Goal: Task Accomplishment & Management: Manage account settings

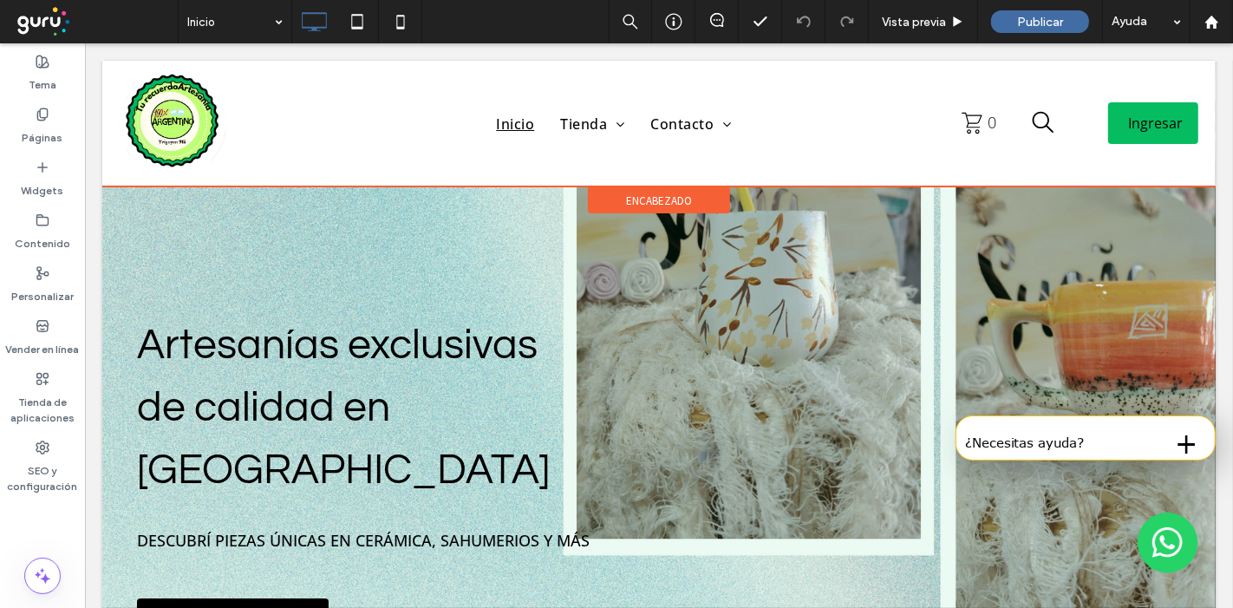
click at [663, 197] on span "encabezado" at bounding box center [658, 200] width 66 height 15
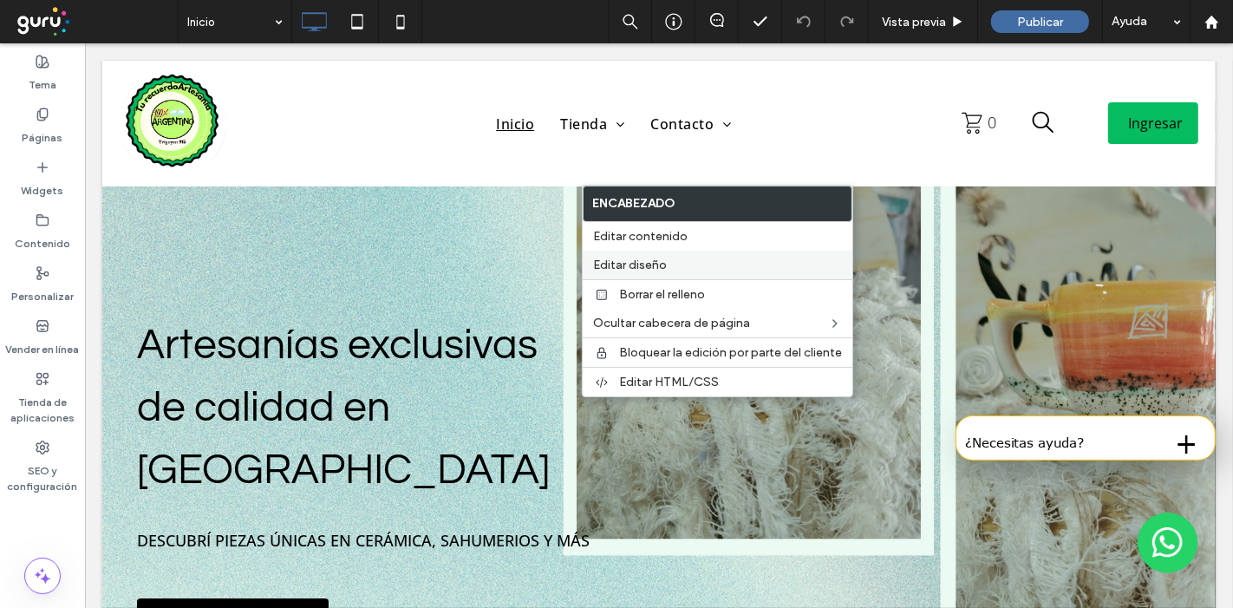
click at [661, 261] on span "Editar diseño" at bounding box center [630, 265] width 74 height 15
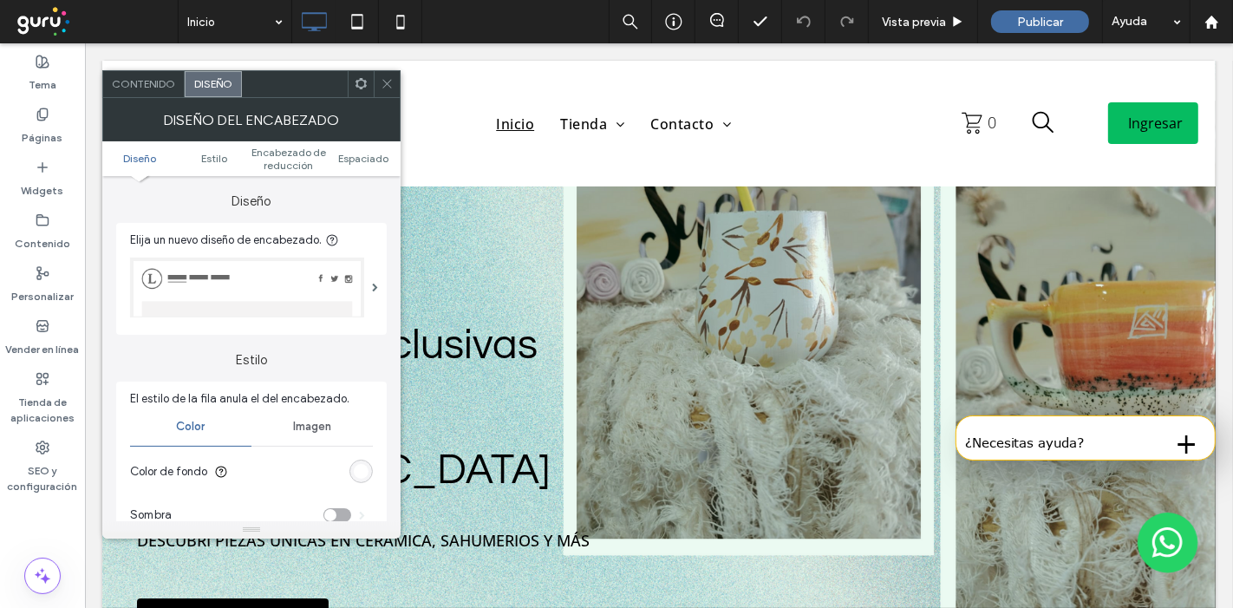
drag, startPoint x: 362, startPoint y: 464, endPoint x: 356, endPoint y: 414, distance: 50.7
click at [362, 465] on div "rgb(255, 255, 255)" at bounding box center [361, 471] width 15 height 15
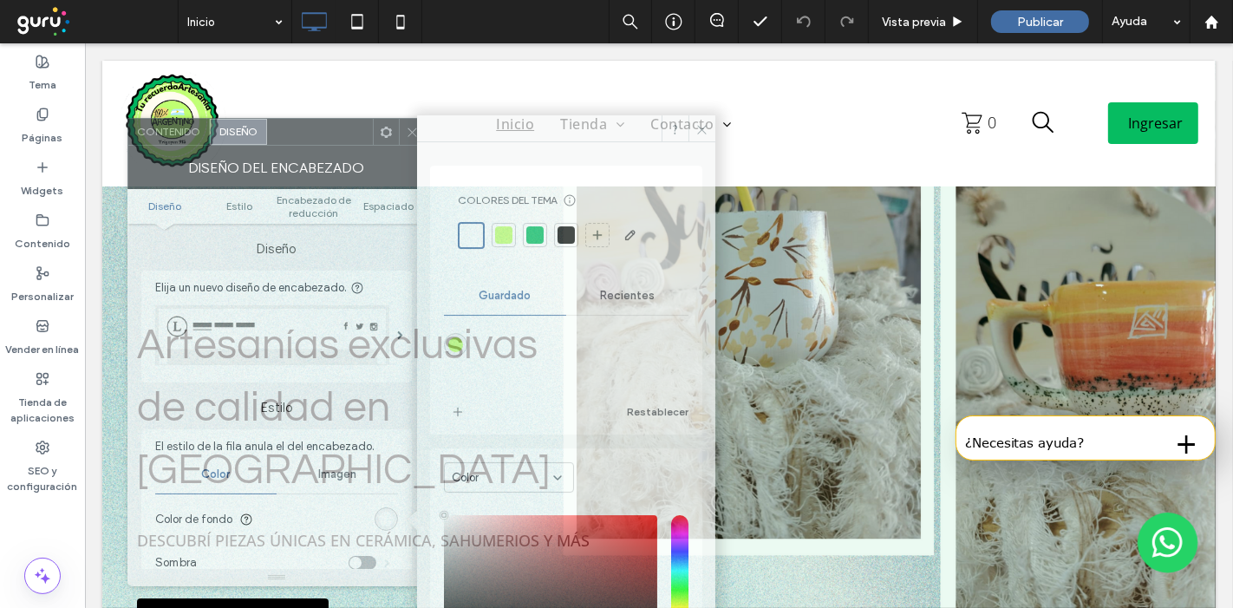
drag, startPoint x: 306, startPoint y: 134, endPoint x: 538, endPoint y: 253, distance: 260.3
click at [426, 253] on div "Contenido Diseño Colores del tema Ahorre tiempo con los colores del tema Cree u…" at bounding box center [276, 352] width 298 height 468
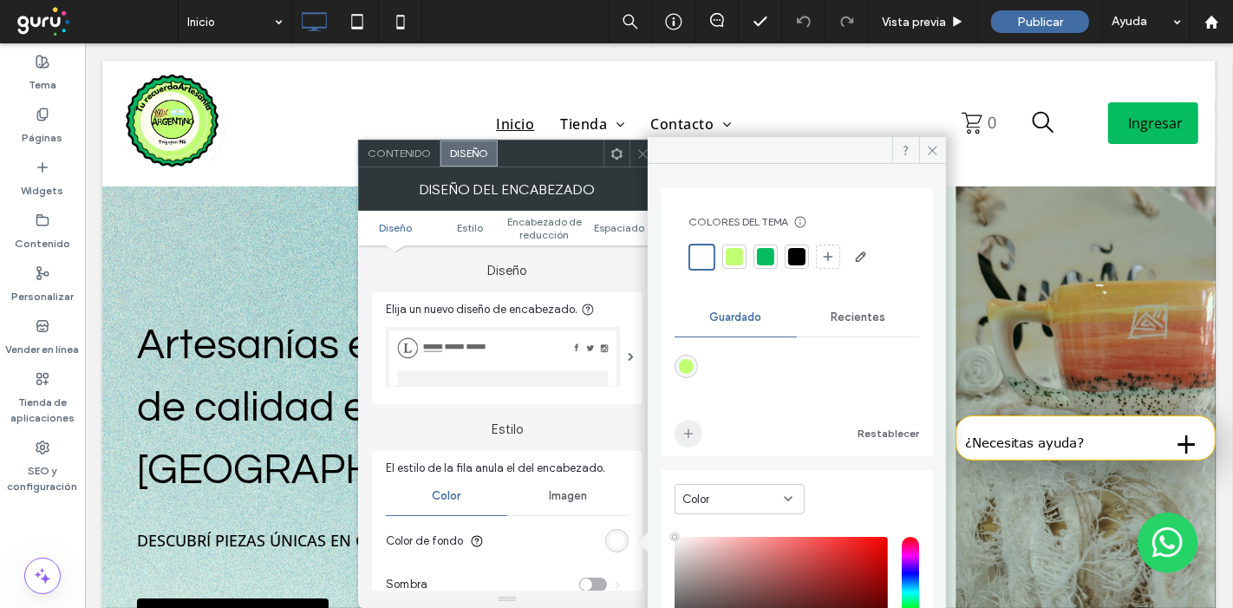
click at [686, 367] on div "rgba(192,255,114,1)" at bounding box center [686, 366] width 15 height 15
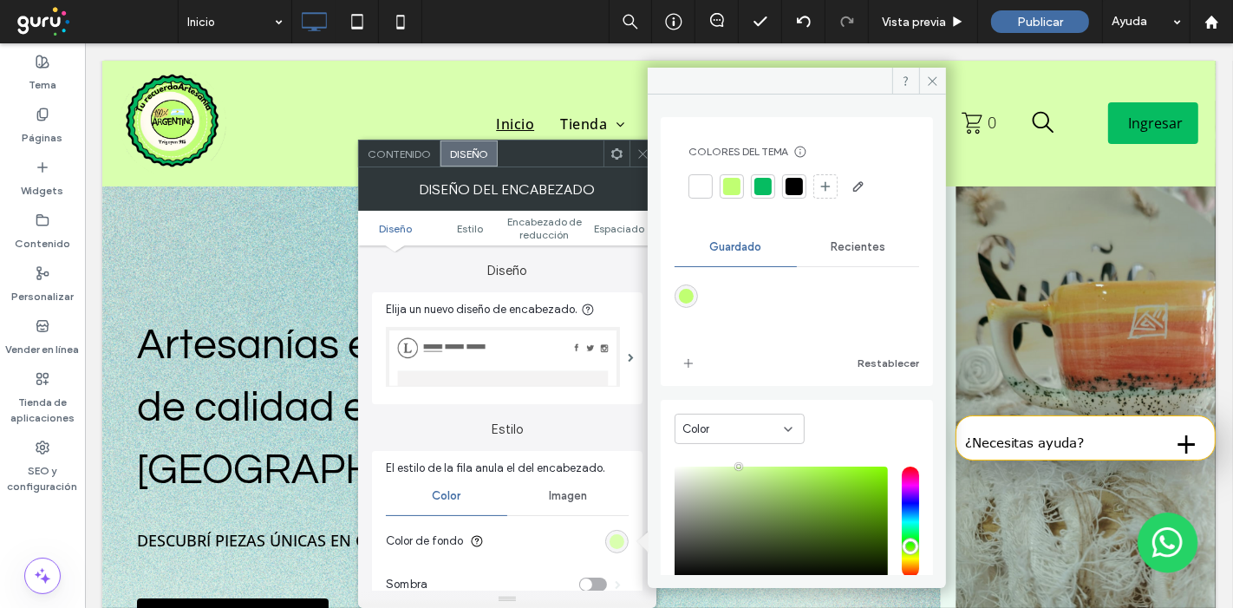
type input "*******"
drag, startPoint x: 746, startPoint y: 468, endPoint x: 736, endPoint y: 464, distance: 10.5
click at [736, 467] on div "saturation and value" at bounding box center [781, 522] width 213 height 111
click at [639, 154] on icon at bounding box center [643, 153] width 13 height 13
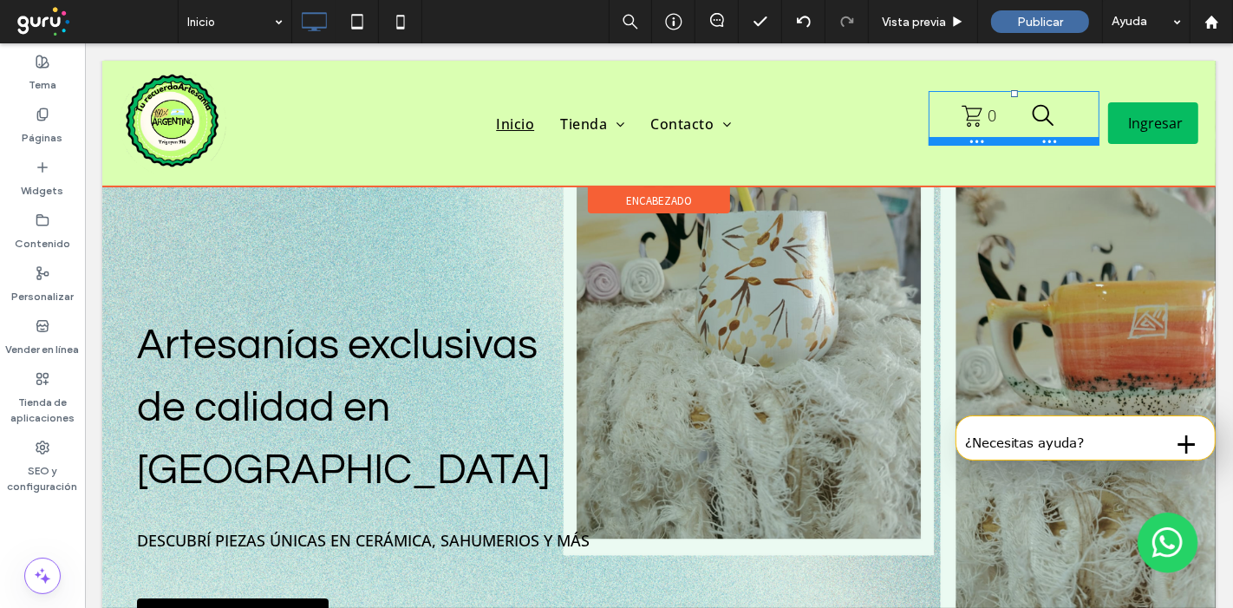
click at [1010, 93] on div at bounding box center [1013, 93] width 7 height 7
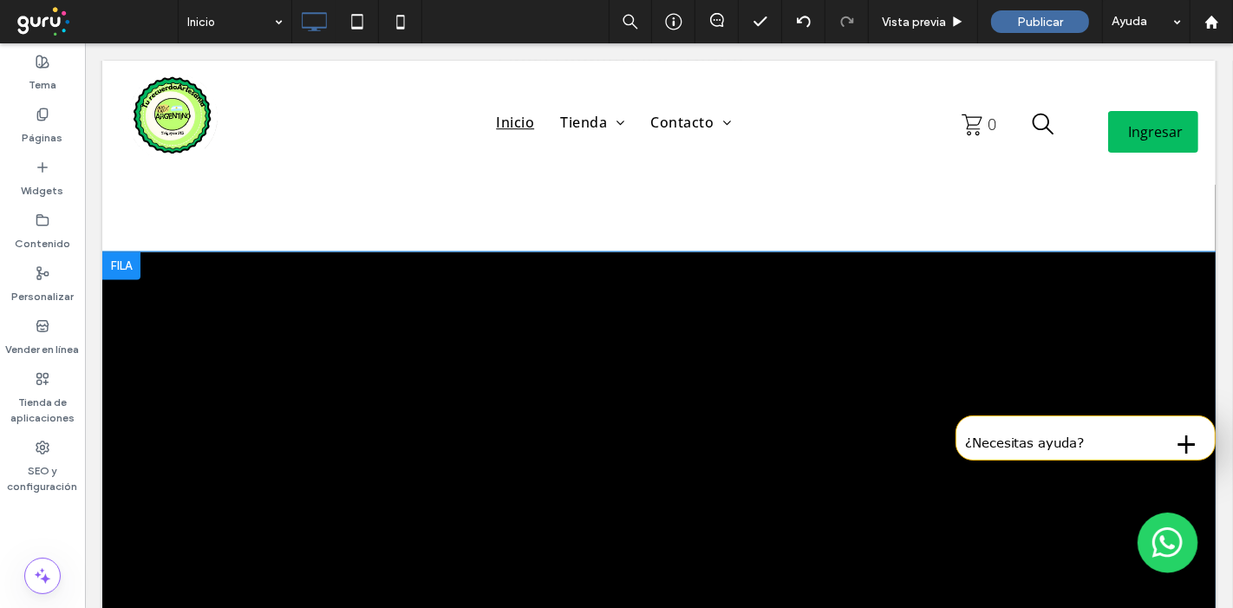
scroll to position [2987, 0]
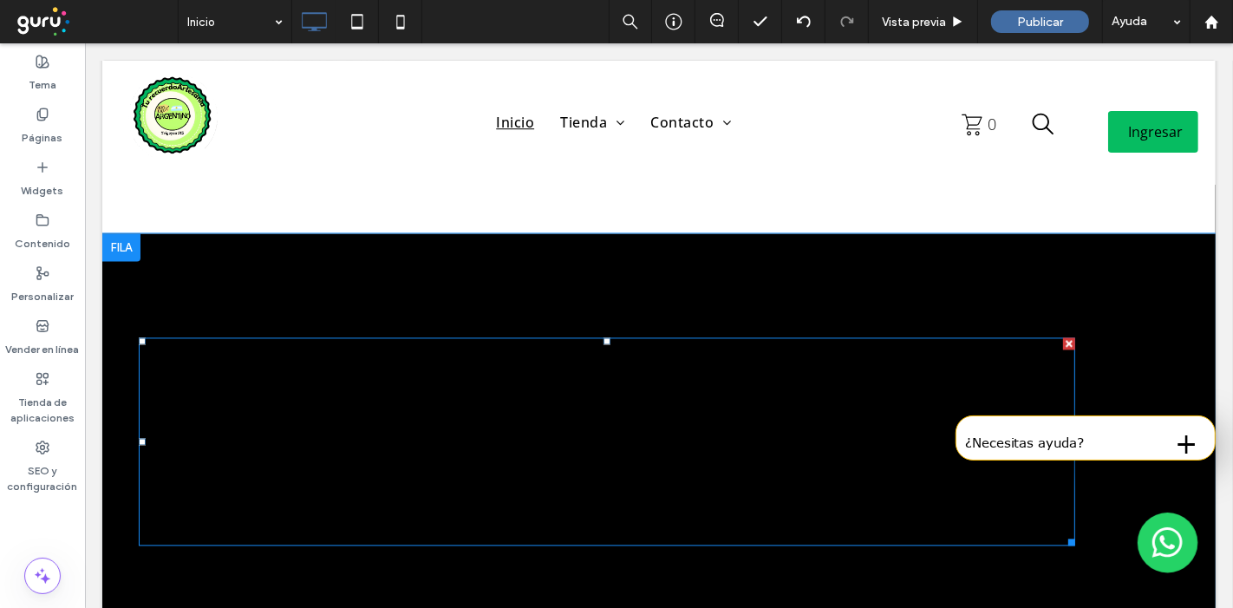
click at [511, 337] on div at bounding box center [606, 441] width 937 height 208
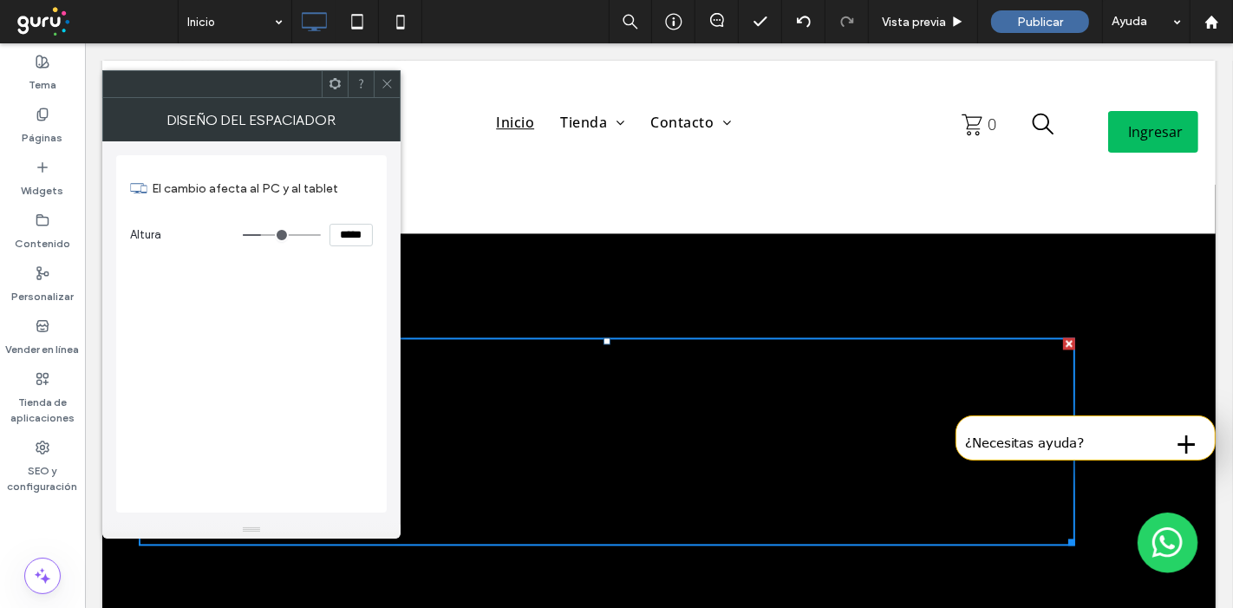
click at [392, 82] on icon at bounding box center [387, 83] width 13 height 13
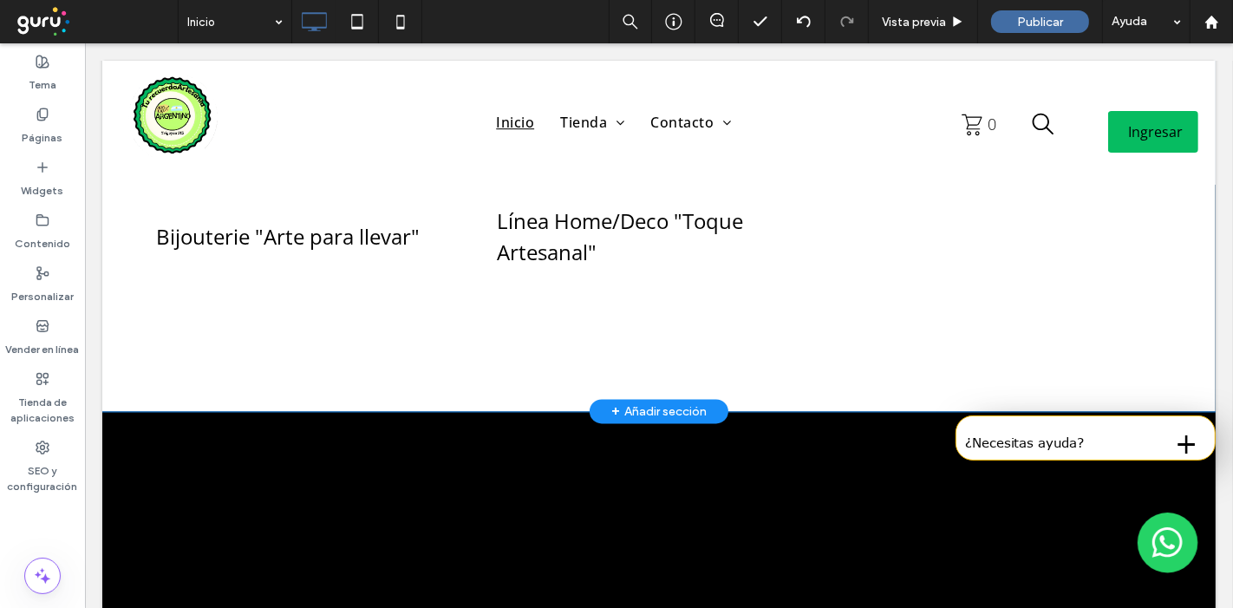
scroll to position [2794, 0]
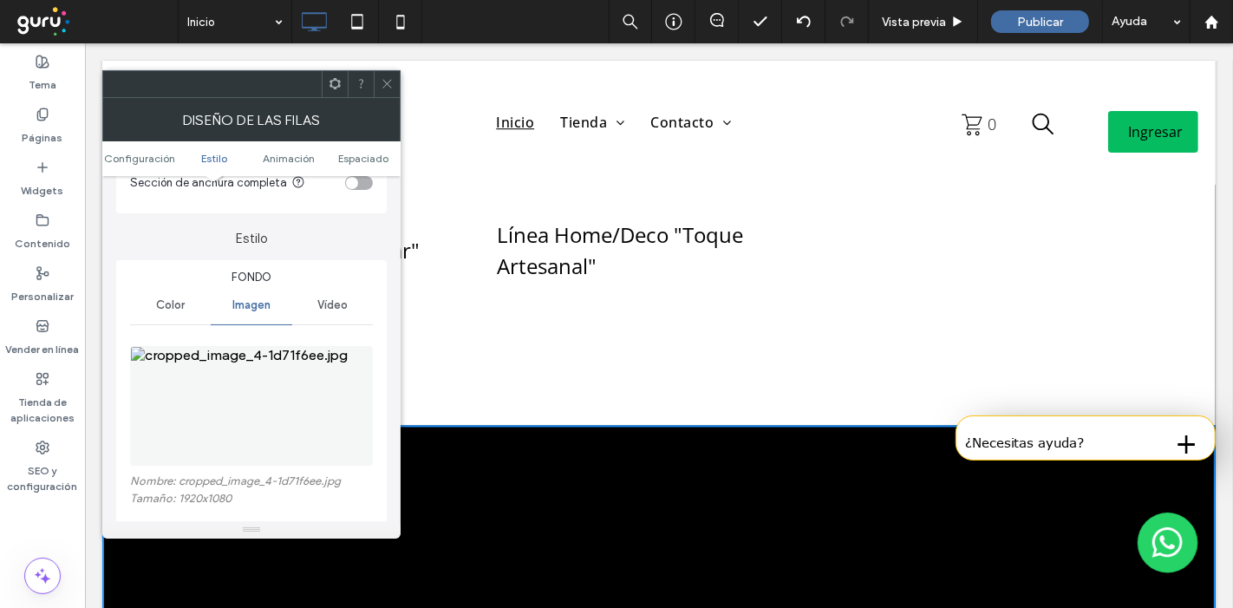
scroll to position [289, 0]
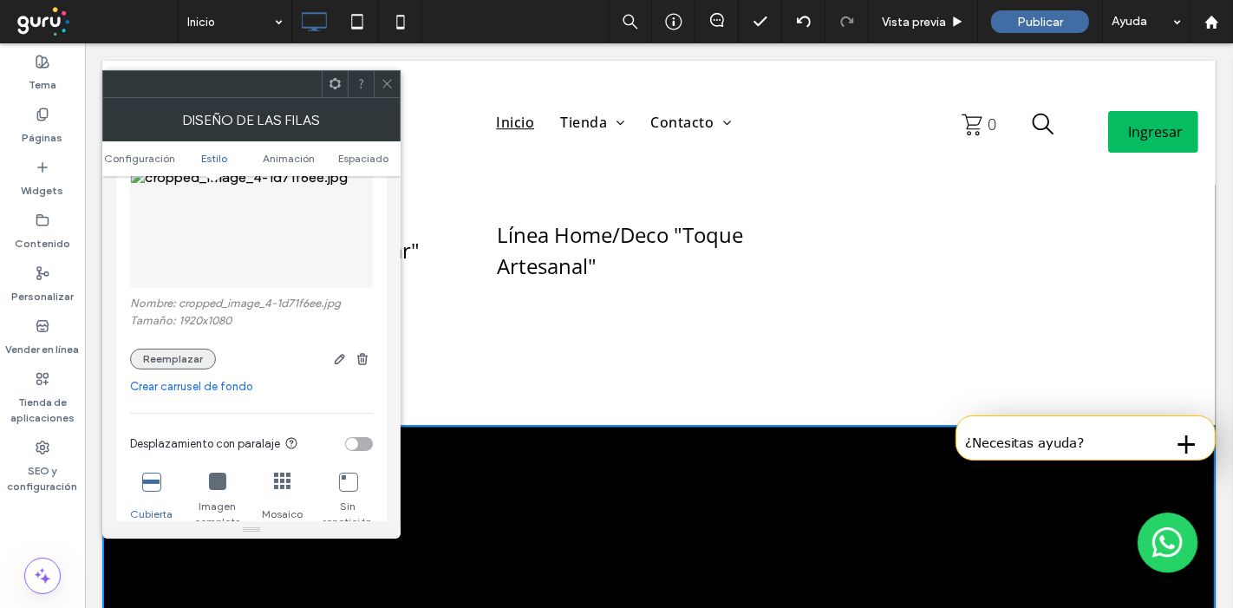
click at [150, 349] on button "Reemplazar" at bounding box center [173, 359] width 86 height 21
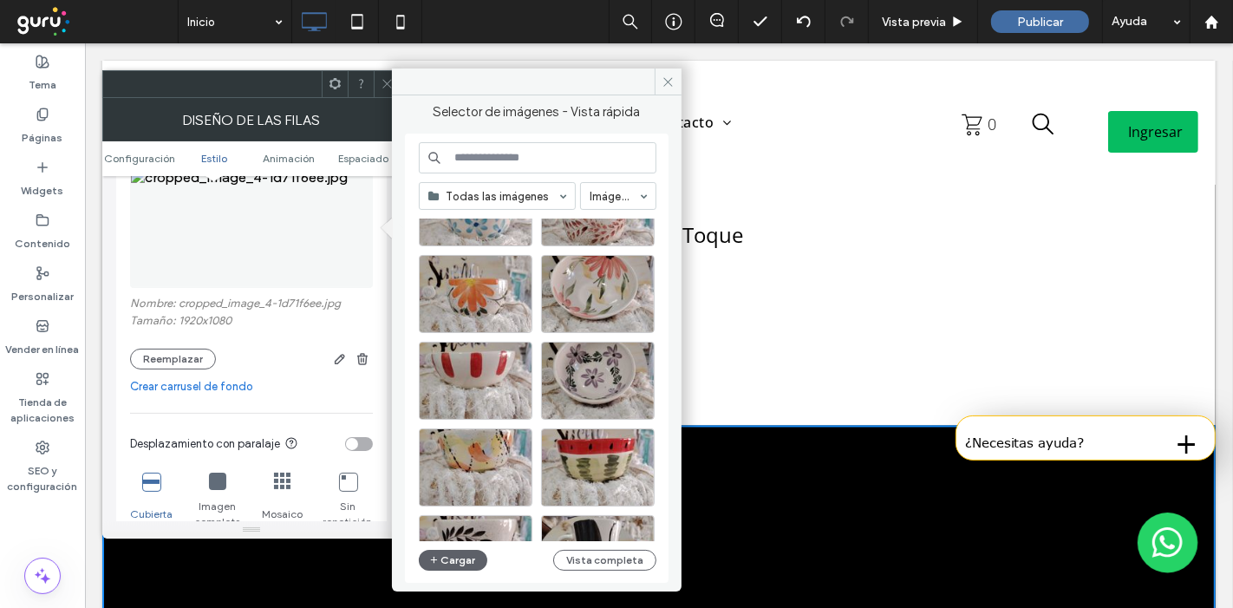
scroll to position [1337, 0]
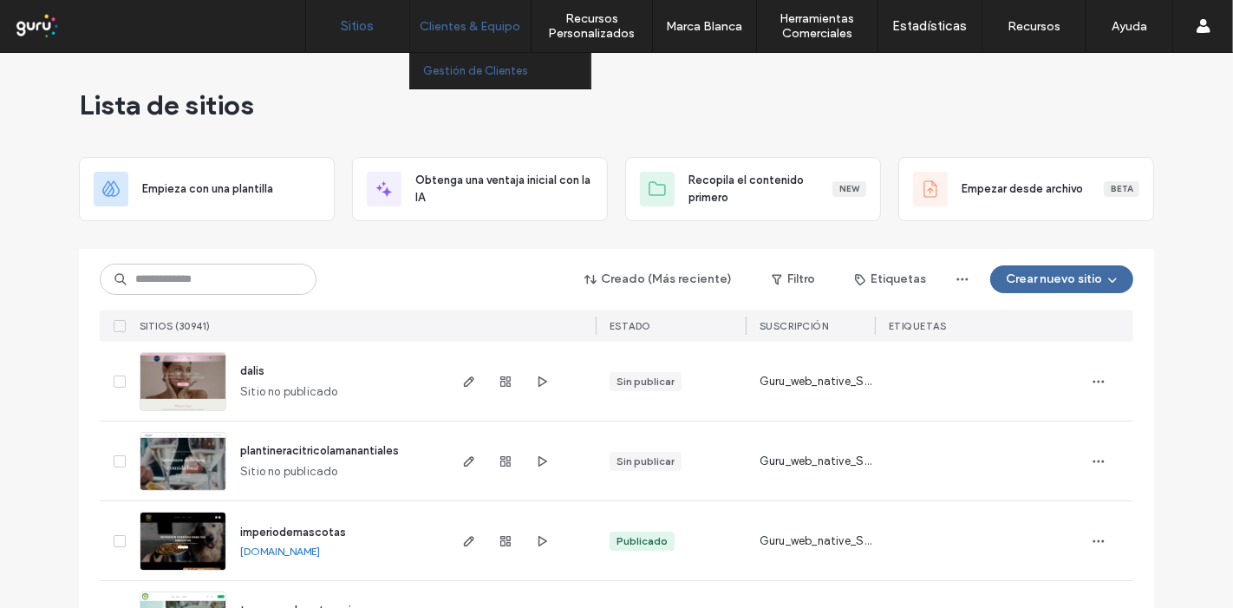
click at [461, 64] on label "Gestión de Clientes" at bounding box center [475, 70] width 105 height 13
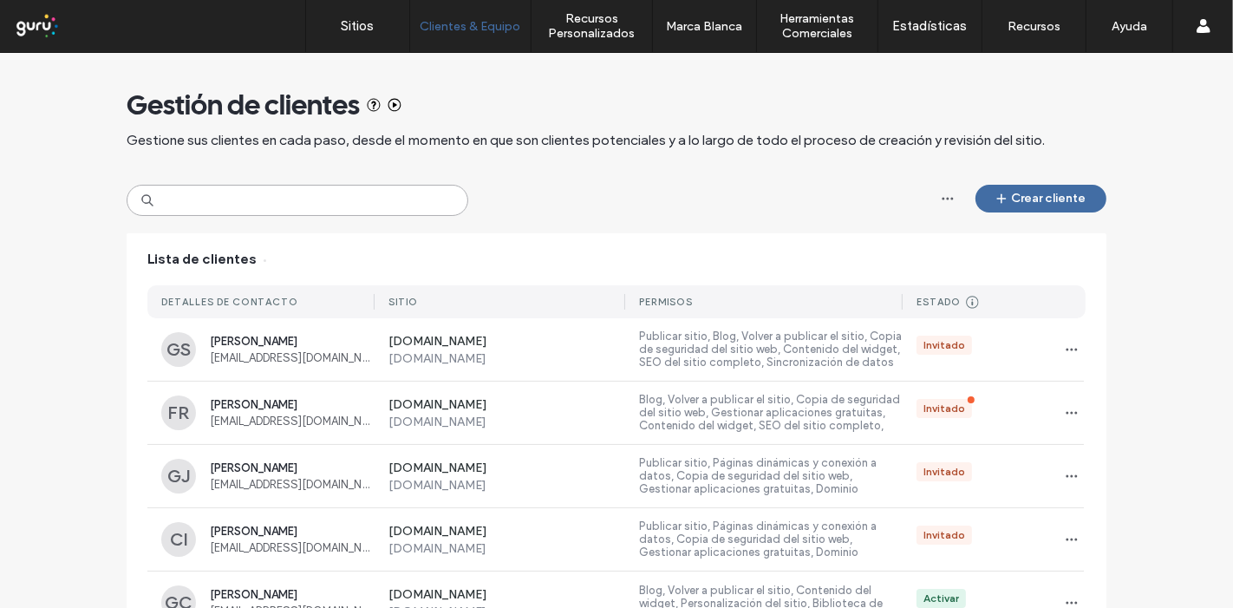
click at [342, 212] on input at bounding box center [298, 200] width 342 height 31
drag, startPoint x: 1220, startPoint y: 203, endPoint x: 1209, endPoint y: 199, distance: 11.8
click at [266, 210] on input at bounding box center [298, 200] width 342 height 31
paste input "**********"
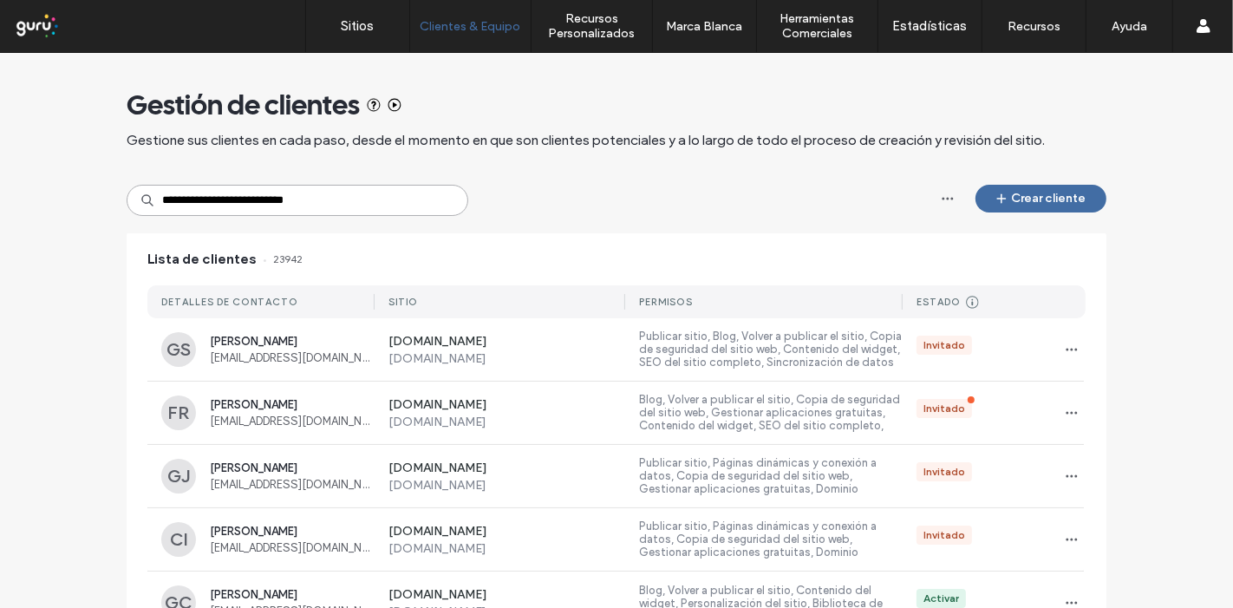
type input "**********"
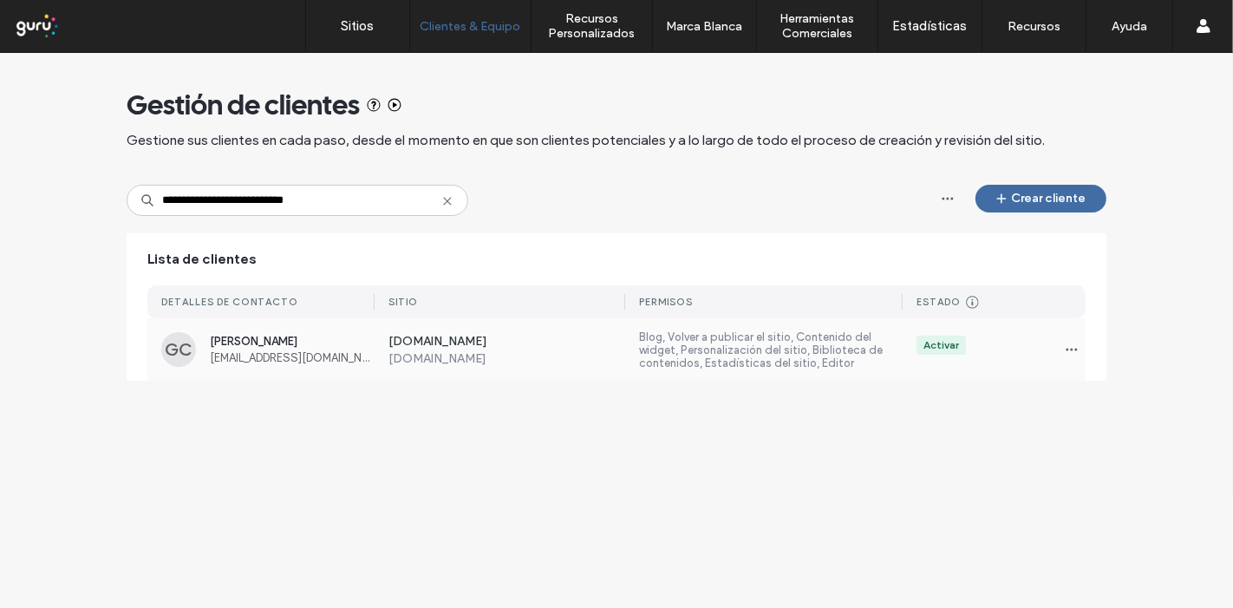
click at [426, 340] on label "www.satelital-track.com" at bounding box center [508, 342] width 238 height 17
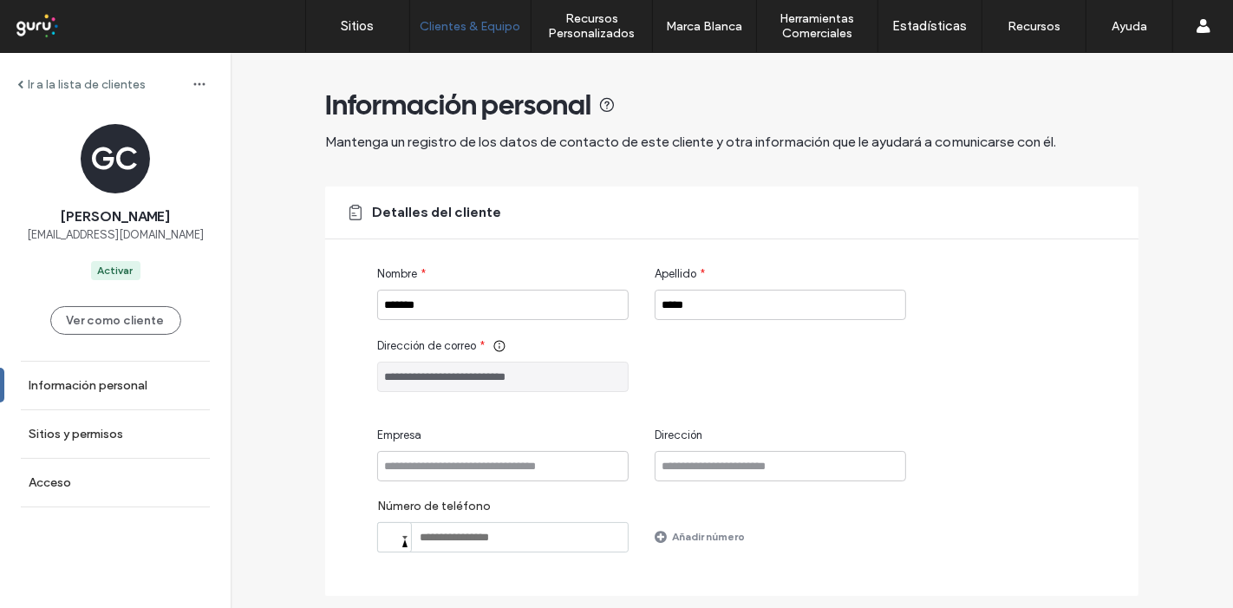
click at [486, 381] on input "**********" at bounding box center [503, 377] width 252 height 30
click at [344, 382] on div "**********" at bounding box center [732, 390] width 814 height 409
drag, startPoint x: 82, startPoint y: 395, endPoint x: 96, endPoint y: 395, distance: 14.7
click at [82, 395] on link "Información personal" at bounding box center [115, 386] width 231 height 48
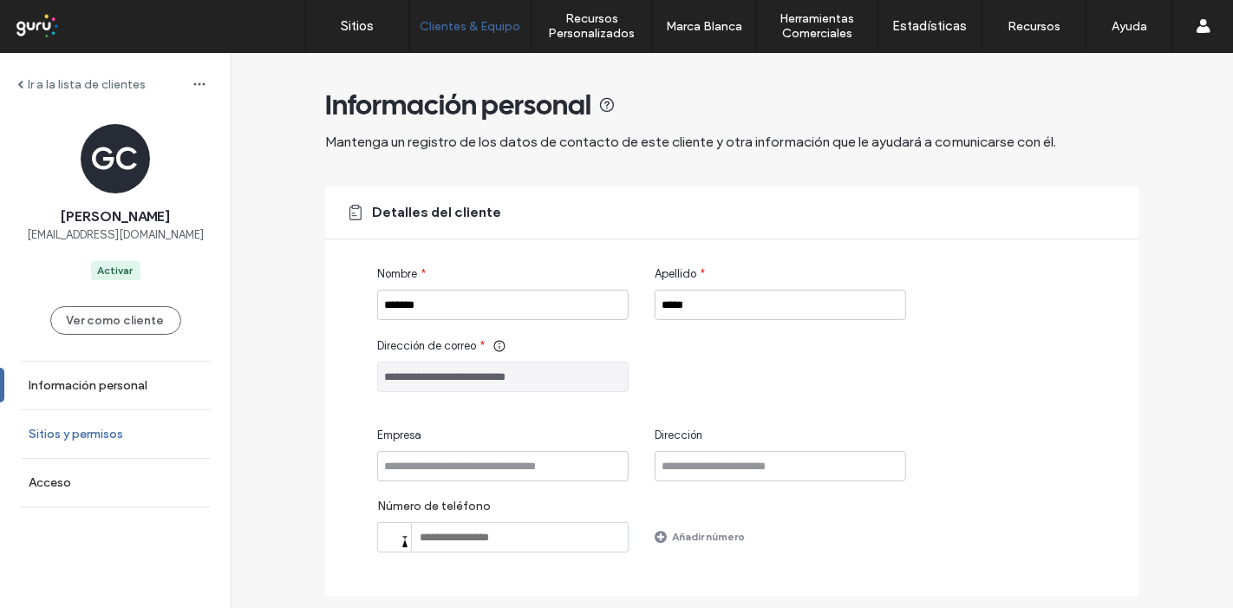
click at [84, 428] on label "Sitios y permisos" at bounding box center [76, 434] width 95 height 15
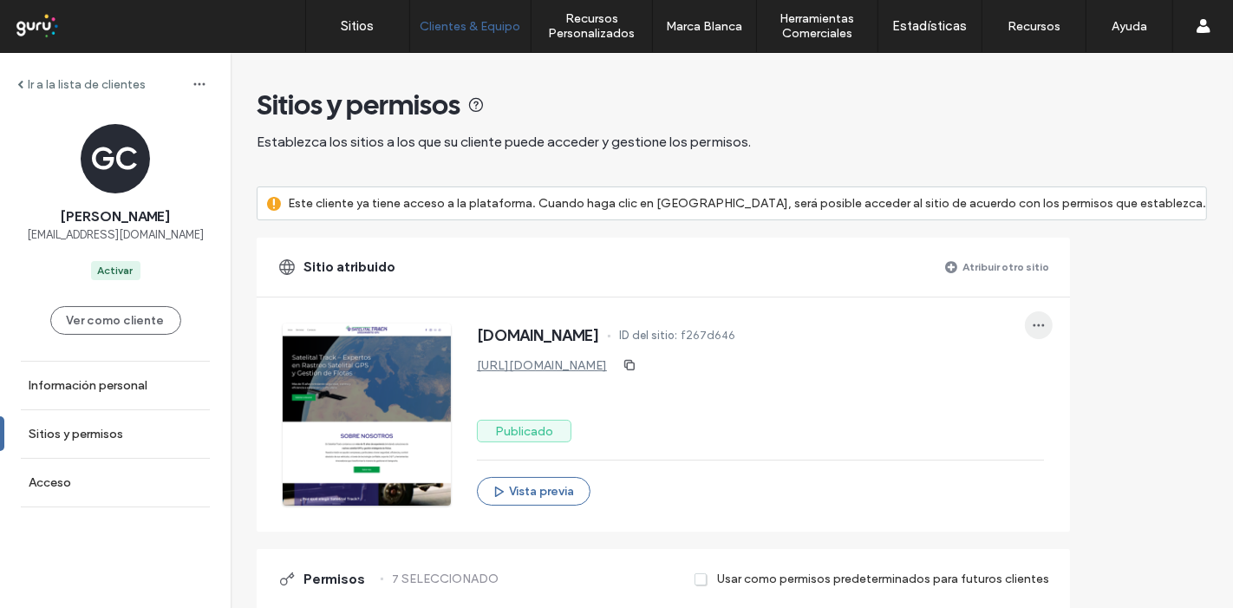
click at [1053, 326] on span "button" at bounding box center [1039, 325] width 28 height 28
click at [735, 118] on div "Sitios y permisos" at bounding box center [732, 105] width 951 height 35
click at [193, 88] on icon "button" at bounding box center [200, 84] width 14 height 14
click at [226, 121] on span "Eliminar cliente" at bounding box center [249, 129] width 78 height 17
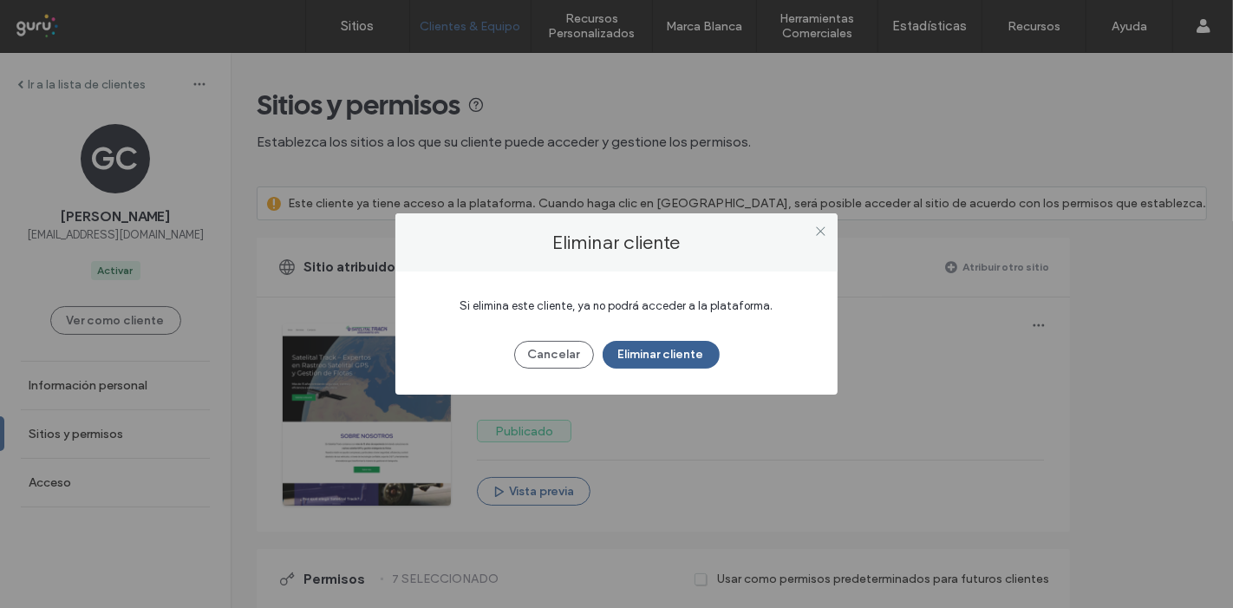
click at [691, 348] on button "Eliminar cliente" at bounding box center [661, 355] width 117 height 28
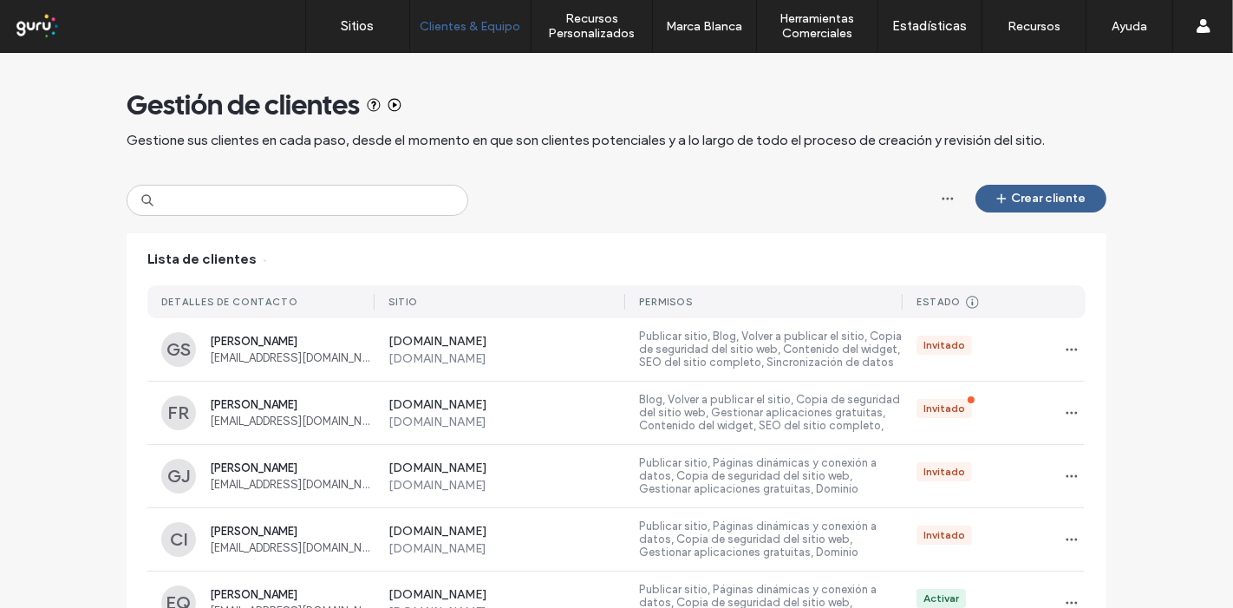
click at [1059, 190] on button "Crear cliente" at bounding box center [1041, 199] width 131 height 28
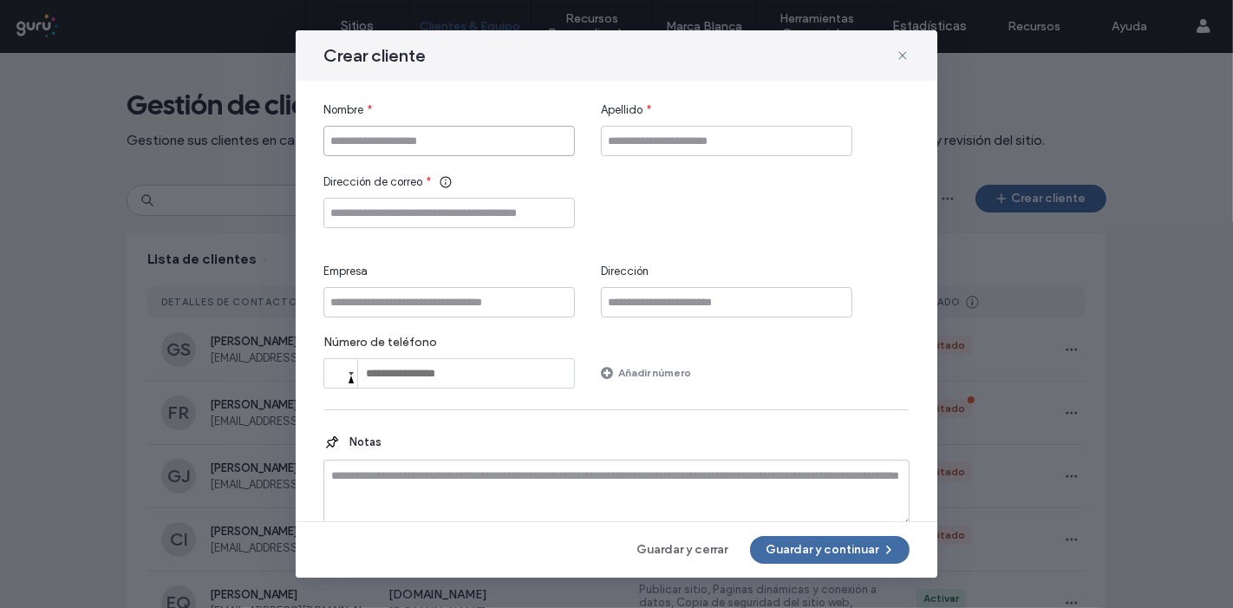
click at [501, 132] on input "Nombre" at bounding box center [450, 141] width 252 height 30
type input "*******"
type input "*****"
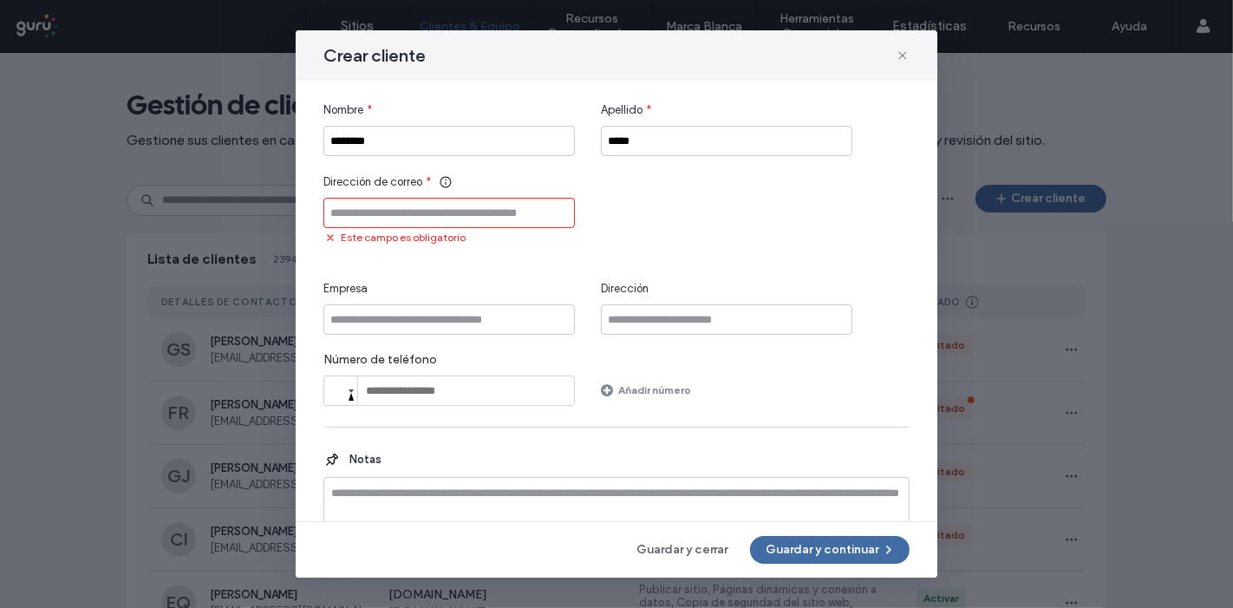
paste input "**********"
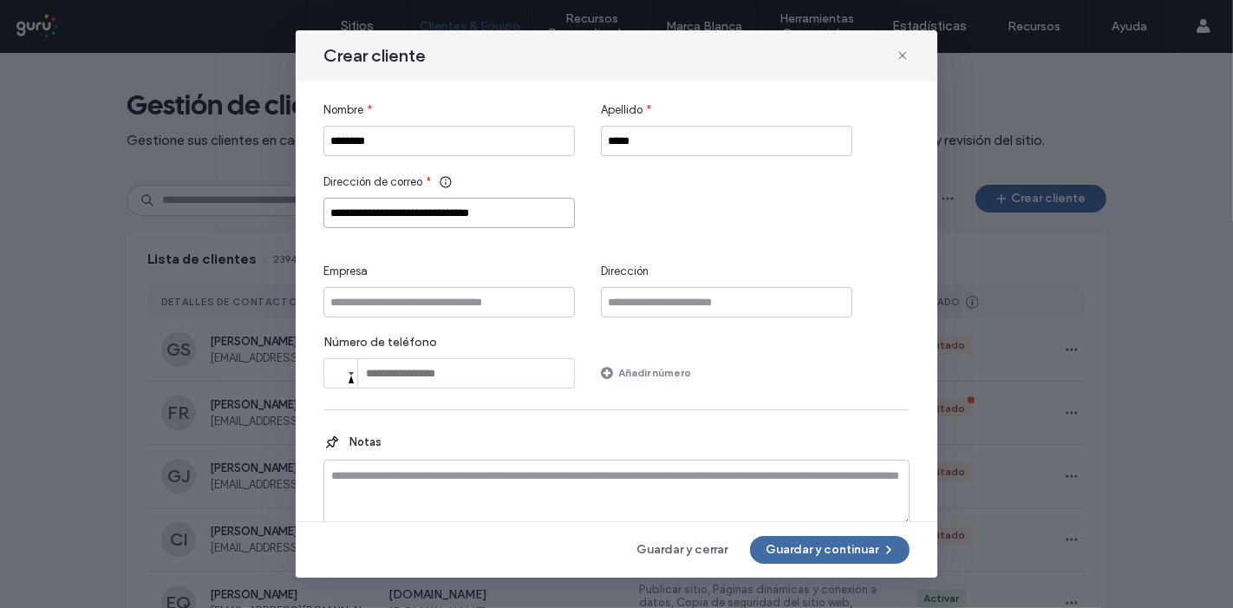
type input "**********"
click at [808, 549] on button "Guardar y continuar" at bounding box center [830, 550] width 160 height 28
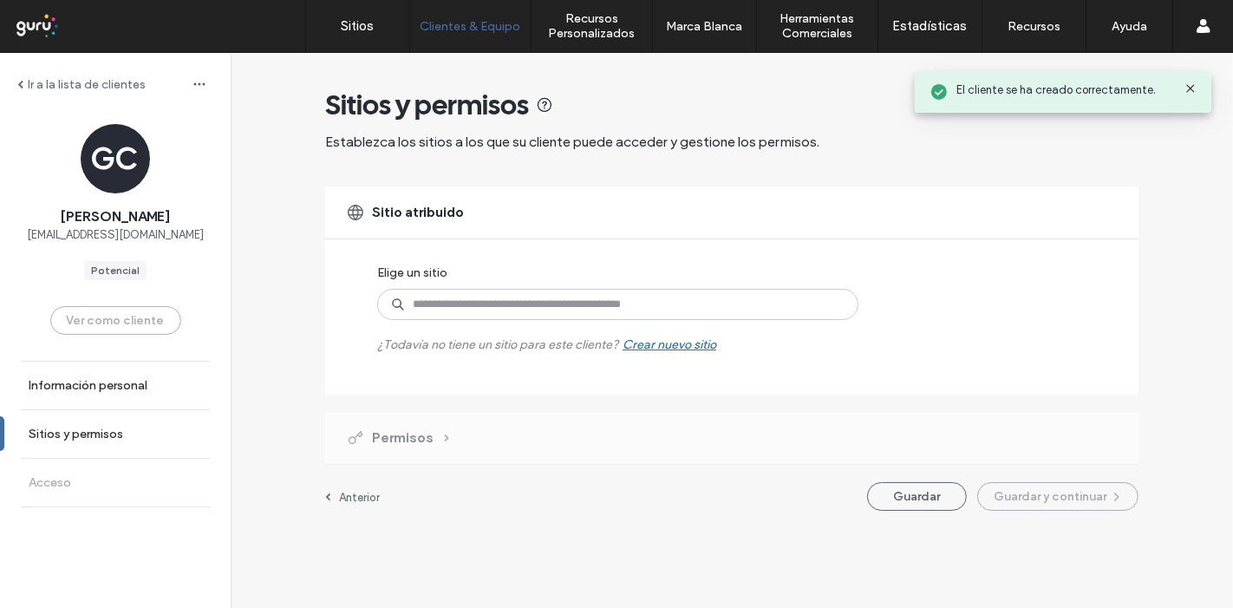
drag, startPoint x: 535, startPoint y: 323, endPoint x: 539, endPoint y: 287, distance: 35.8
click at [535, 322] on label "¿Todavía no tiene un sitio para este cliente? Crear nuevo sitio" at bounding box center [546, 336] width 339 height 32
click at [539, 286] on div "Elige un sitio ¿Todavía no tiene un sitio para este cliente? Crear nuevo sitio" at bounding box center [598, 304] width 443 height 95
click at [541, 299] on input at bounding box center [617, 304] width 481 height 31
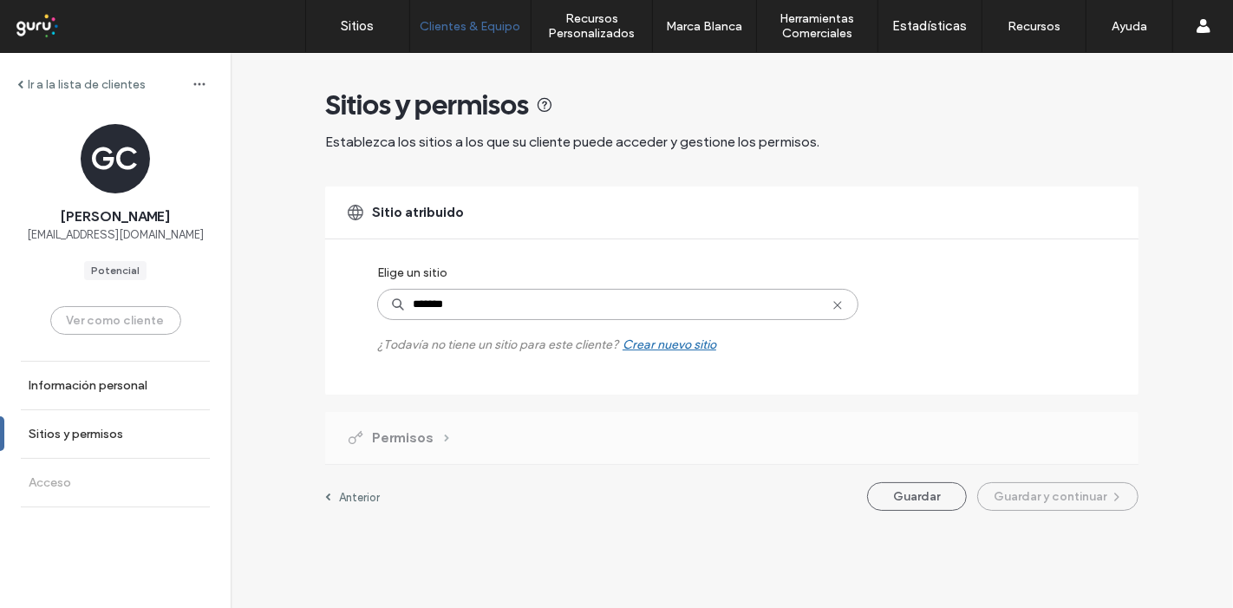
type input "********"
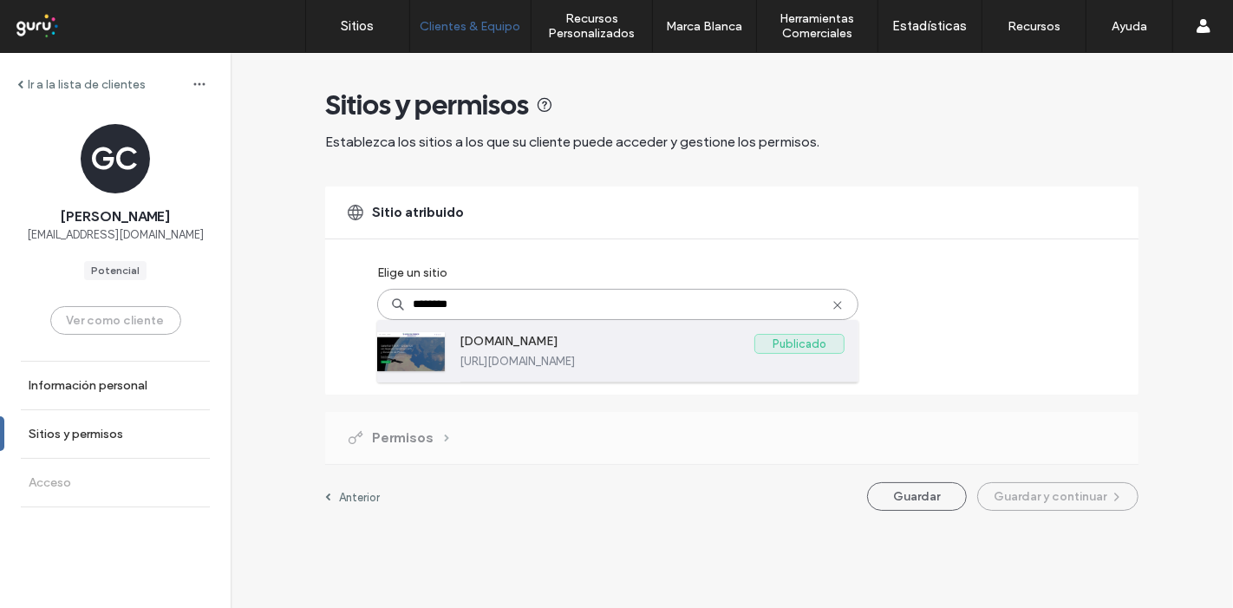
click at [577, 346] on label "www.satelital-track.com" at bounding box center [607, 344] width 295 height 21
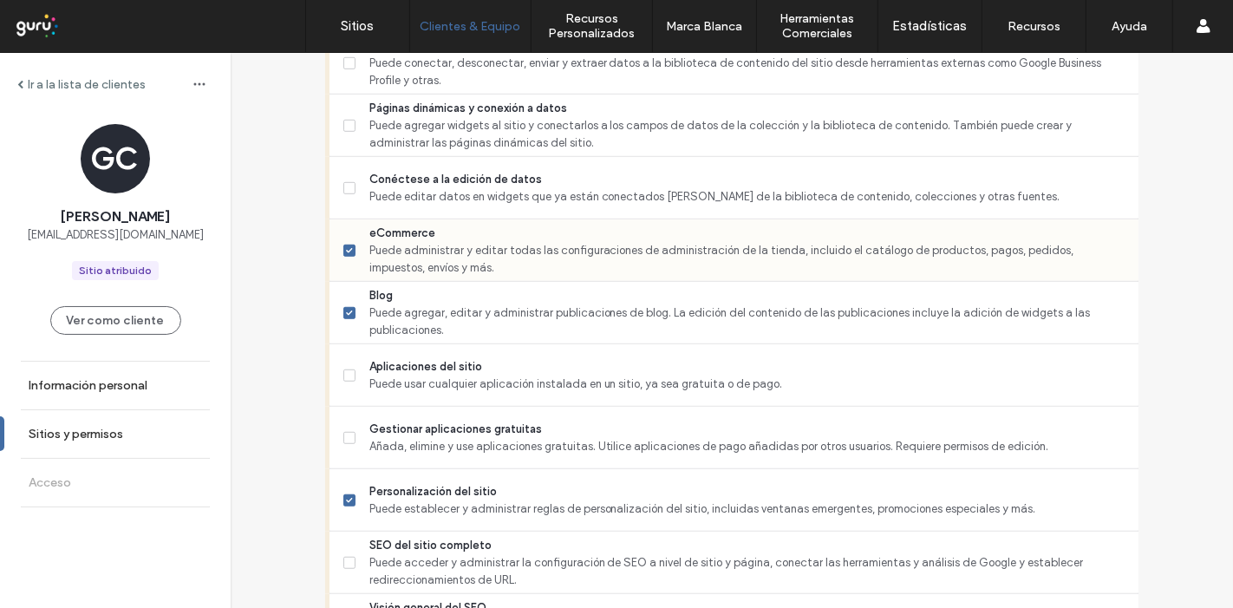
drag, startPoint x: 526, startPoint y: 256, endPoint x: 557, endPoint y: 262, distance: 31.0
click at [526, 258] on span "Puede administrar y editar todas las configuraciones de administración de la ti…" at bounding box center [746, 259] width 755 height 35
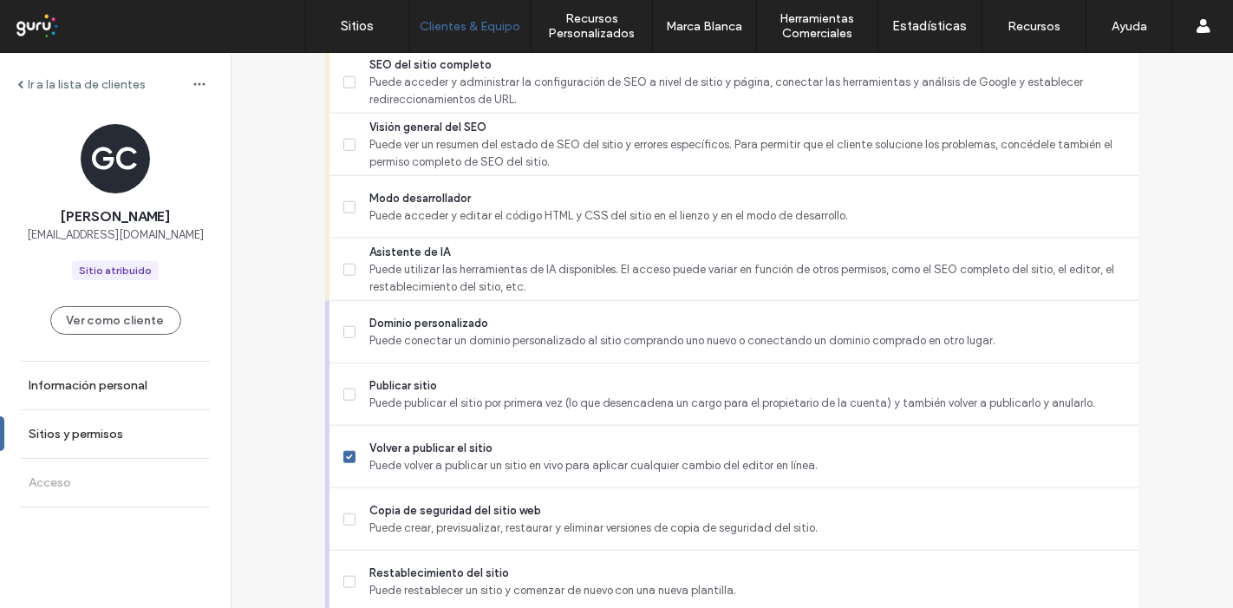
scroll to position [1511, 0]
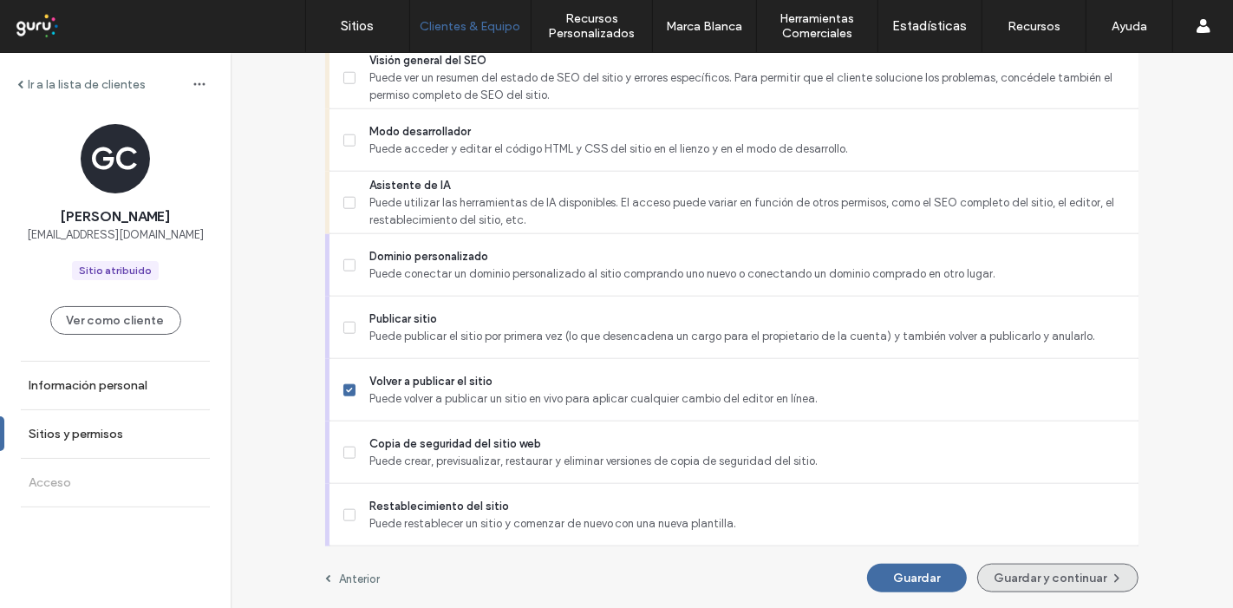
click at [1039, 569] on button "Guardar y continuar" at bounding box center [1057, 578] width 161 height 29
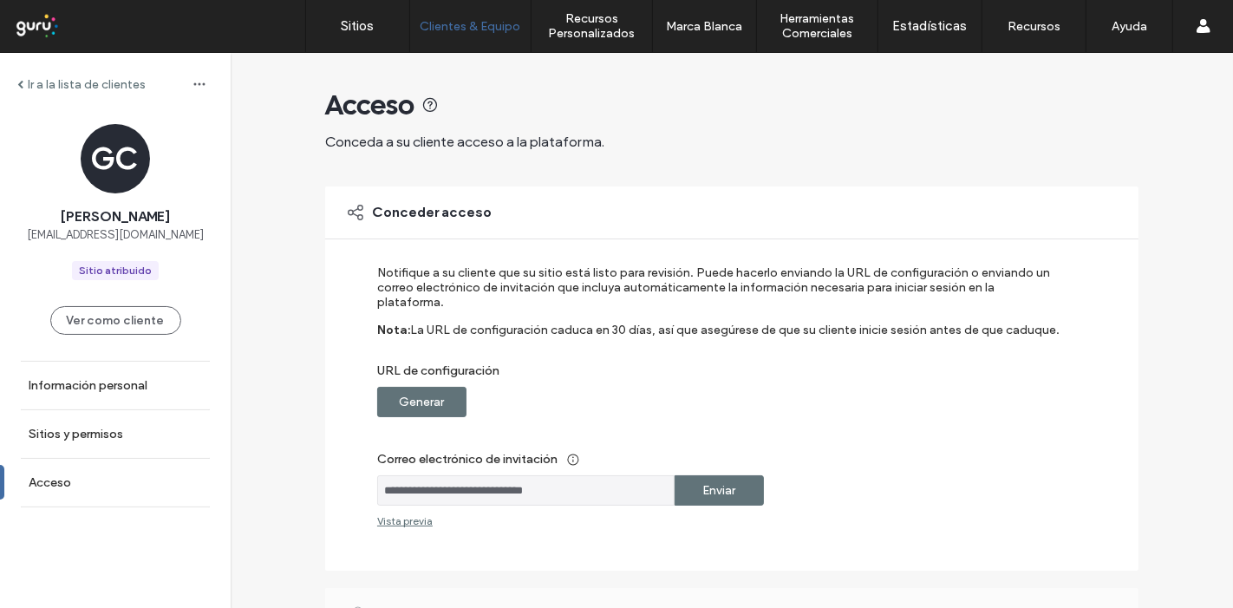
click at [426, 389] on label "Generar" at bounding box center [422, 402] width 45 height 32
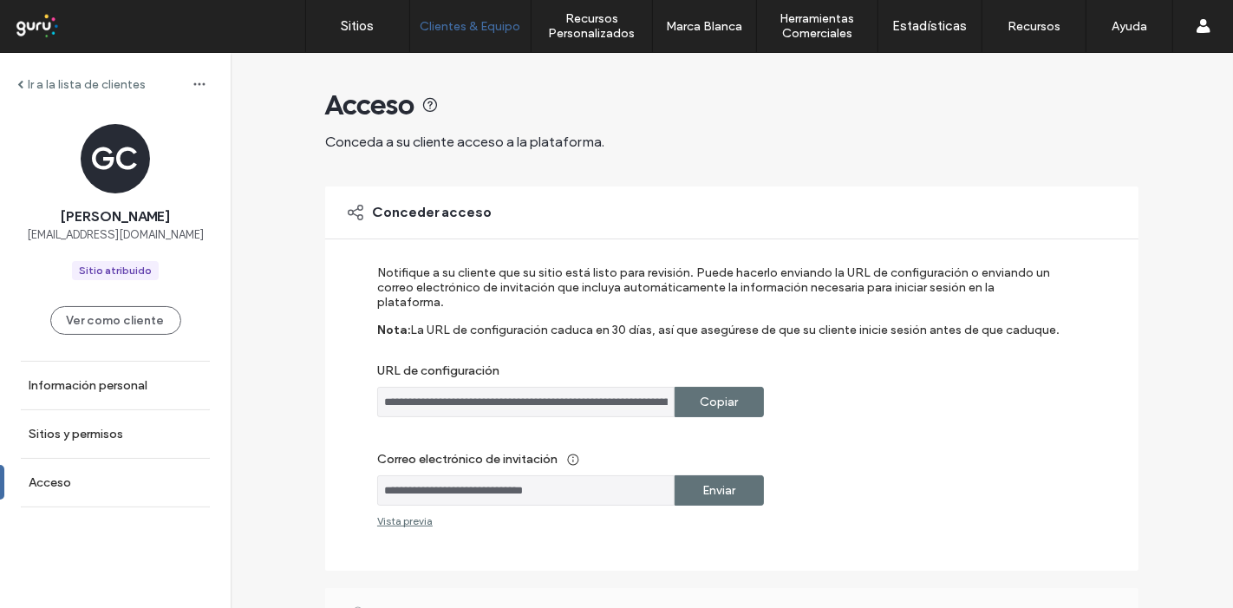
click at [716, 386] on label "Copiar" at bounding box center [720, 402] width 38 height 32
click at [90, 479] on link "Acceso" at bounding box center [115, 483] width 231 height 48
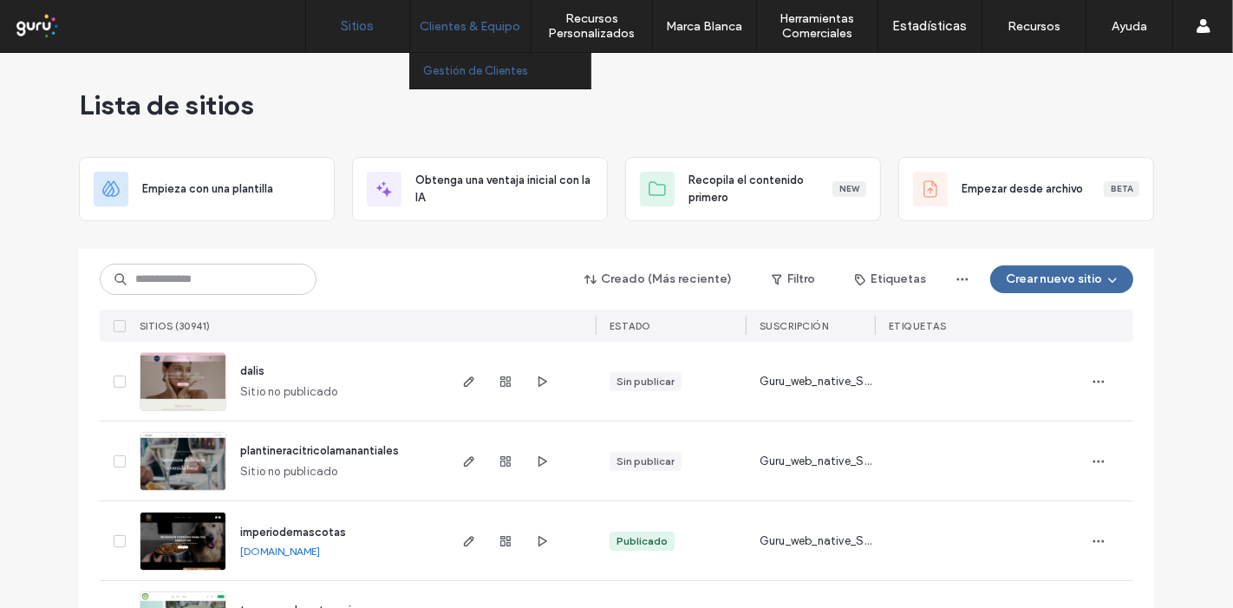
click at [461, 65] on label "Gestión de Clientes" at bounding box center [475, 70] width 105 height 13
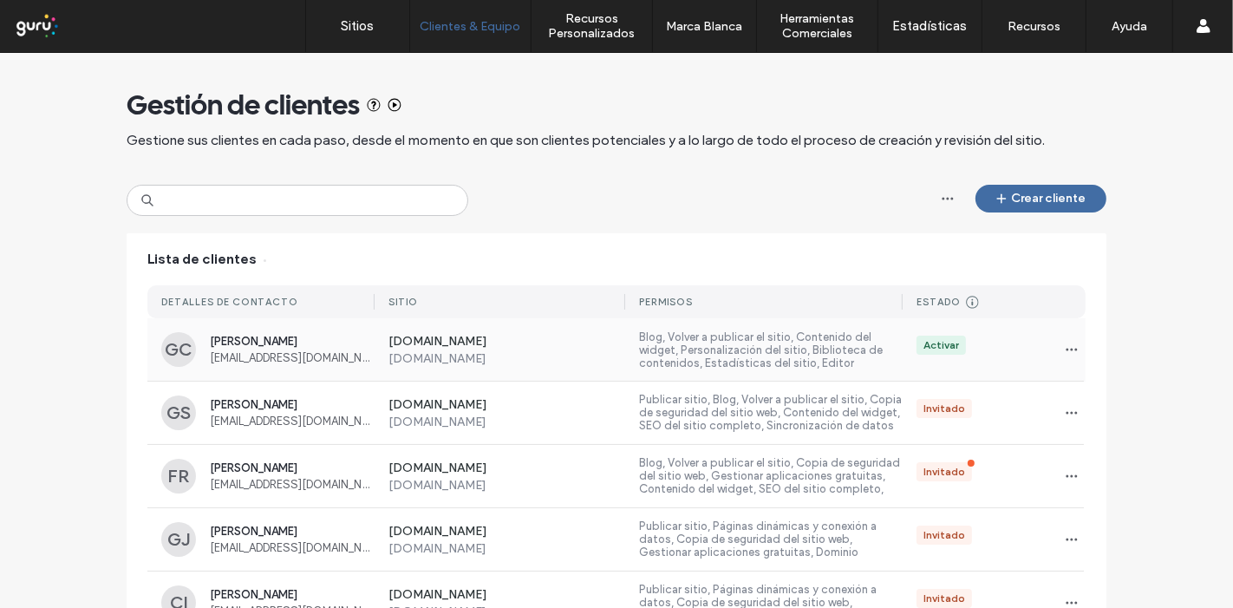
click at [297, 360] on span "satelitaltrack.oficial@gmail.com" at bounding box center [292, 357] width 165 height 13
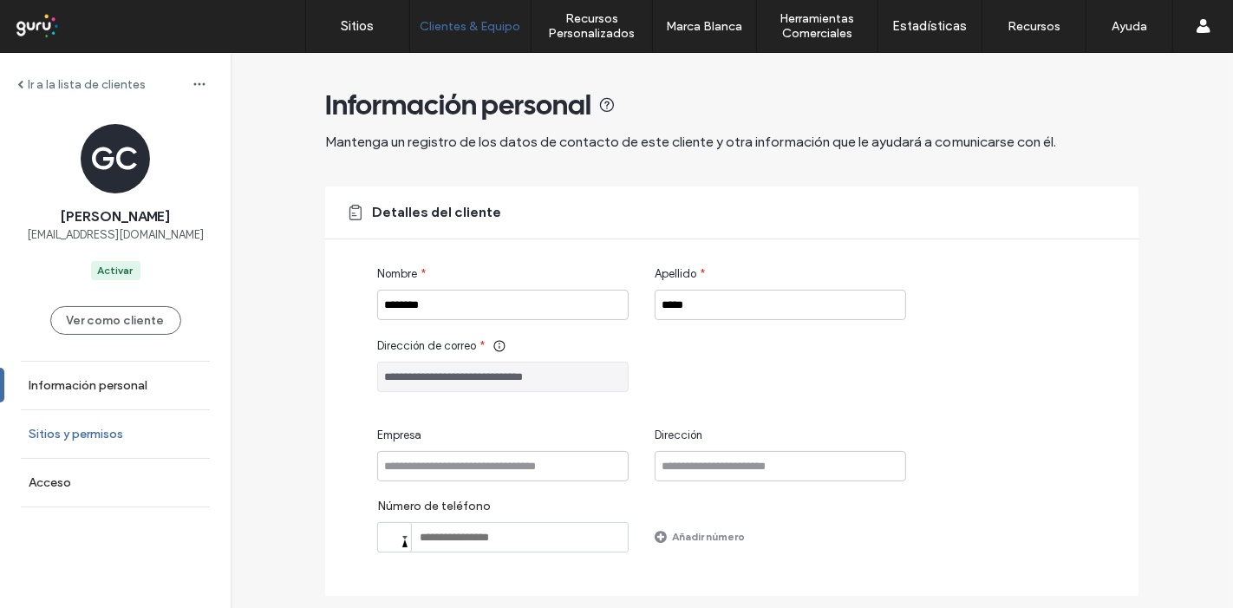
scroll to position [96, 0]
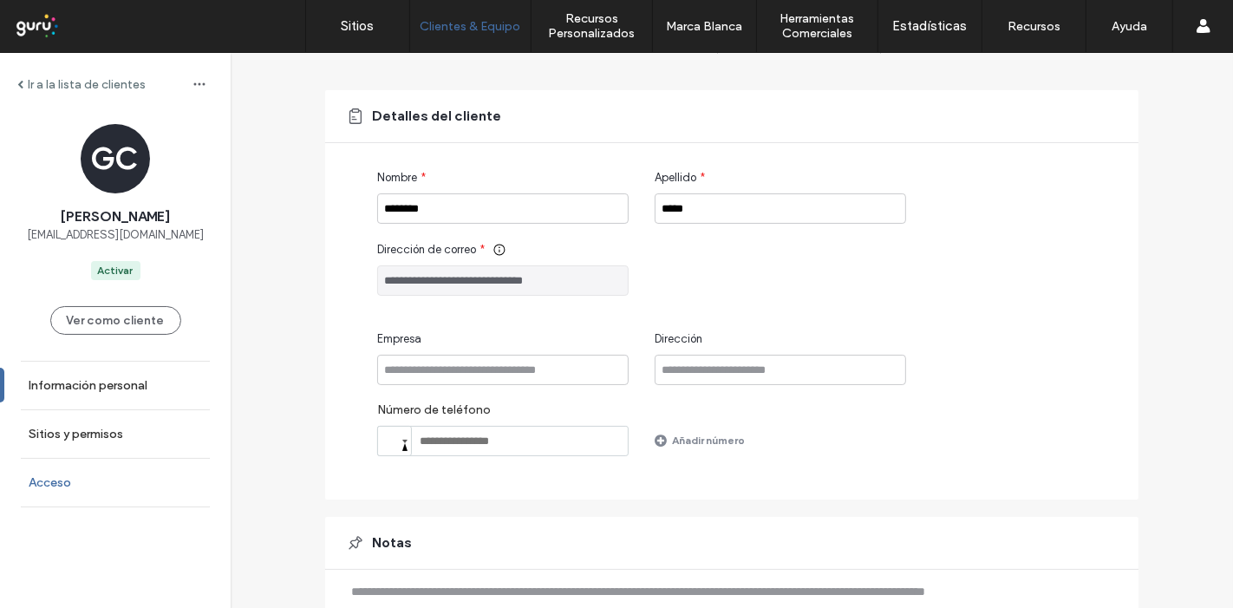
click at [52, 477] on label "Acceso" at bounding box center [50, 482] width 42 height 15
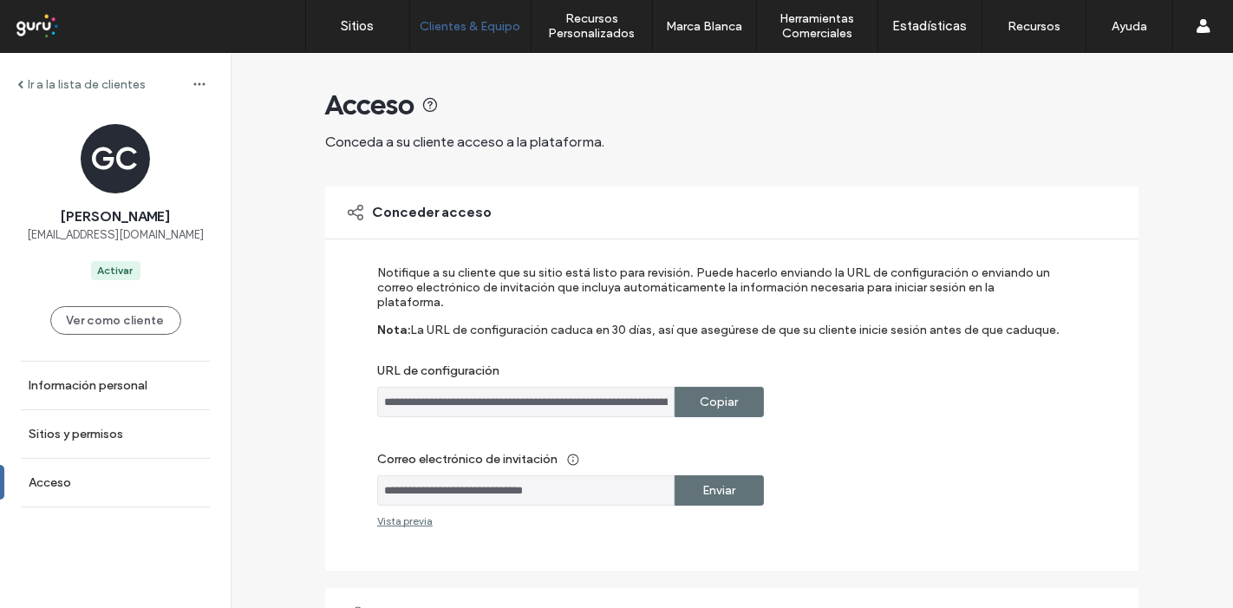
click at [716, 476] on label "Enviar" at bounding box center [719, 490] width 33 height 32
click at [22, 26] on div at bounding box center [111, 26] width 197 height 28
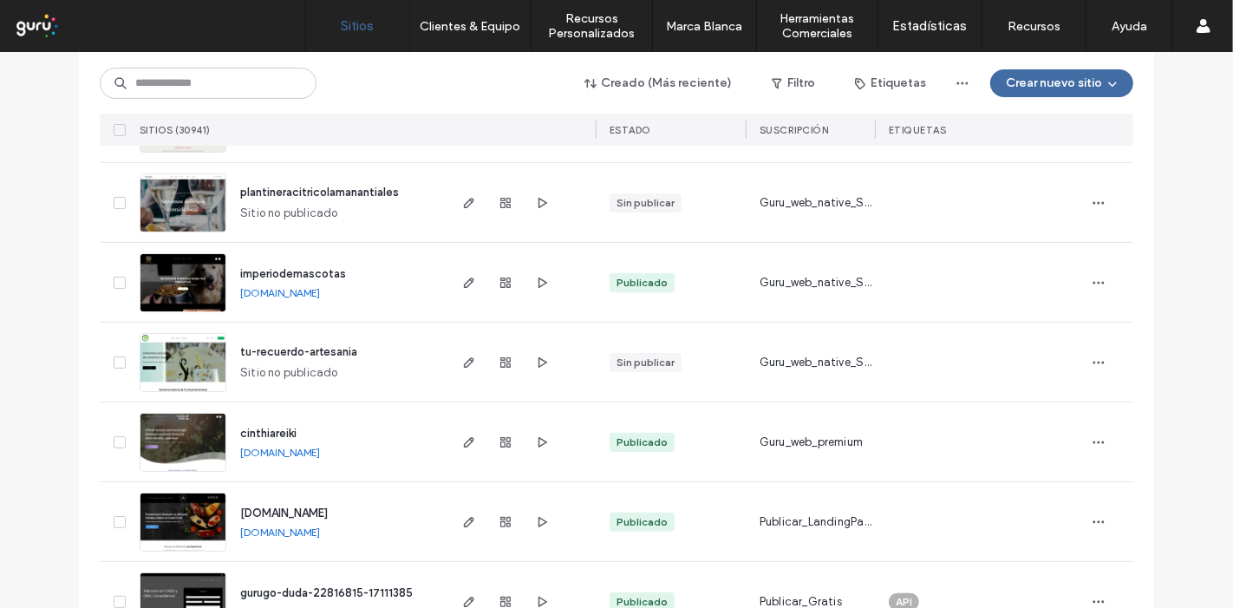
scroll to position [289, 0]
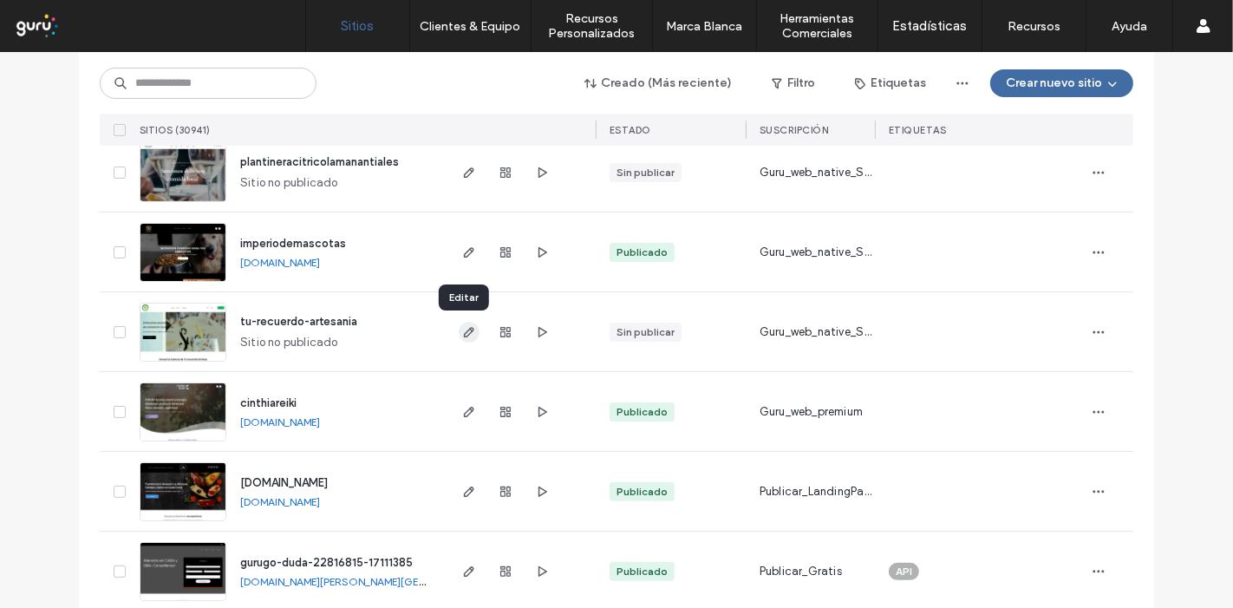
click at [467, 328] on icon "button" at bounding box center [469, 332] width 14 height 14
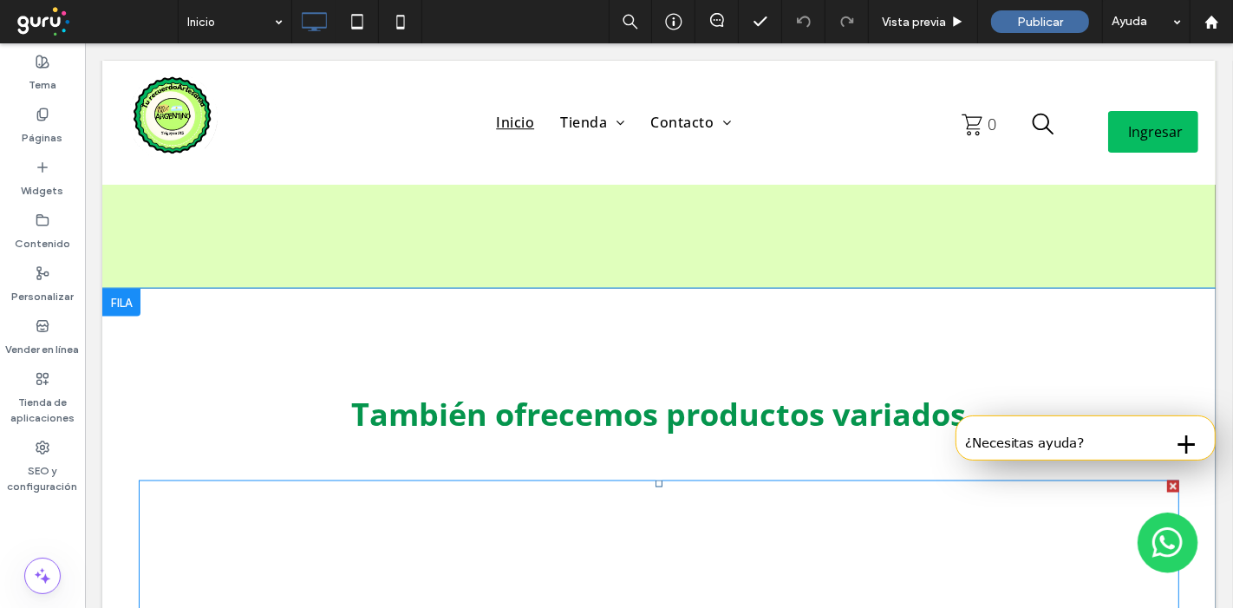
scroll to position [2409, 0]
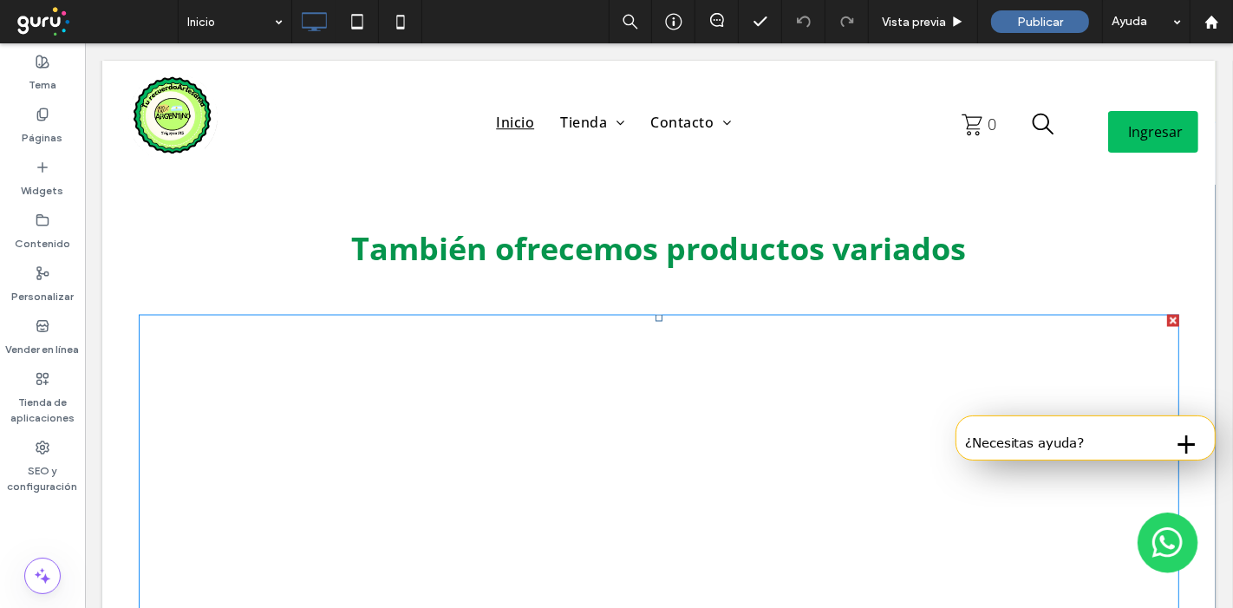
click at [673, 373] on link at bounding box center [658, 466] width 343 height 270
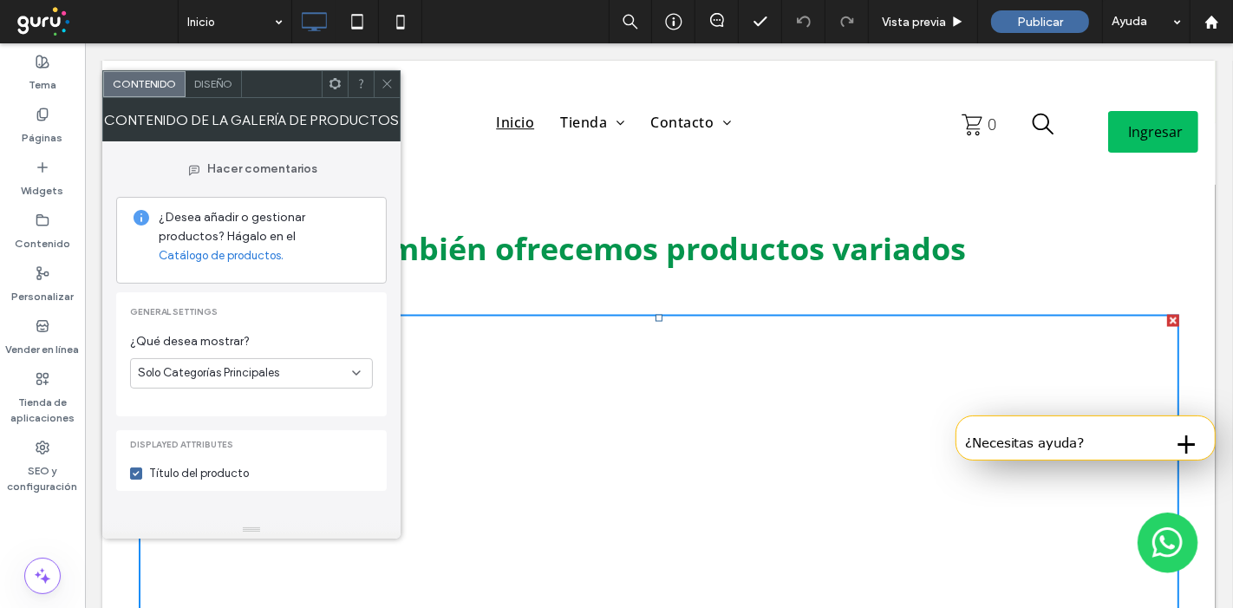
click at [395, 90] on div at bounding box center [387, 84] width 26 height 26
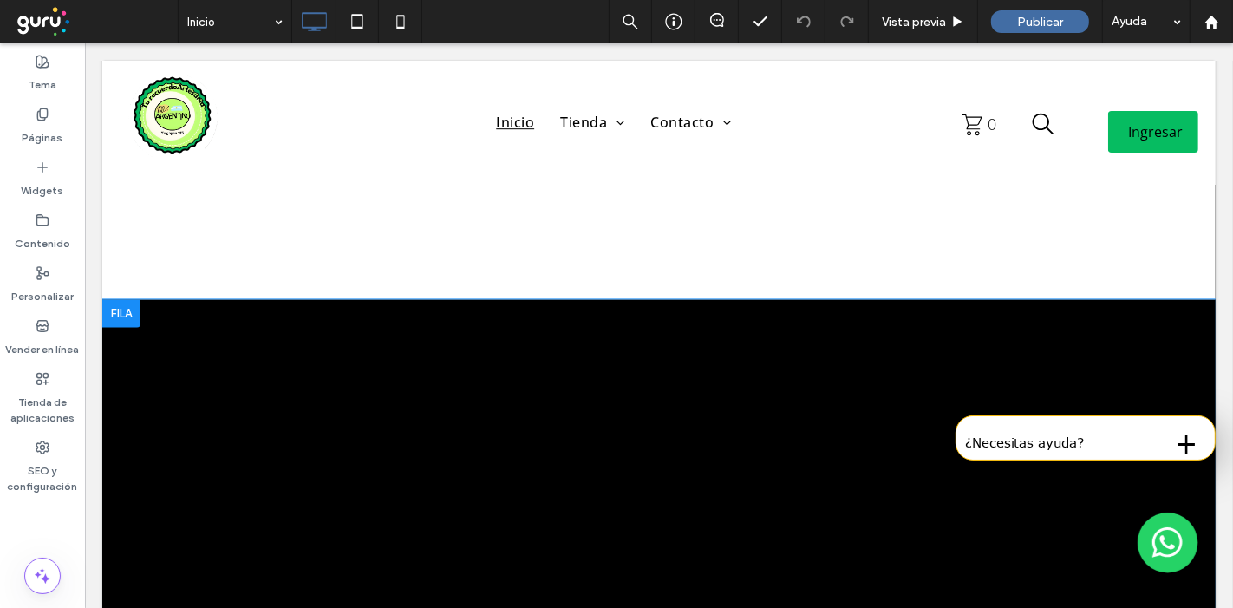
scroll to position [2891, 0]
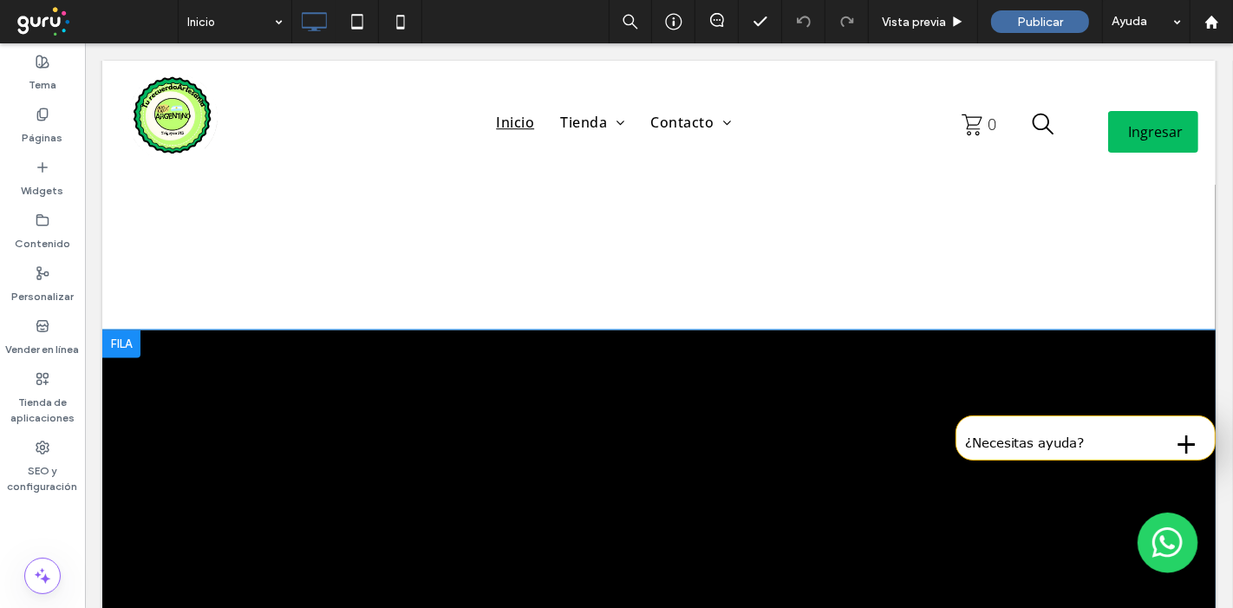
click at [224, 330] on div "Click To Paste Fila + Añadir sección" at bounding box center [658, 538] width 1114 height 416
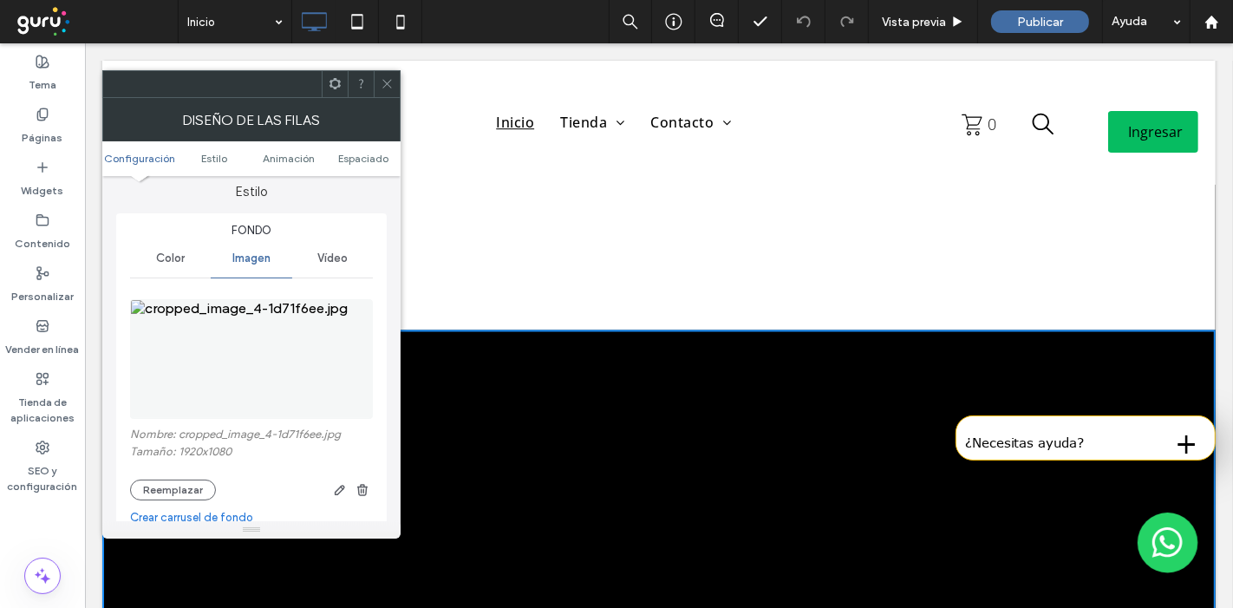
scroll to position [289, 0]
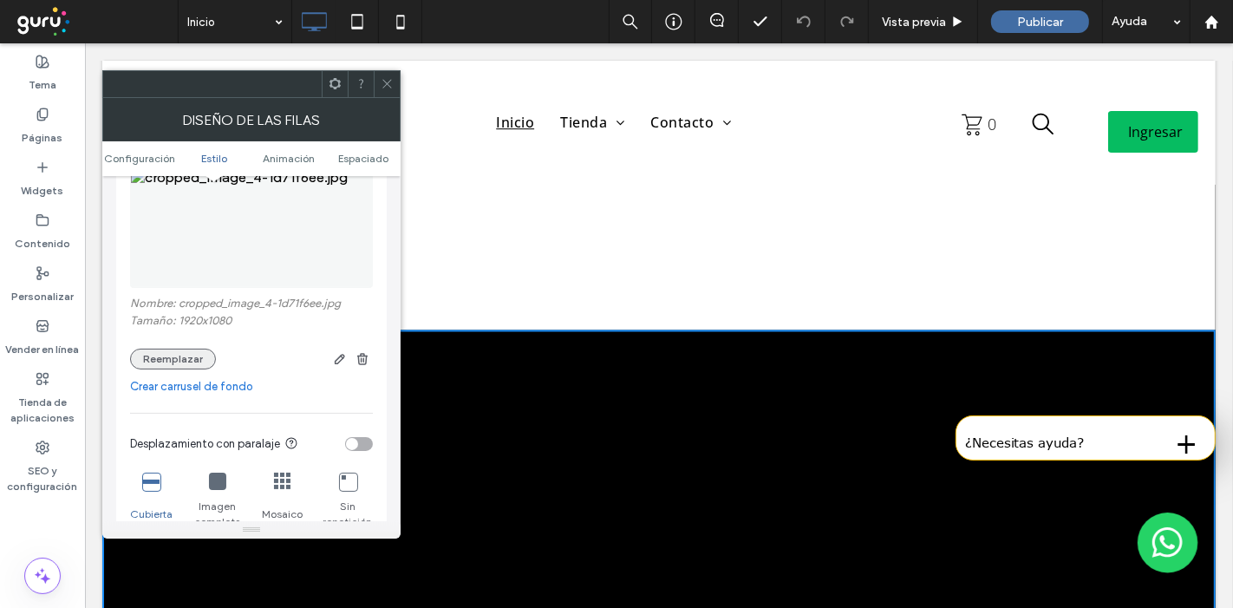
click at [161, 360] on button "Reemplazar" at bounding box center [173, 359] width 86 height 21
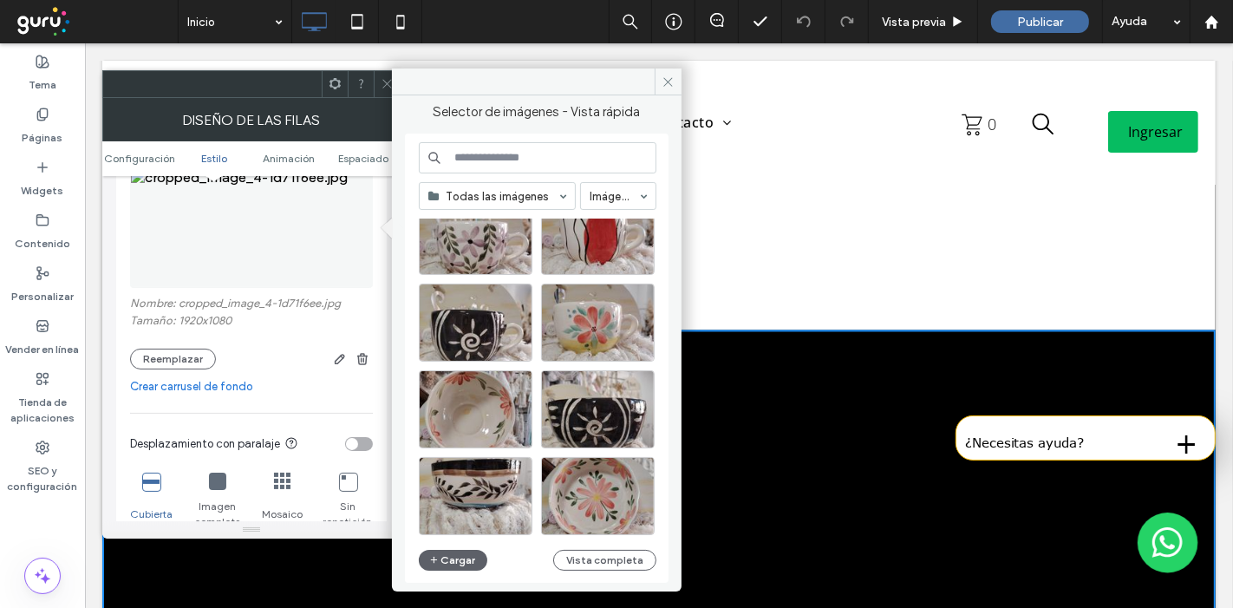
scroll to position [578, 0]
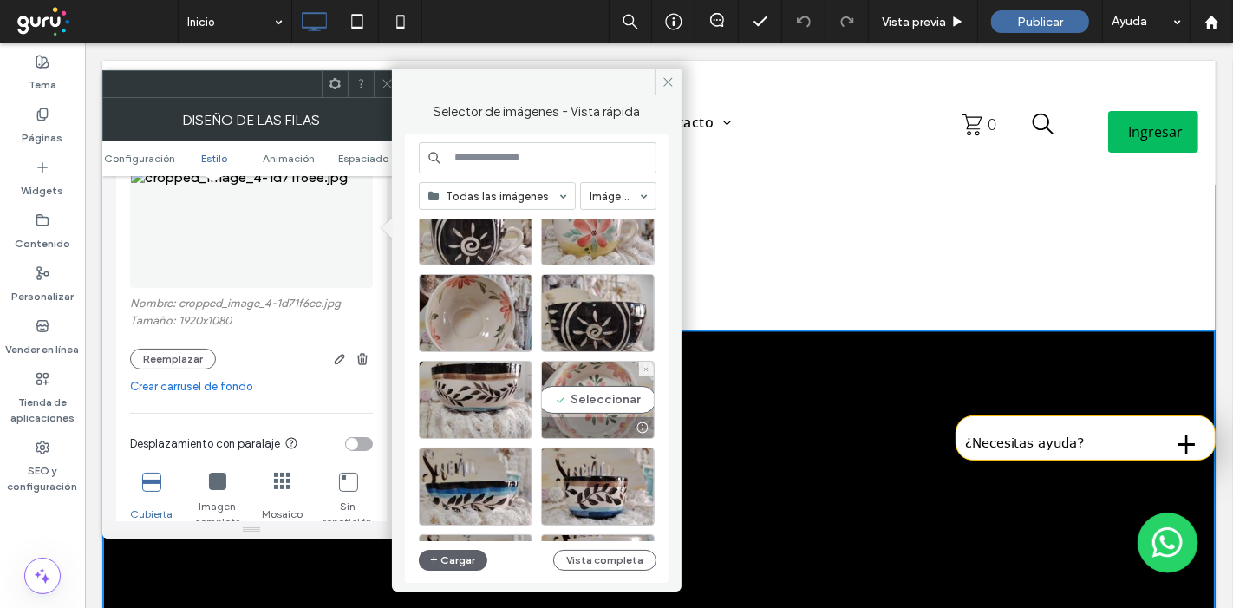
click at [624, 385] on div "Seleccionar" at bounding box center [598, 400] width 114 height 78
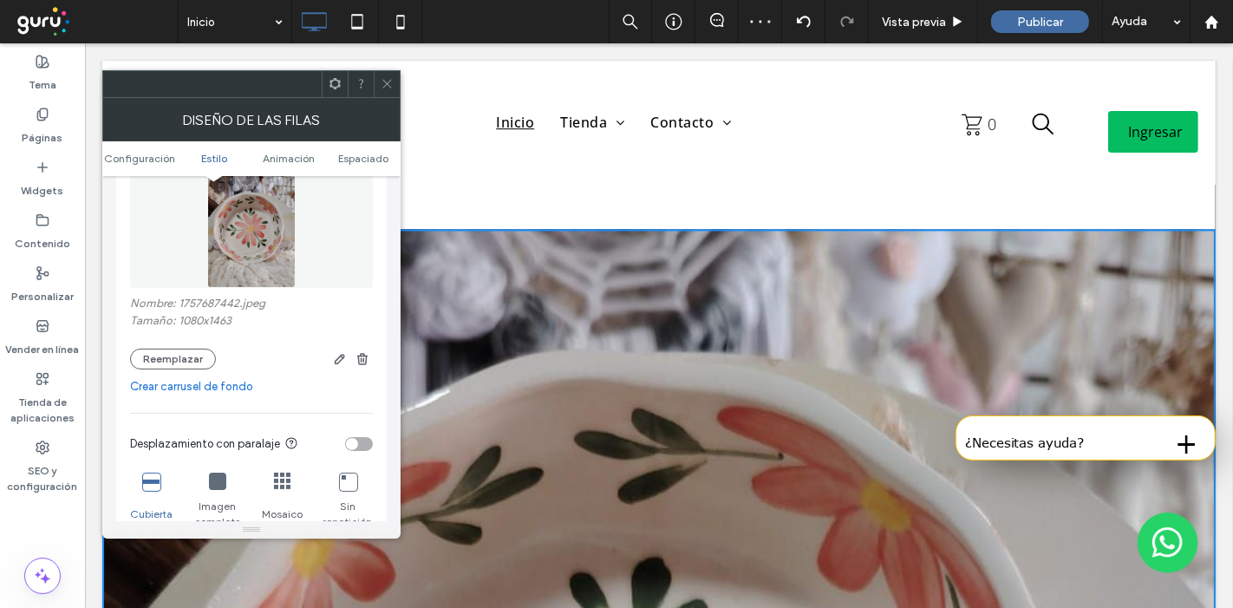
scroll to position [2794, 0]
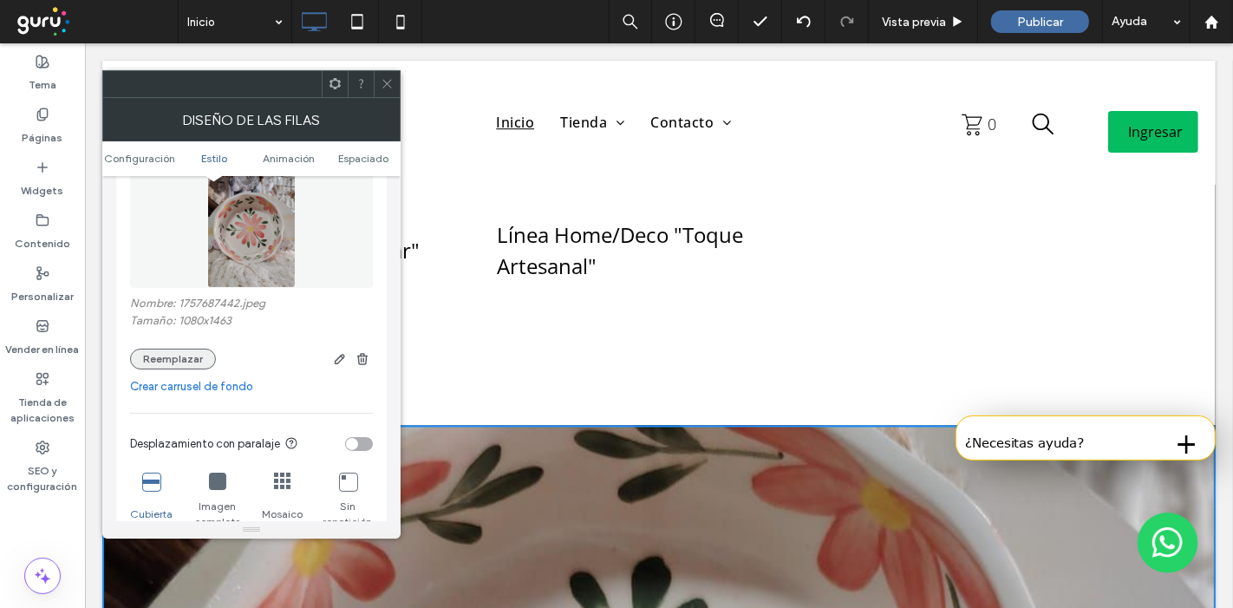
click at [186, 352] on button "Reemplazar" at bounding box center [173, 359] width 86 height 21
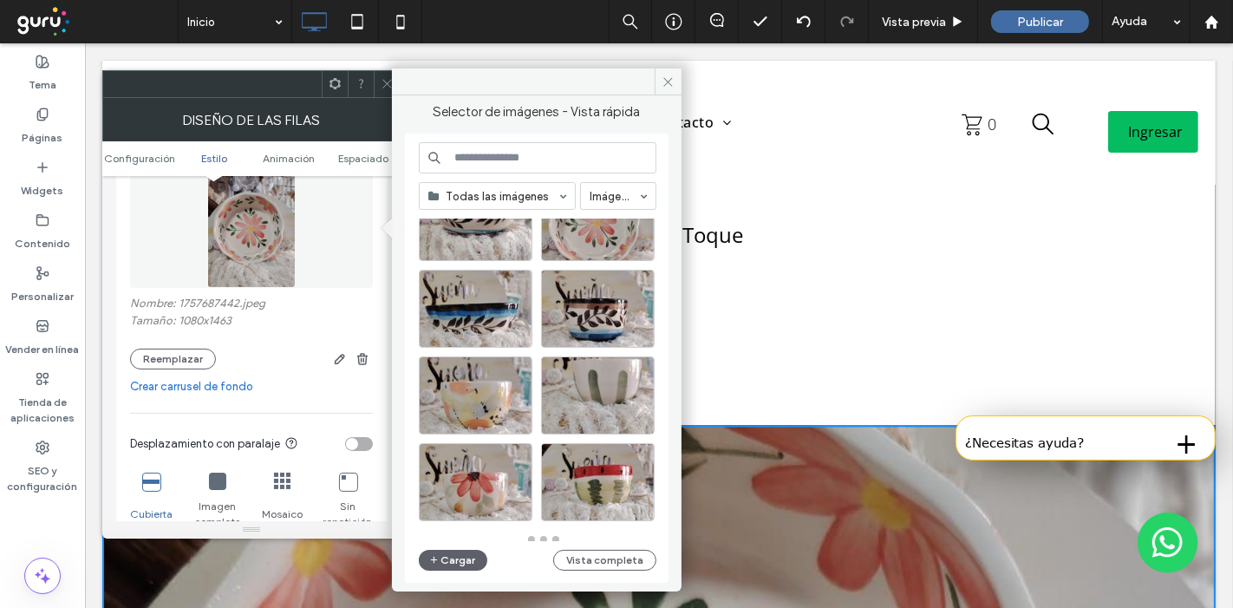
scroll to position [760, 0]
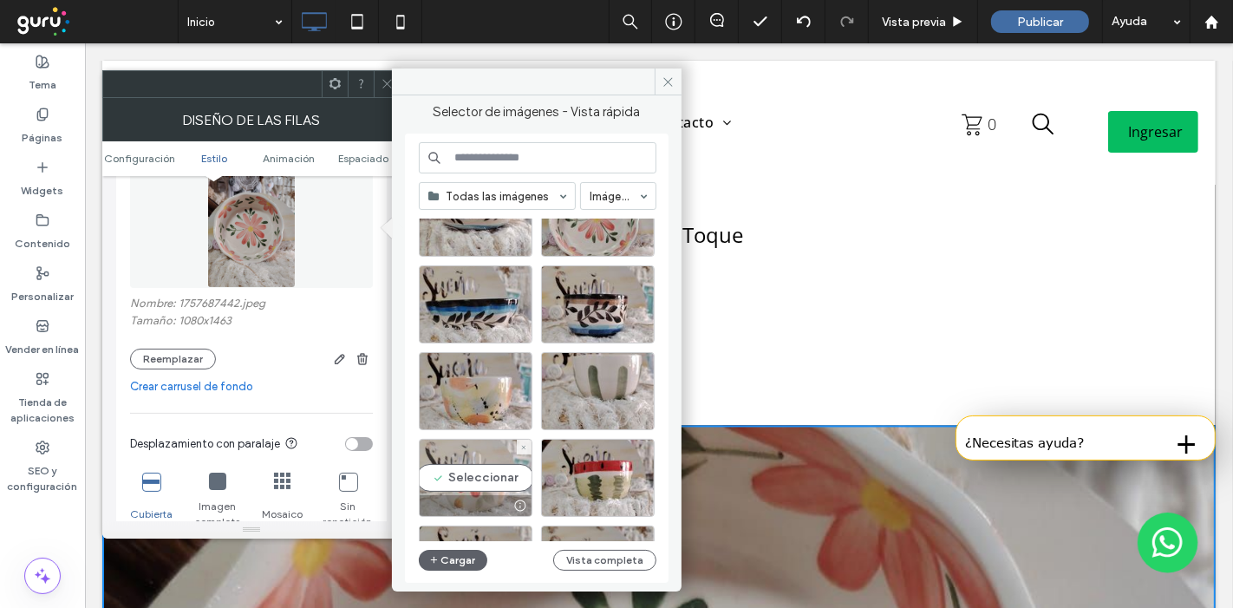
click at [468, 475] on div "Seleccionar" at bounding box center [476, 478] width 114 height 78
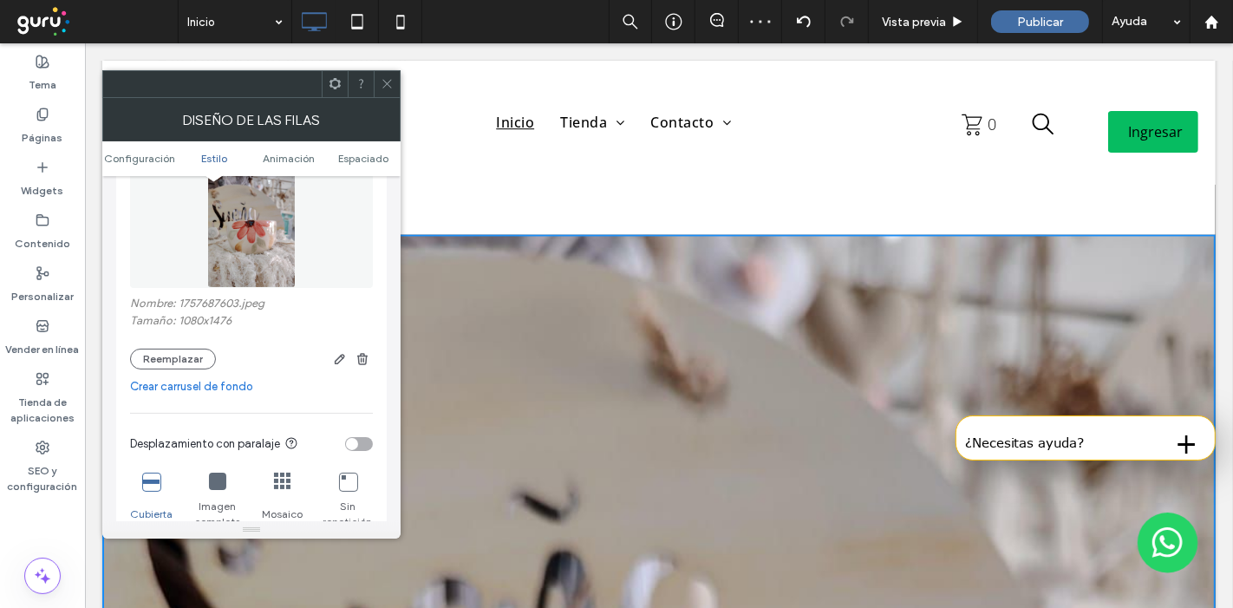
scroll to position [2698, 0]
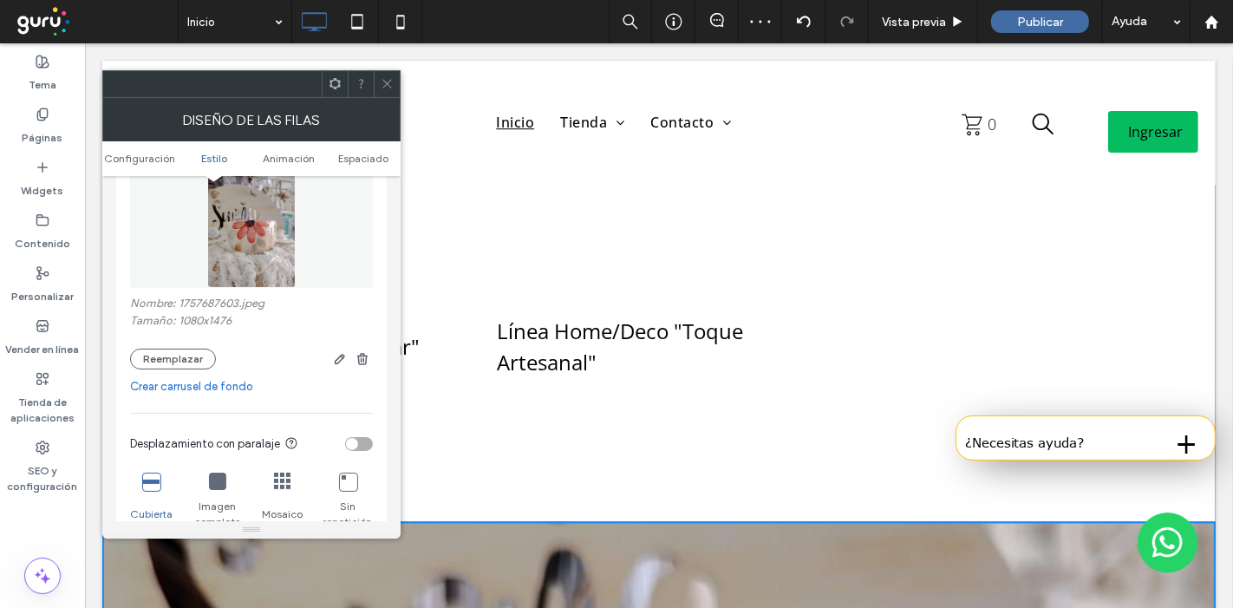
click at [383, 83] on icon at bounding box center [387, 83] width 13 height 13
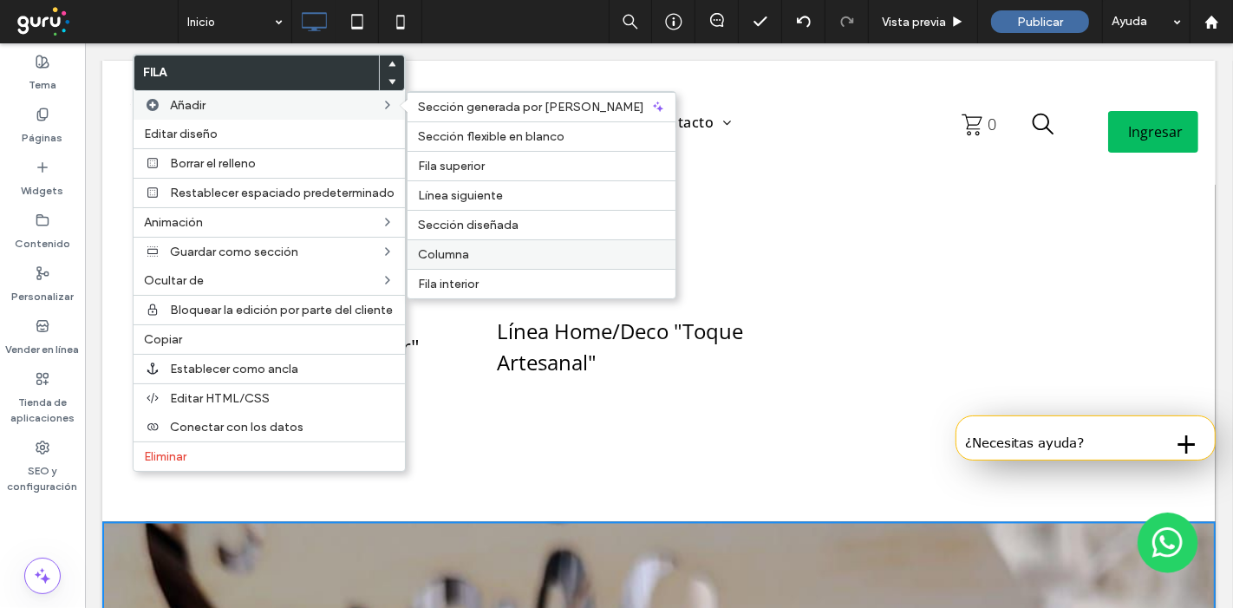
click at [448, 253] on span "Columna" at bounding box center [443, 254] width 51 height 15
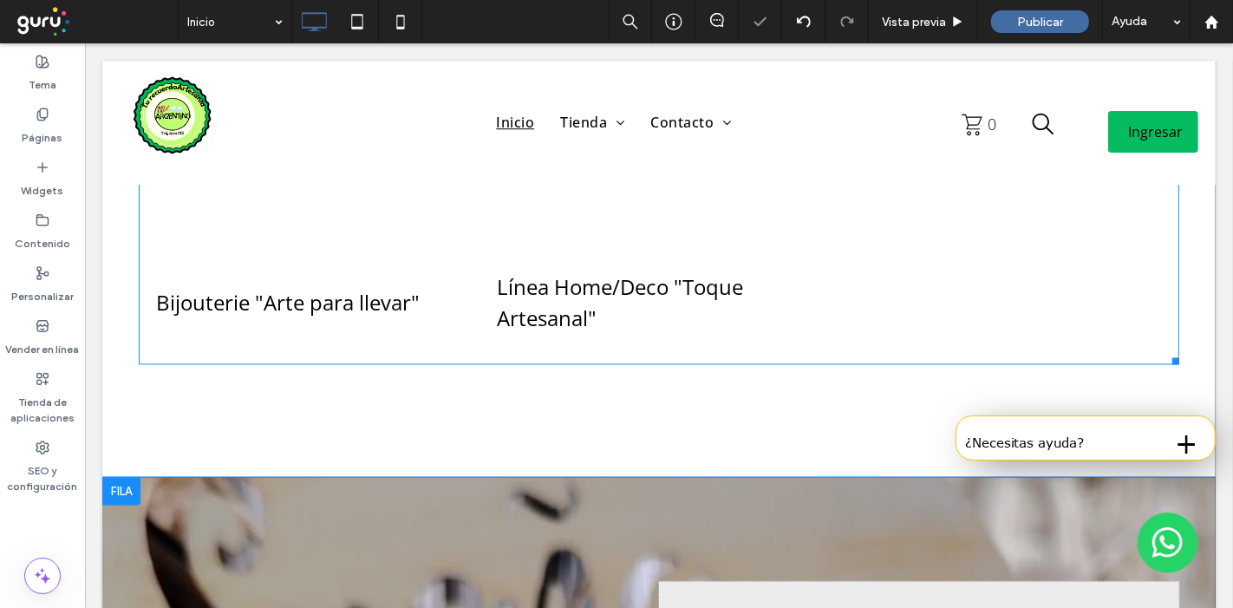
scroll to position [2891, 0]
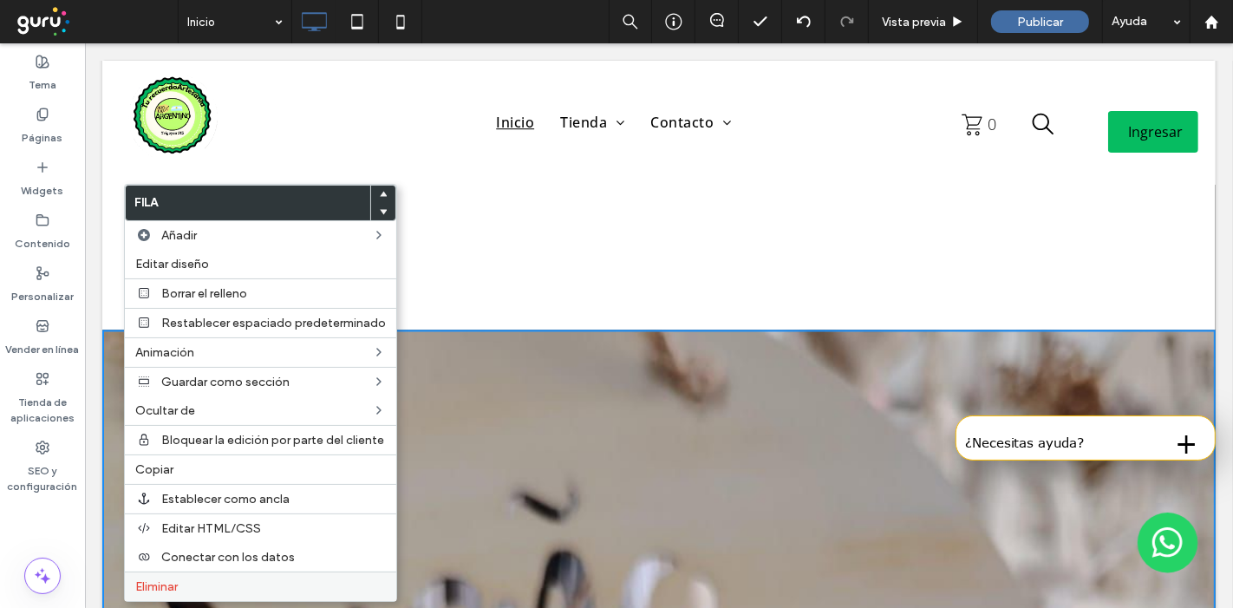
click at [252, 579] on label "Eliminar" at bounding box center [260, 586] width 251 height 15
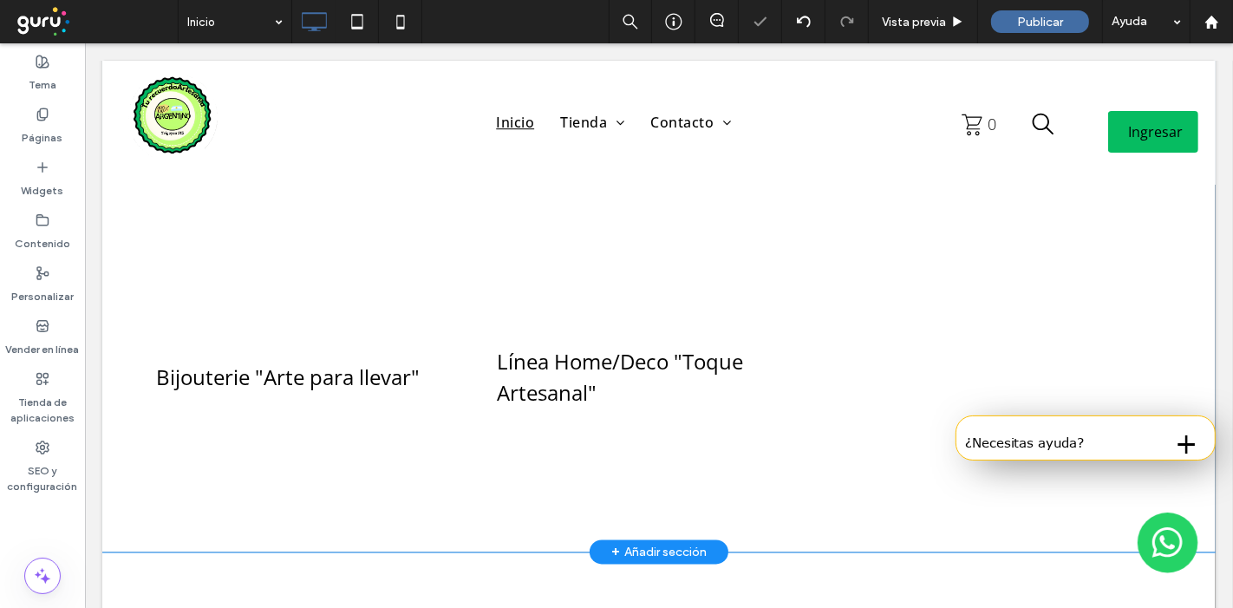
scroll to position [2698, 0]
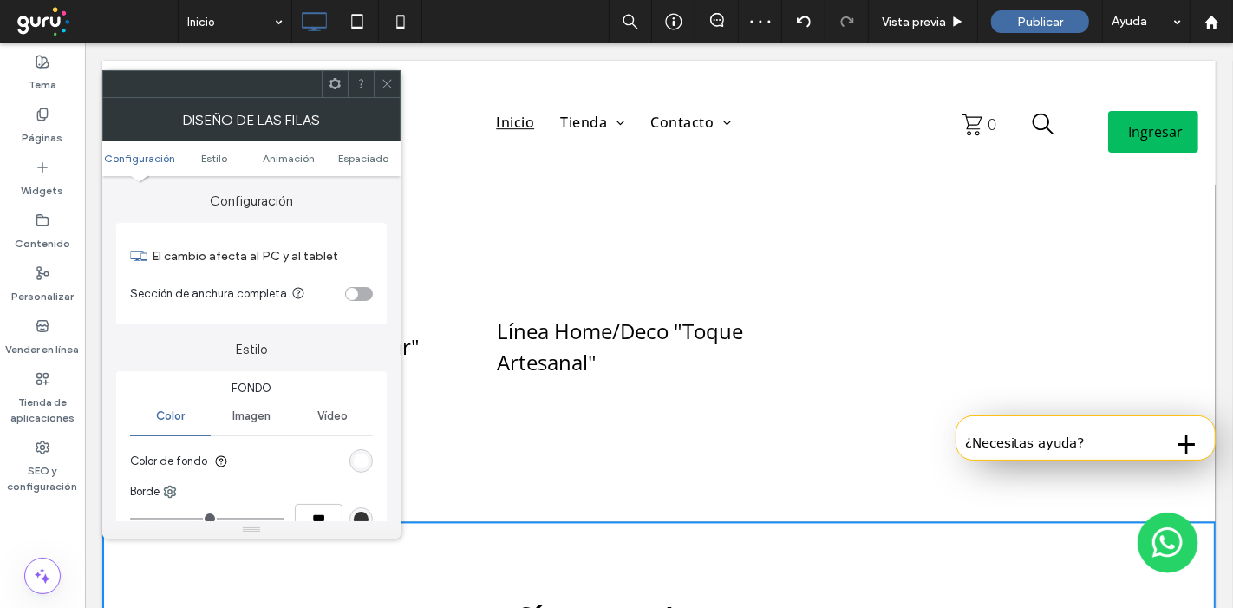
click at [359, 449] on div "rgb(255, 255, 255)" at bounding box center [361, 460] width 23 height 23
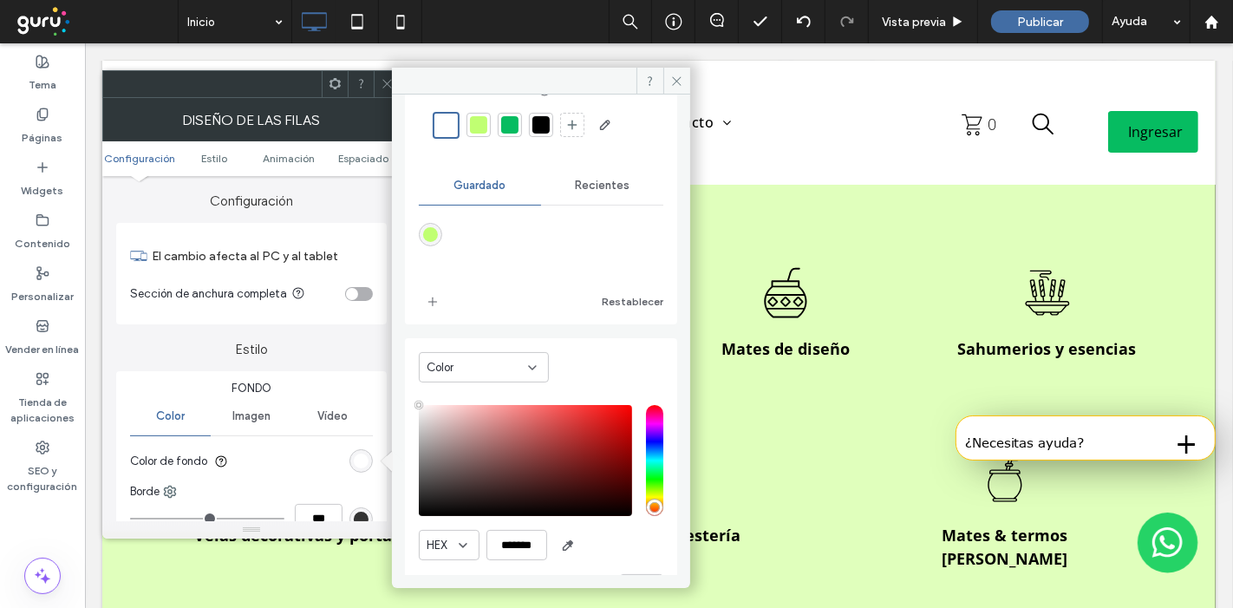
scroll to position [112, 0]
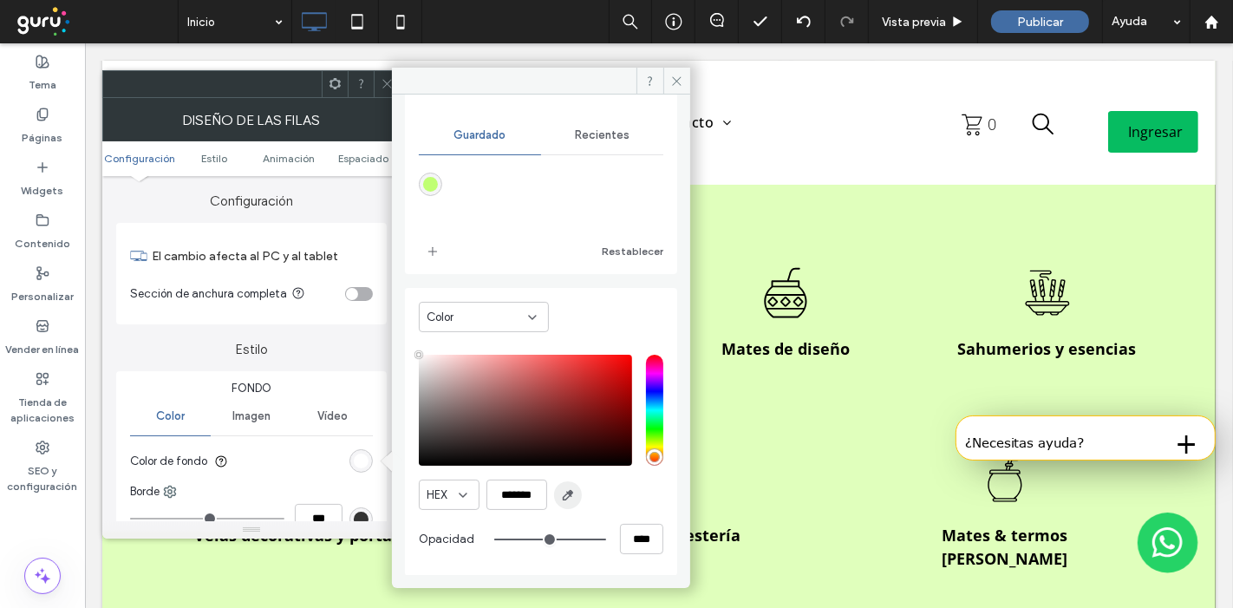
click at [568, 497] on icon "button" at bounding box center [568, 495] width 14 height 14
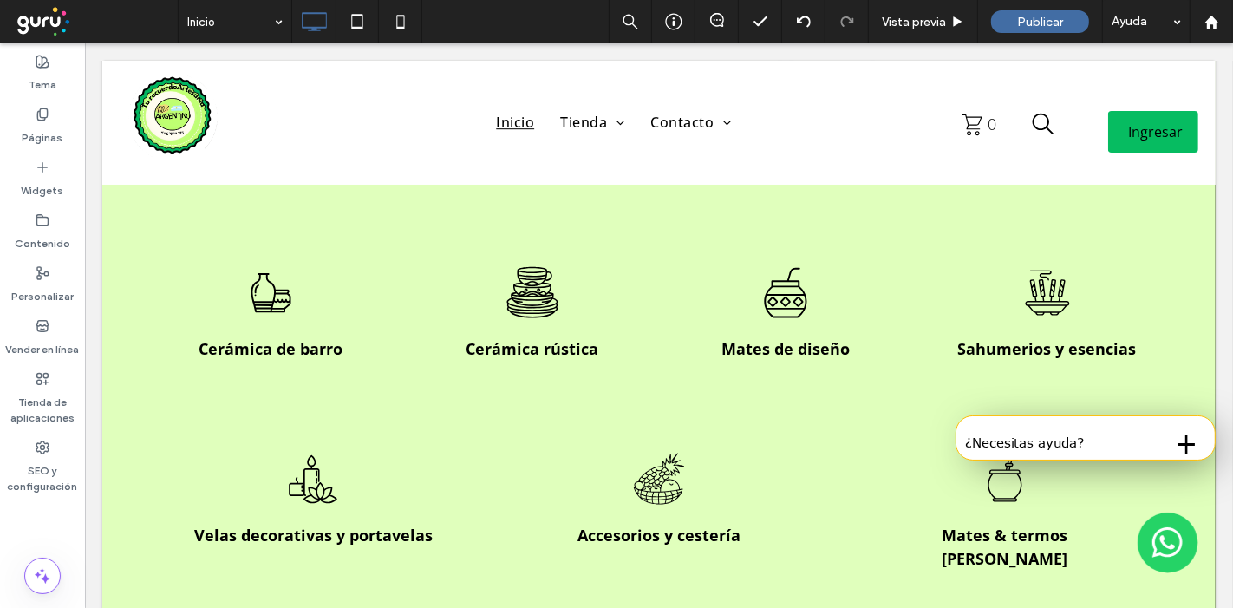
type input "*******"
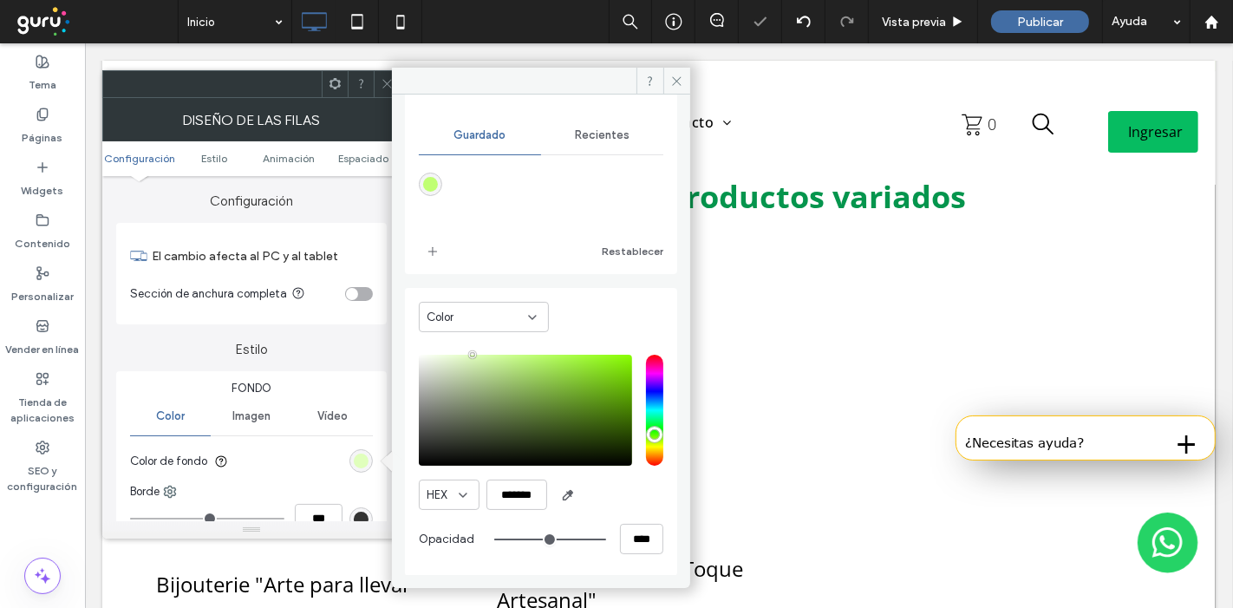
scroll to position [2794, 0]
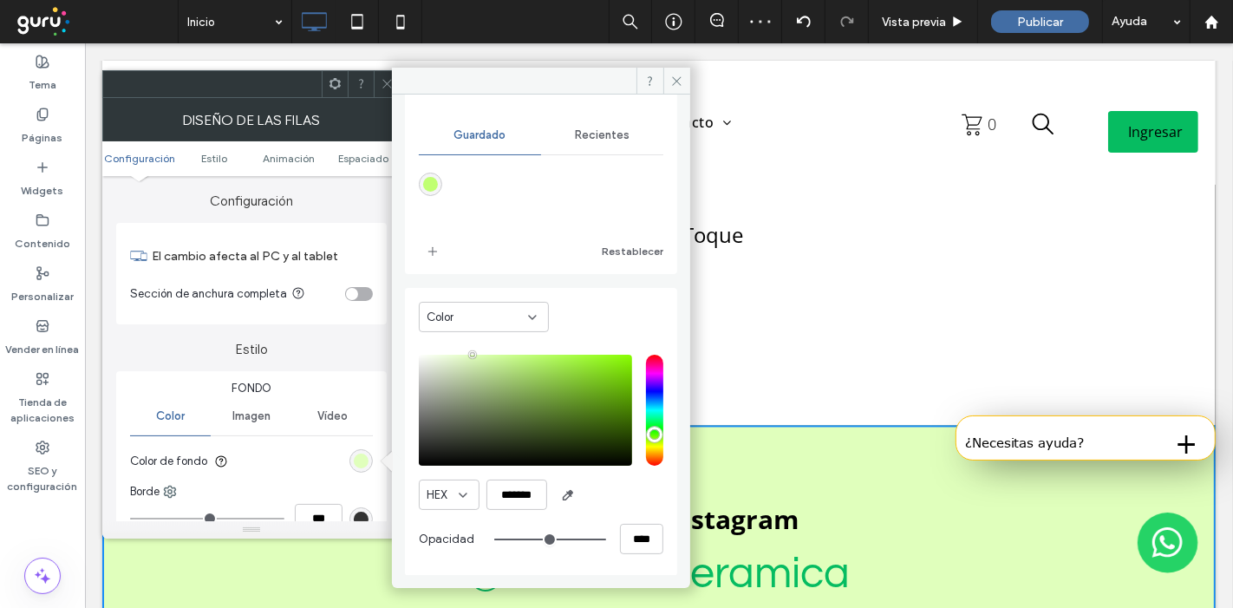
click at [383, 80] on use at bounding box center [386, 84] width 9 height 9
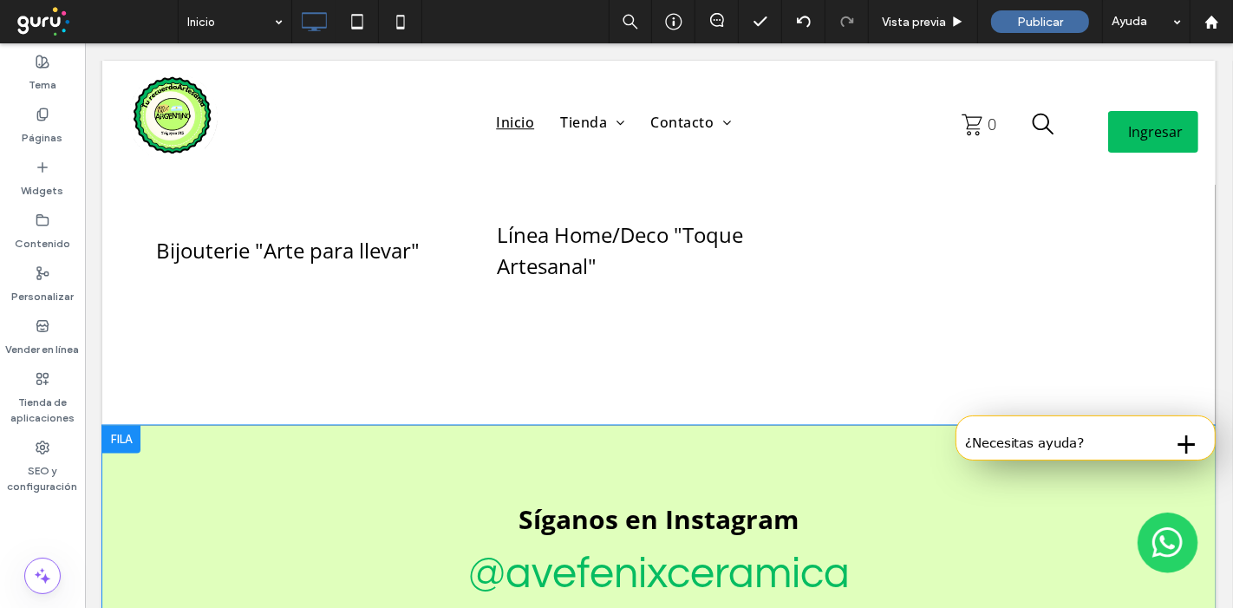
click at [135, 426] on div at bounding box center [120, 440] width 38 height 28
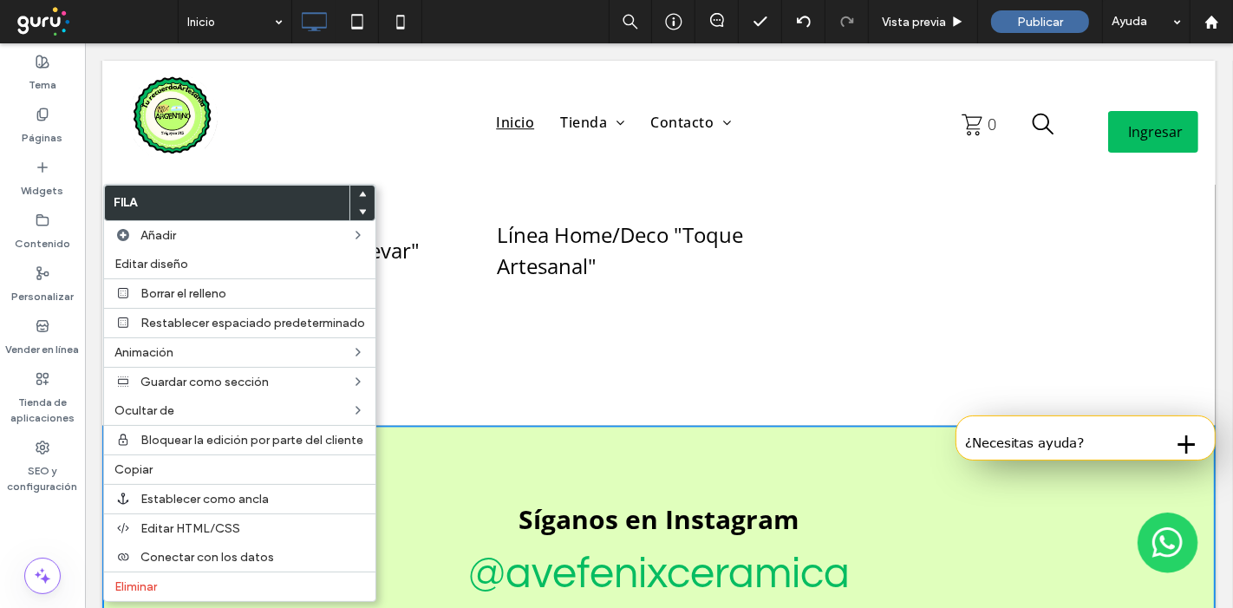
click at [504, 304] on div "También ofrecemos productos variados Bijouterie "Arte para llevar" Button Línea…" at bounding box center [658, 81] width 1114 height 689
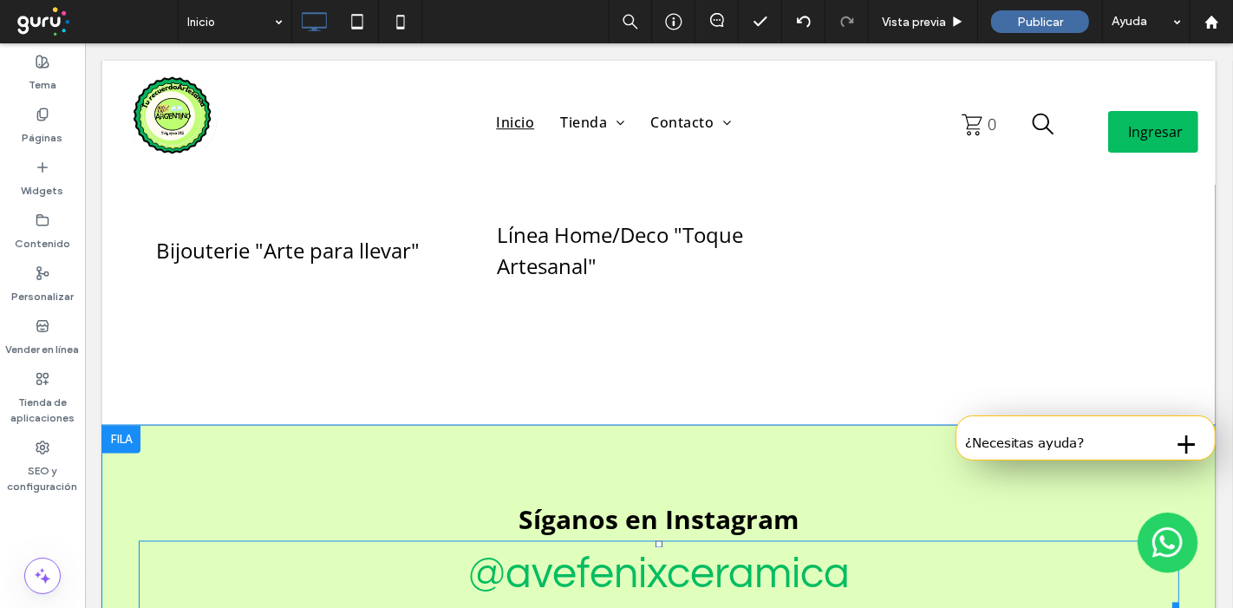
click at [683, 552] on link "@avefenixceramica" at bounding box center [658, 574] width 382 height 45
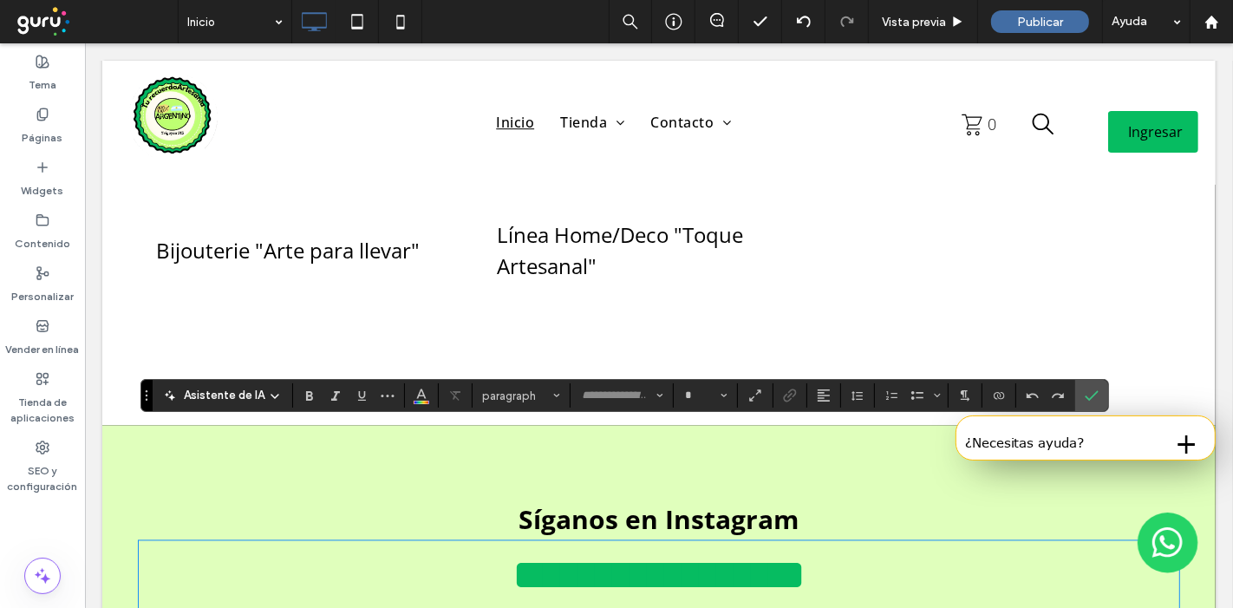
type input "*********"
type input "**"
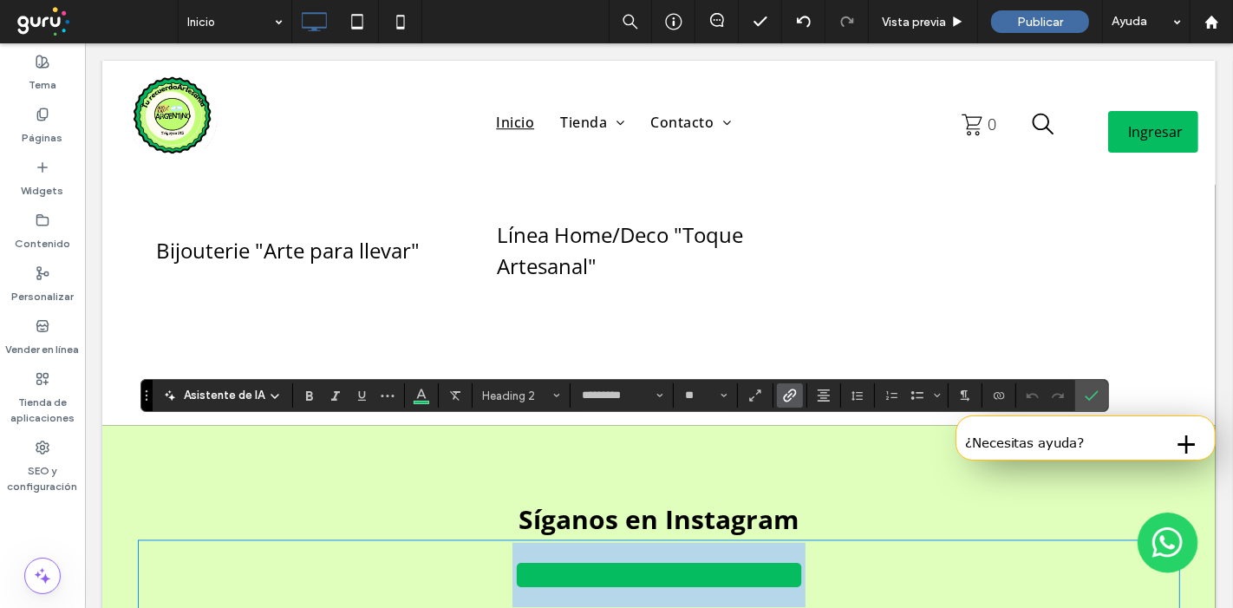
click at [852, 543] on h2 "**********" at bounding box center [658, 575] width 1041 height 65
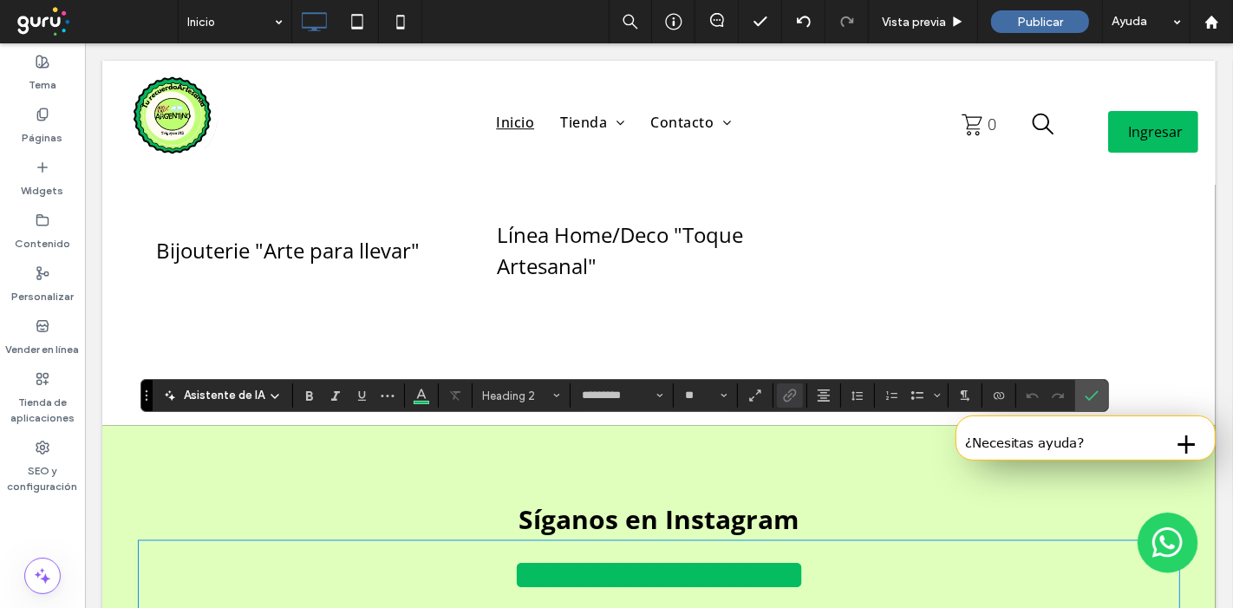
click at [512, 554] on link "**********" at bounding box center [658, 575] width 293 height 42
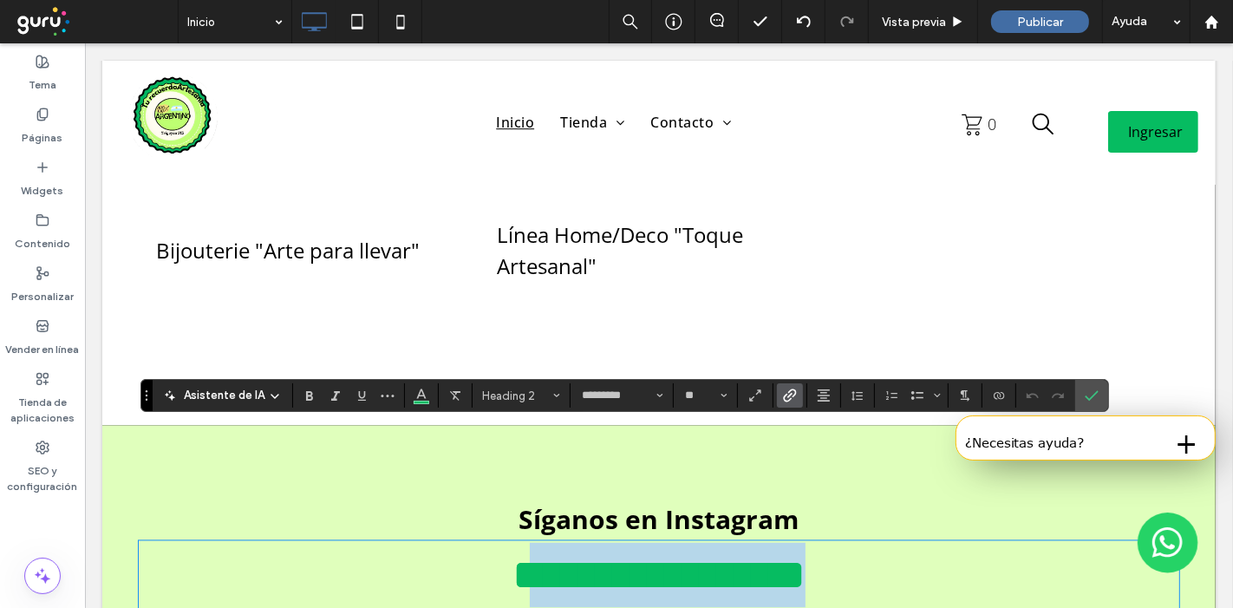
click at [868, 543] on h2 "**********" at bounding box center [658, 575] width 1041 height 65
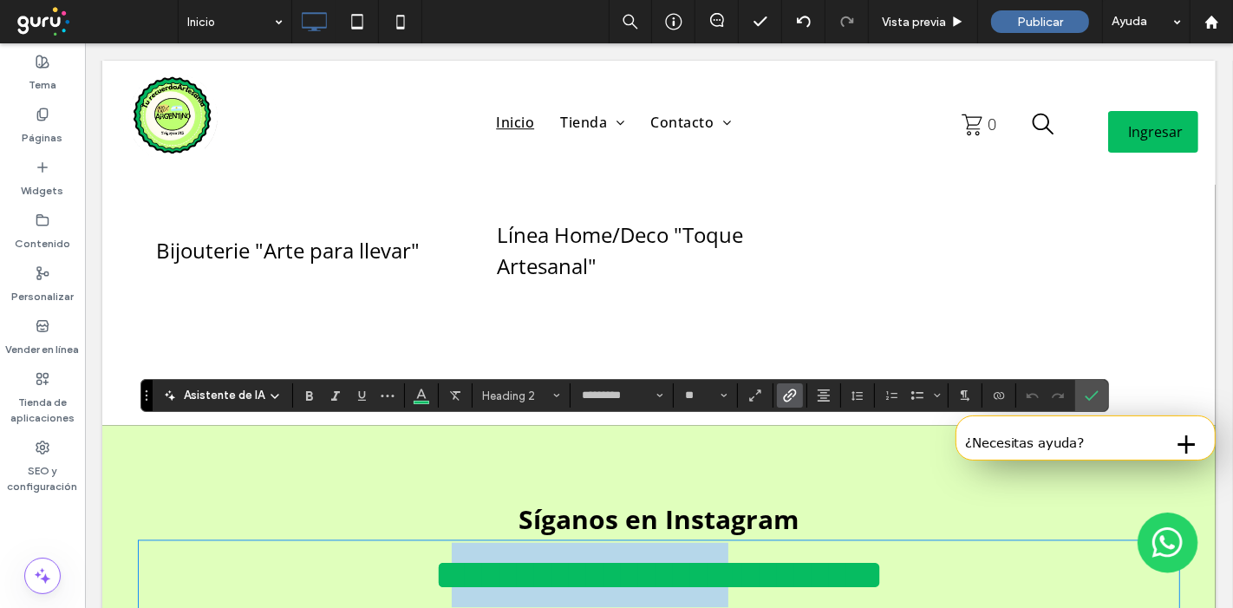
type input "*********"
type input "**"
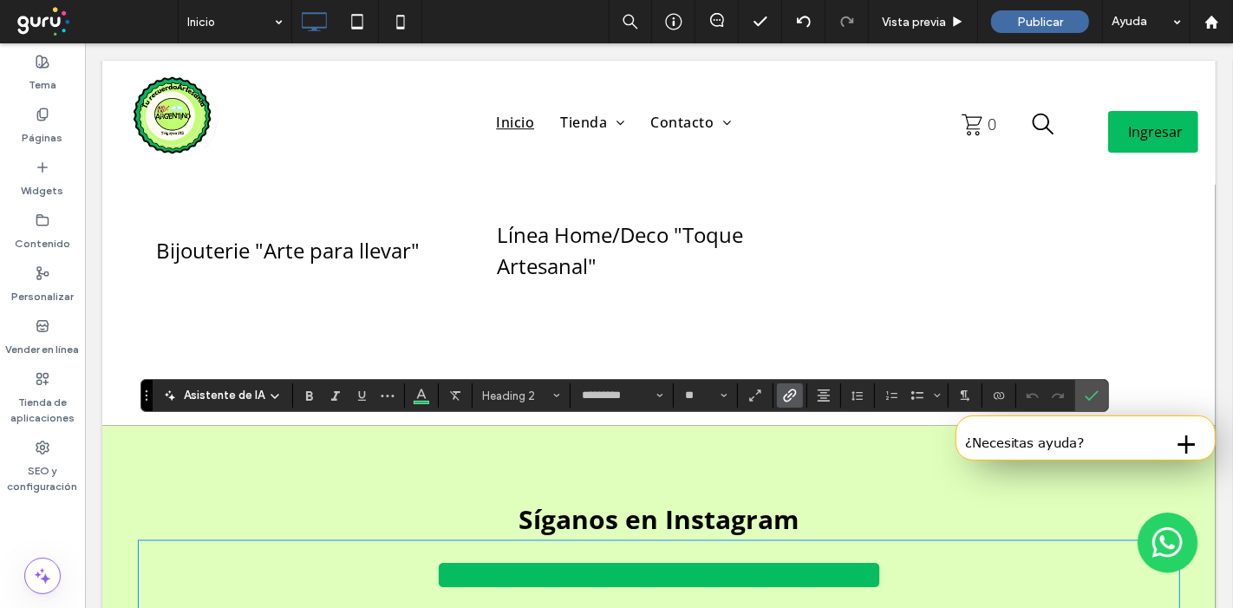
scroll to position [0, 0]
type input "*********"
type input "**"
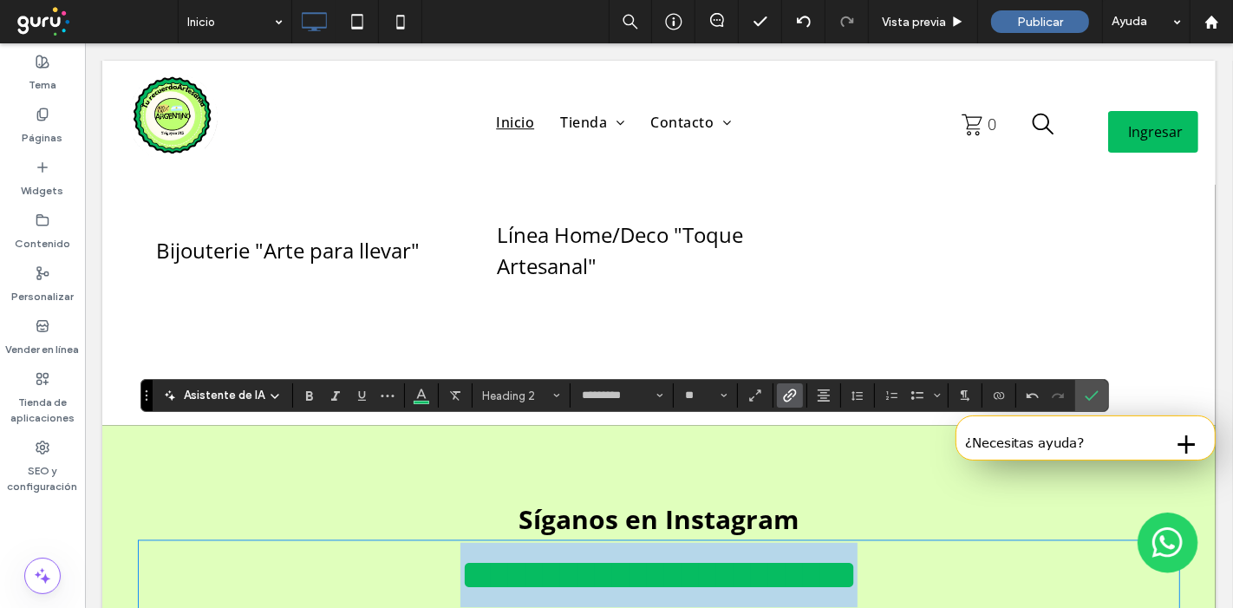
click at [356, 543] on h2 "**********" at bounding box center [658, 575] width 1041 height 65
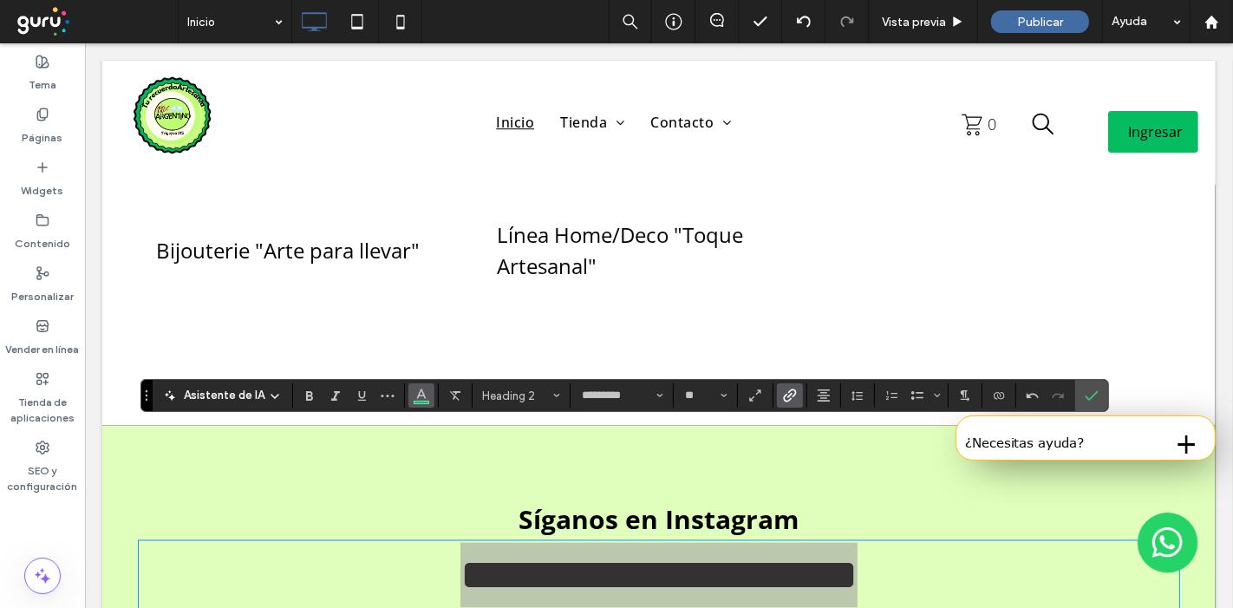
click at [425, 395] on icon "Color" at bounding box center [422, 394] width 14 height 14
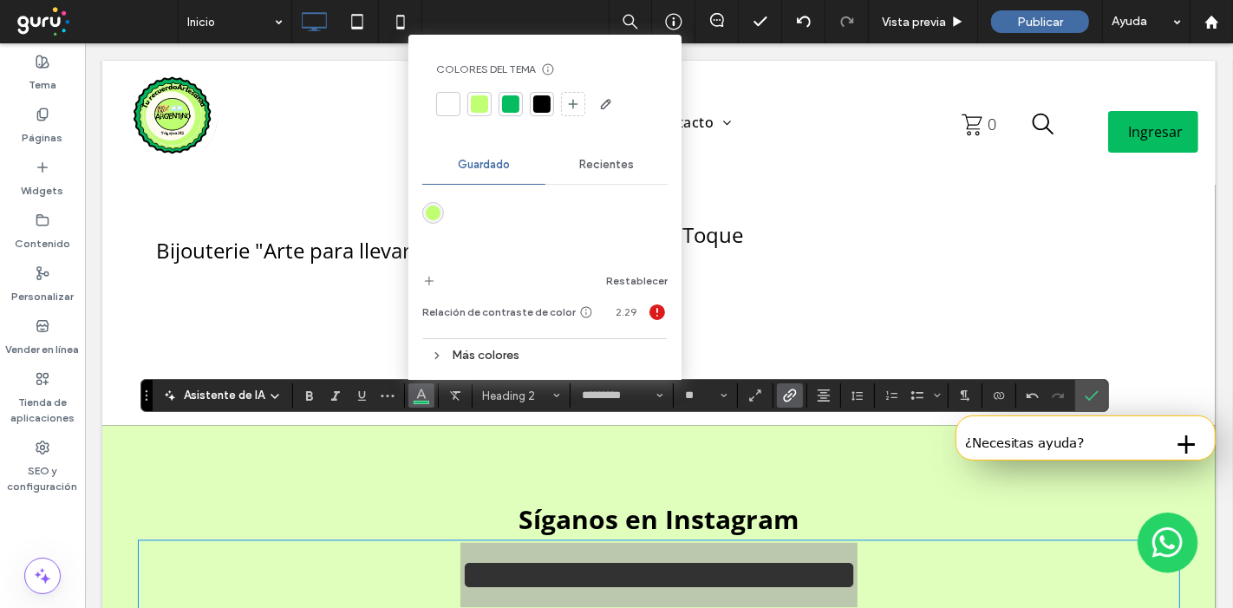
click at [533, 93] on div at bounding box center [542, 104] width 24 height 24
click at [1090, 391] on icon "Confirmar" at bounding box center [1092, 396] width 14 height 14
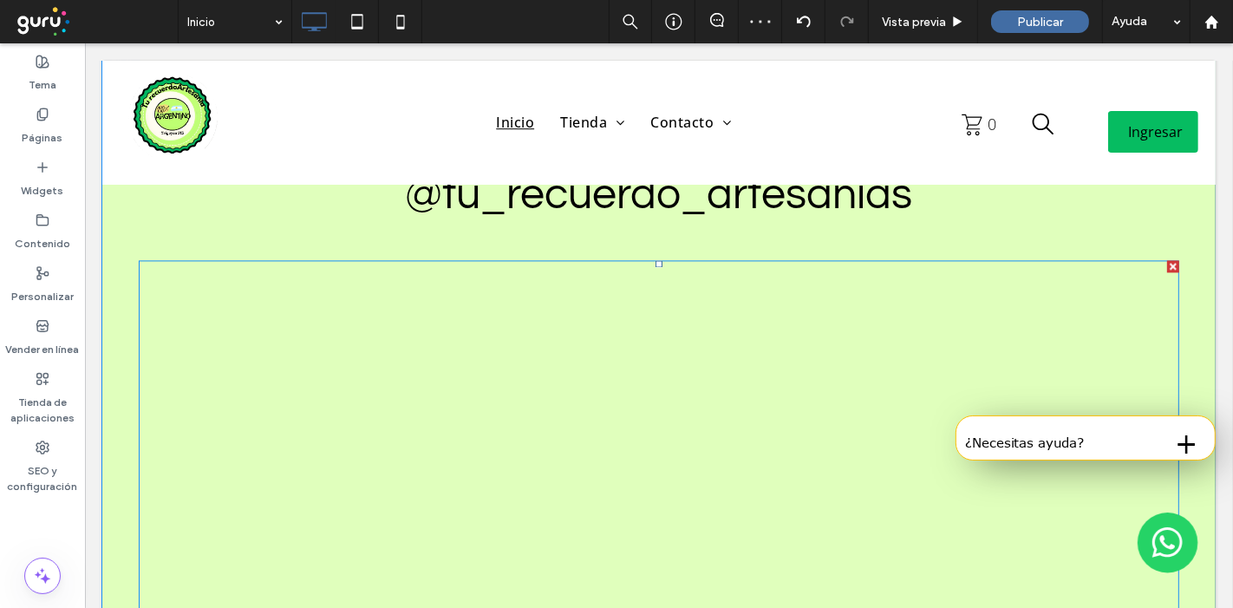
scroll to position [3083, 0]
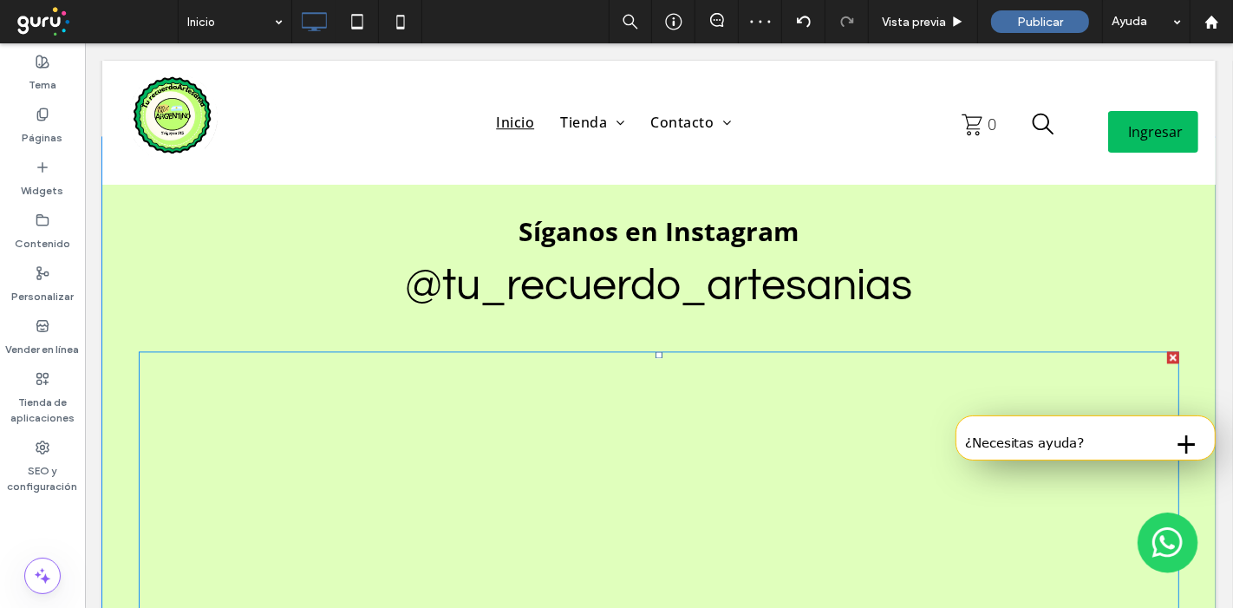
click at [456, 363] on link at bounding box center [530, 467] width 253 height 209
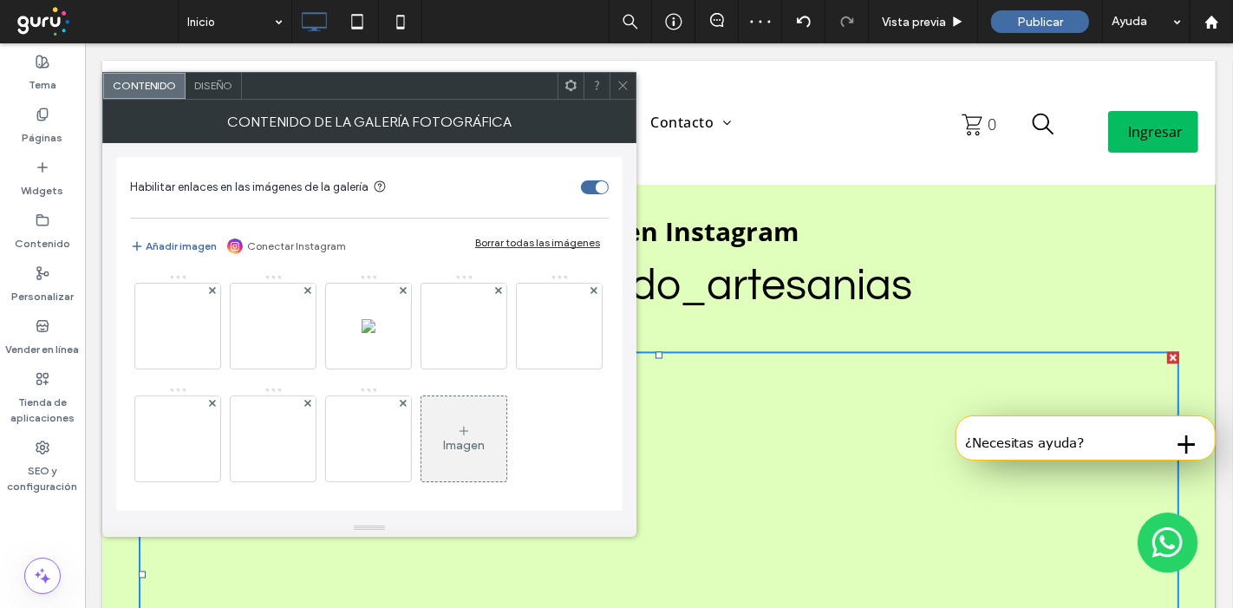
click at [617, 94] on span at bounding box center [623, 86] width 13 height 26
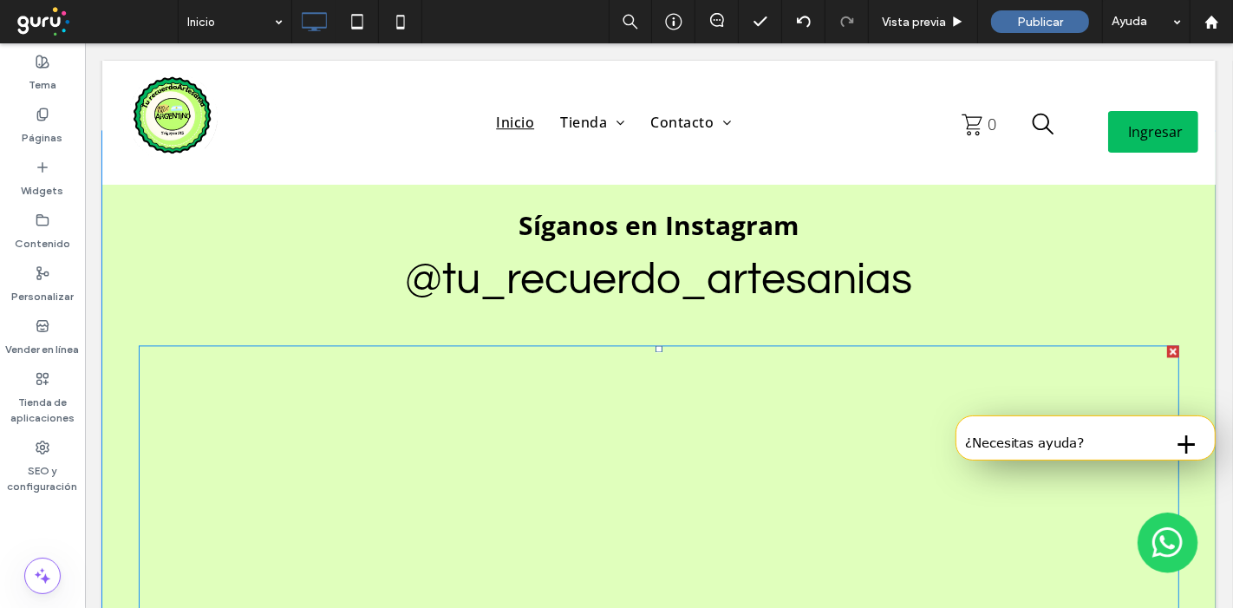
scroll to position [2987, 0]
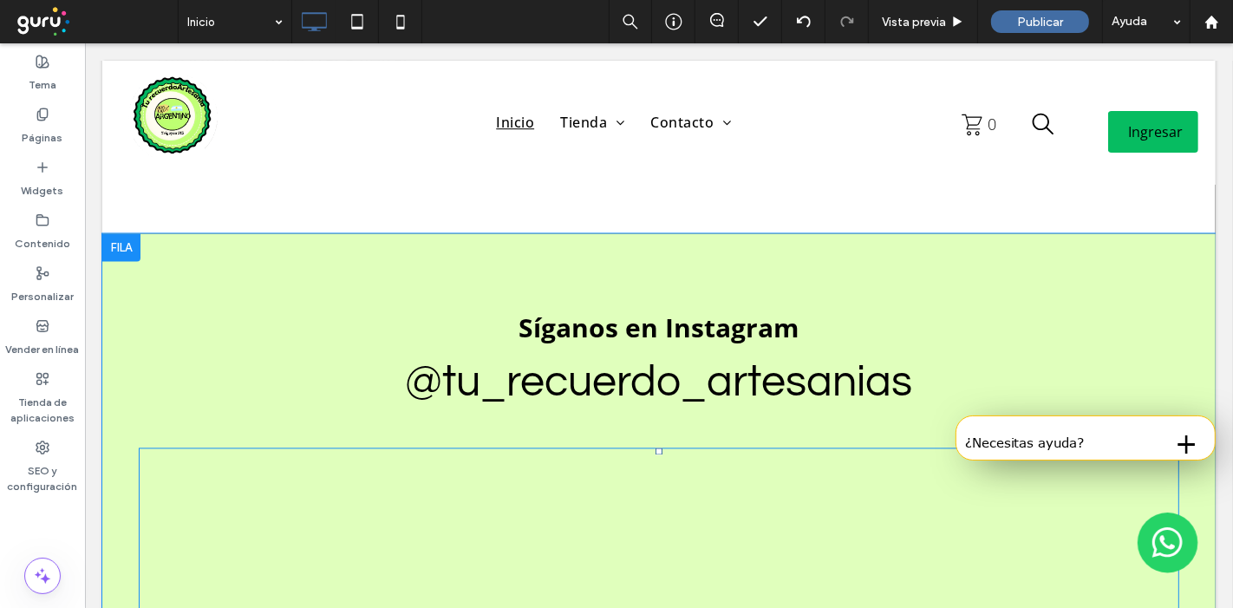
click at [402, 502] on li "Button" at bounding box center [530, 563] width 256 height 214
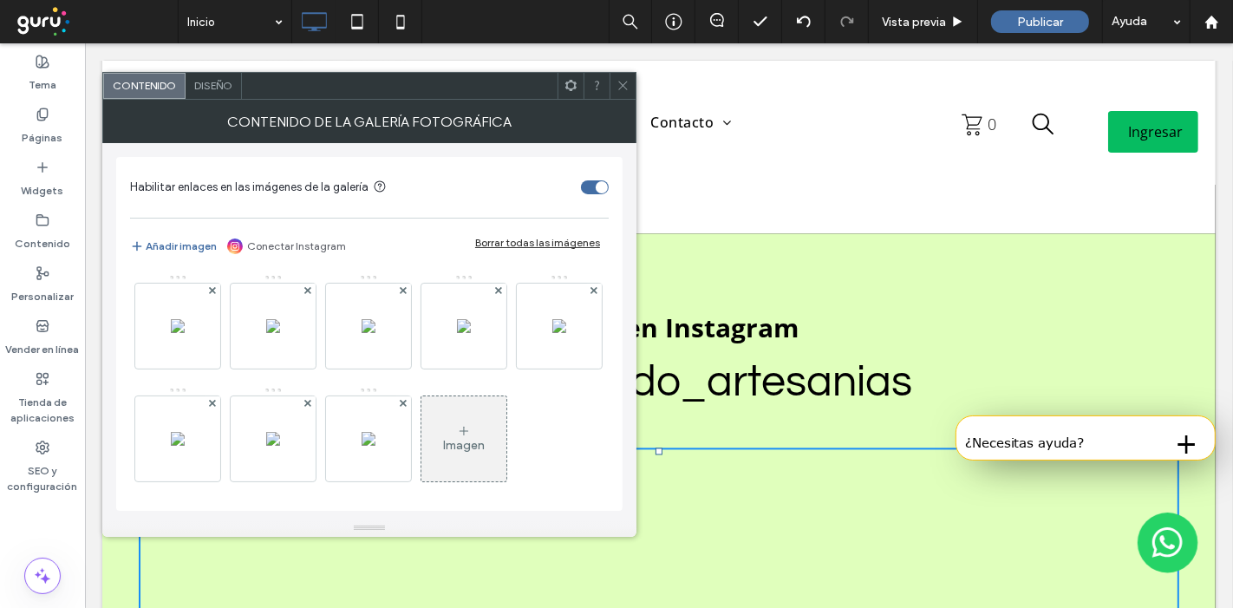
click at [618, 75] on span at bounding box center [623, 86] width 13 height 26
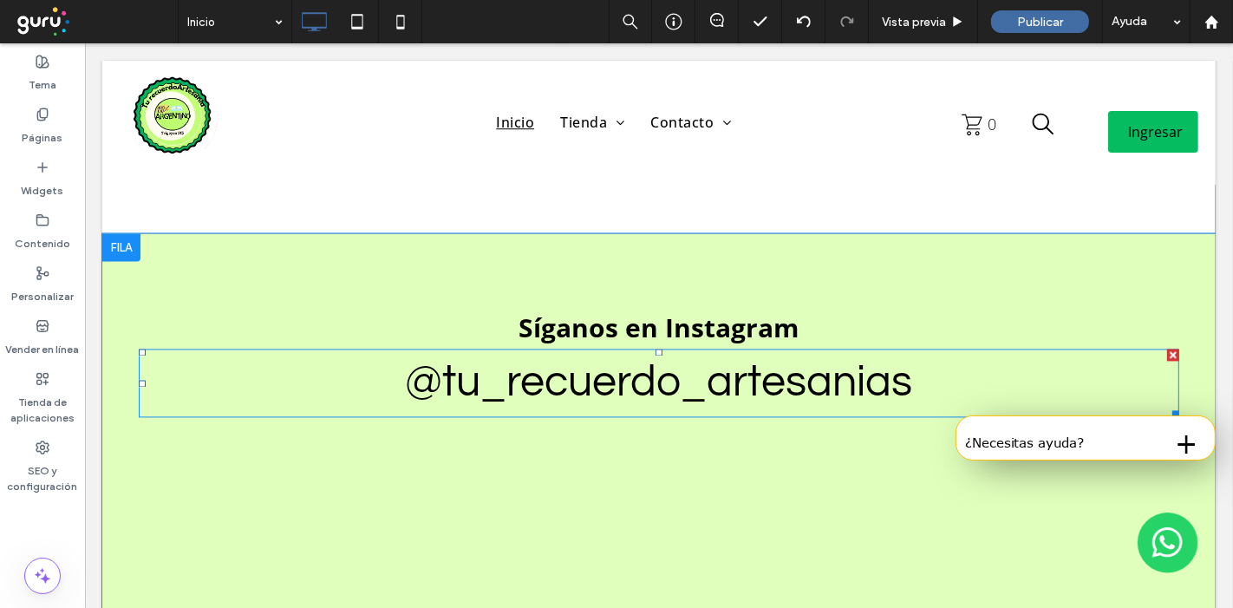
click at [676, 360] on link "@tu_recuerdo_artesanias" at bounding box center [658, 382] width 507 height 45
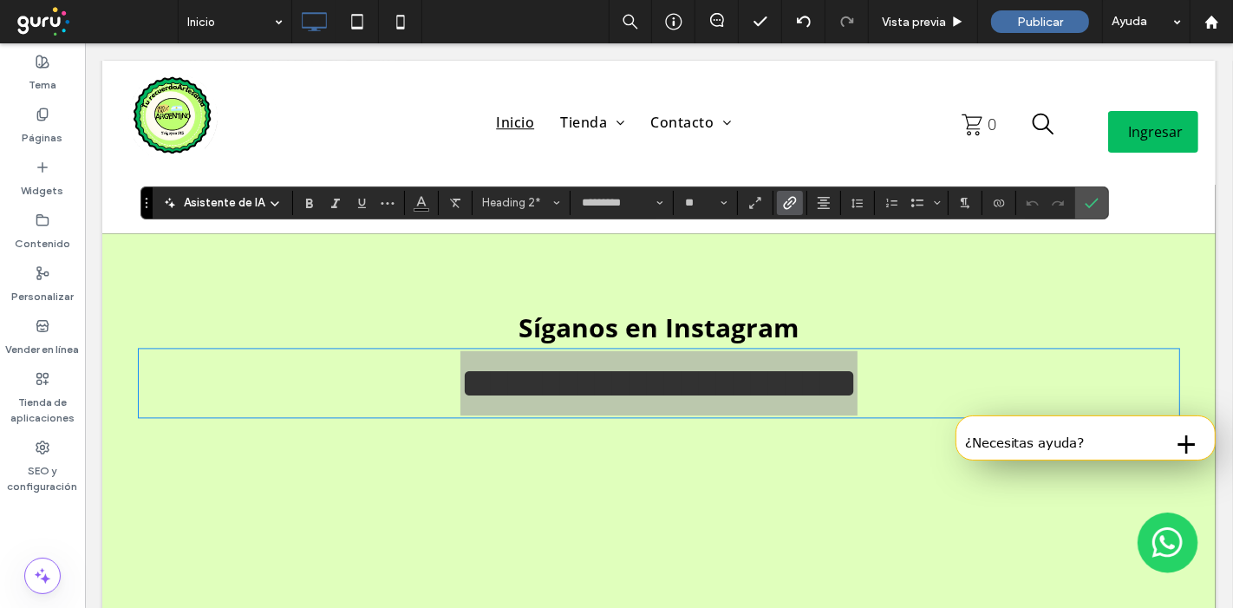
click at [787, 199] on icon "Enlace" at bounding box center [790, 203] width 14 height 14
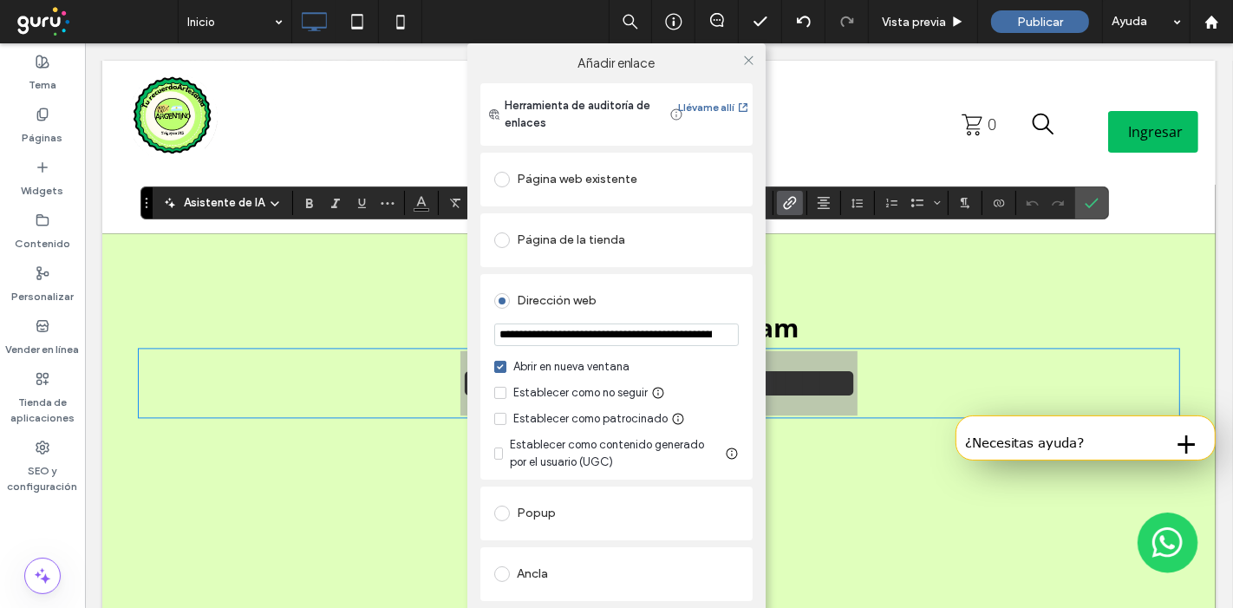
click at [650, 337] on input "**********" at bounding box center [616, 335] width 245 height 23
click at [707, 284] on div "Dirección web" at bounding box center [616, 299] width 245 height 32
click at [668, 324] on input "**********" at bounding box center [616, 335] width 245 height 23
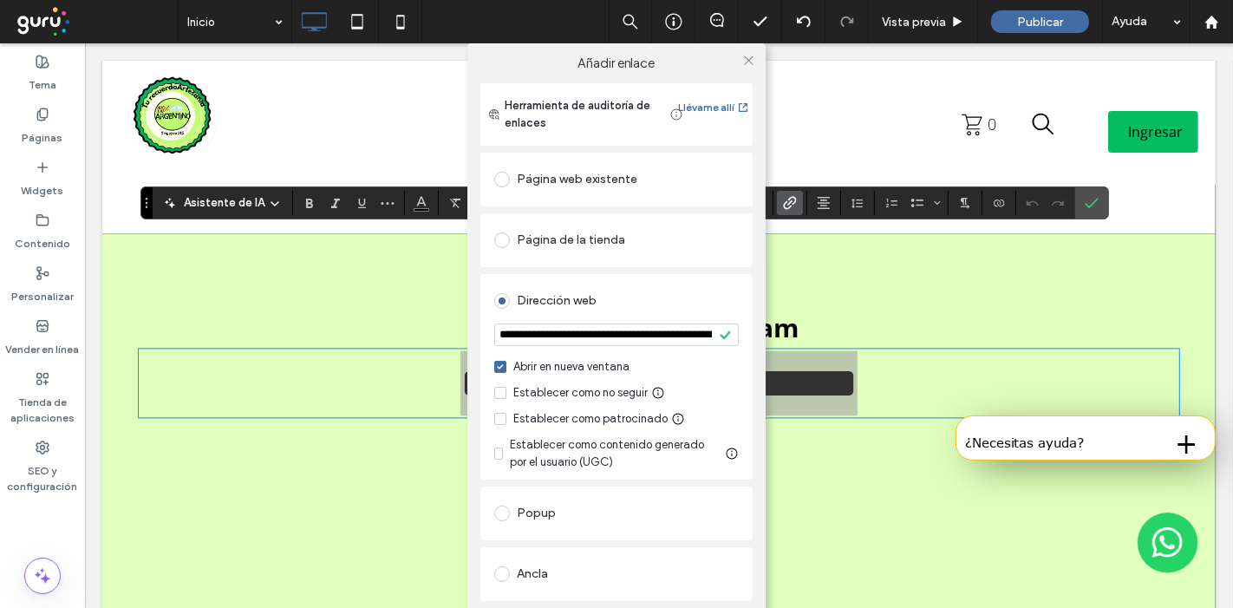
click at [668, 324] on input "**********" at bounding box center [616, 335] width 245 height 23
paste input "url"
click at [653, 329] on input "**********" at bounding box center [616, 335] width 245 height 23
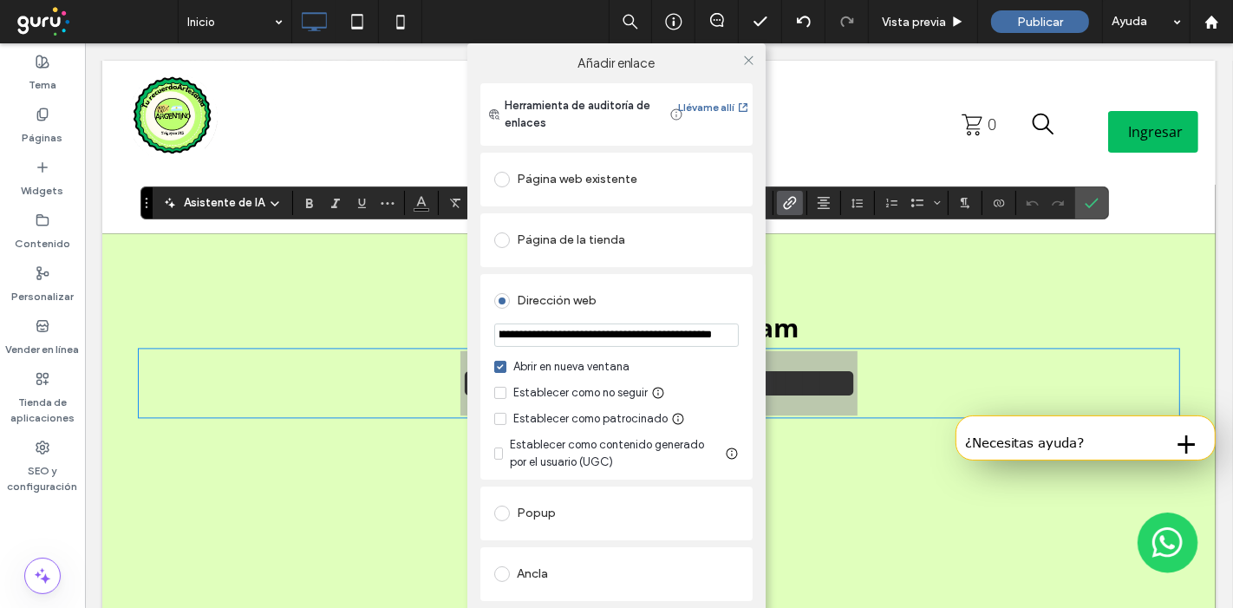
drag, startPoint x: 649, startPoint y: 336, endPoint x: 824, endPoint y: 366, distance: 177.8
click at [822, 366] on div "**********" at bounding box center [616, 347] width 1233 height 608
paste input "url"
type input "**********"
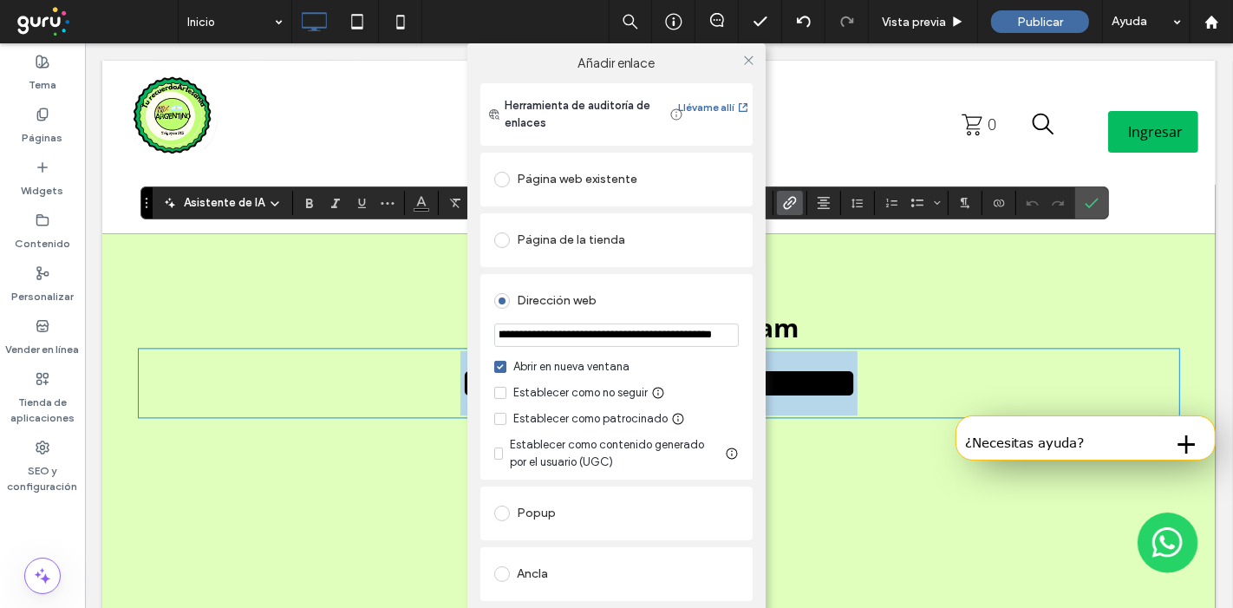
scroll to position [0, 0]
click at [696, 306] on div "Dirección web" at bounding box center [616, 301] width 245 height 28
click at [748, 54] on icon at bounding box center [748, 60] width 13 height 13
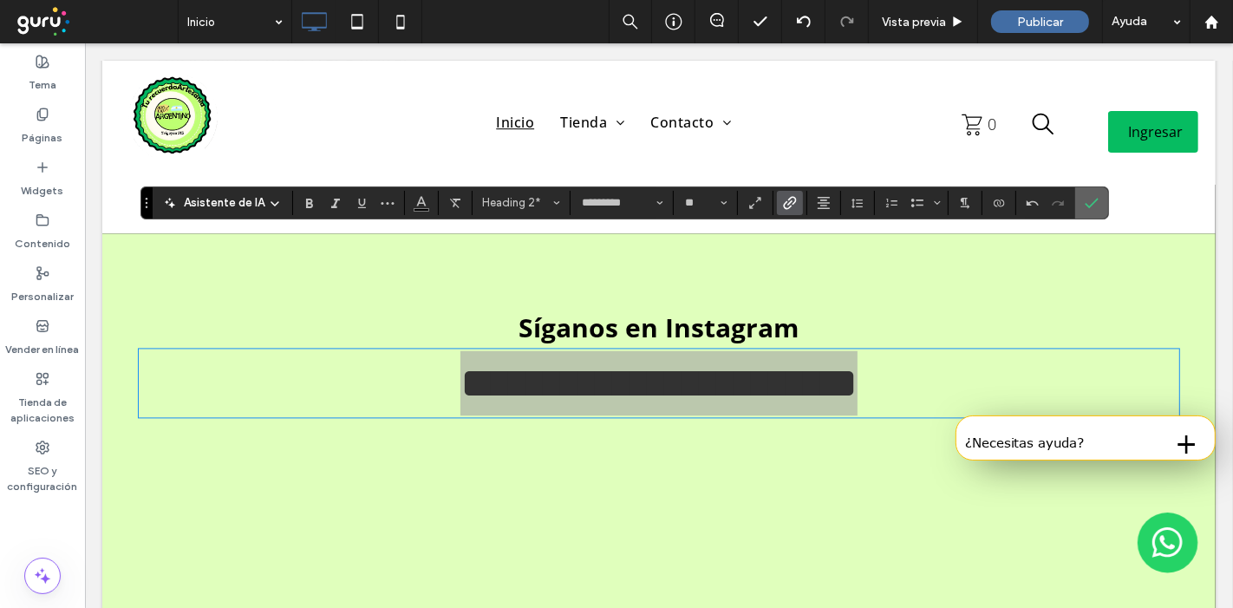
click at [1086, 206] on use "Confirmar" at bounding box center [1093, 203] width 14 height 10
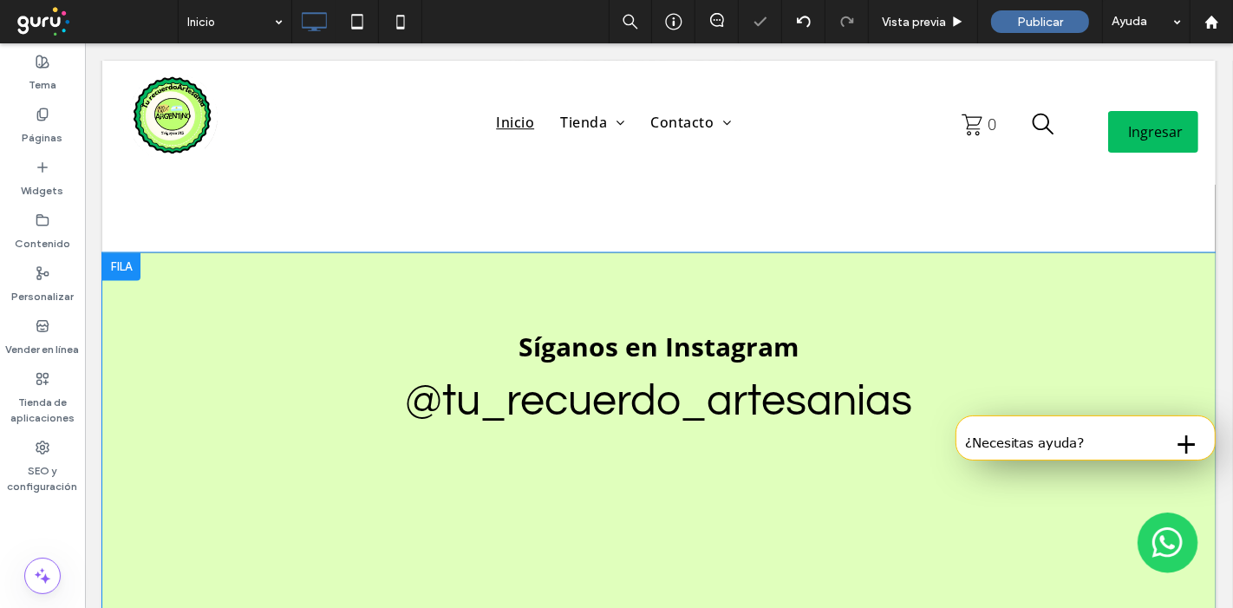
scroll to position [2987, 0]
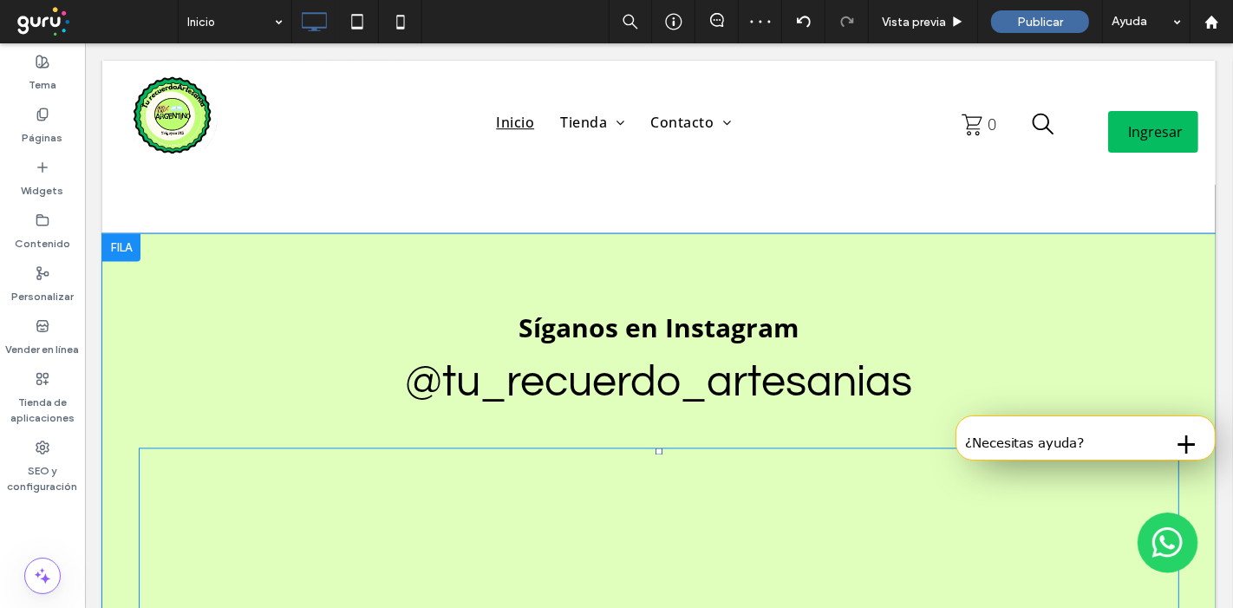
click at [591, 459] on link at bounding box center [530, 563] width 253 height 209
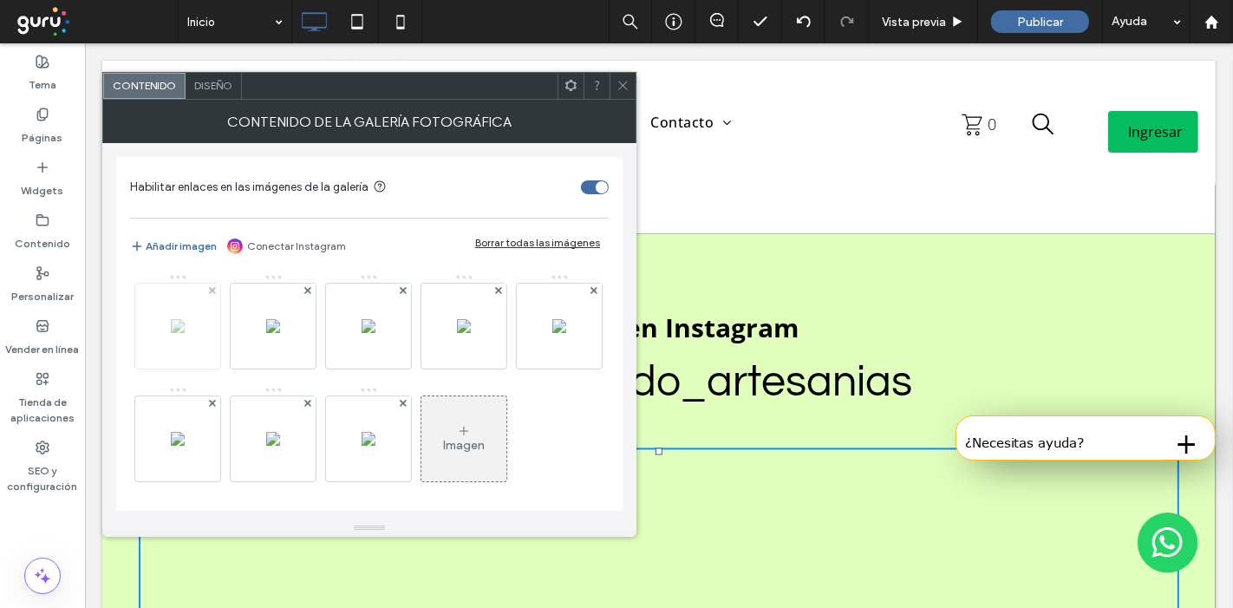
click at [171, 333] on img at bounding box center [178, 326] width 14 height 14
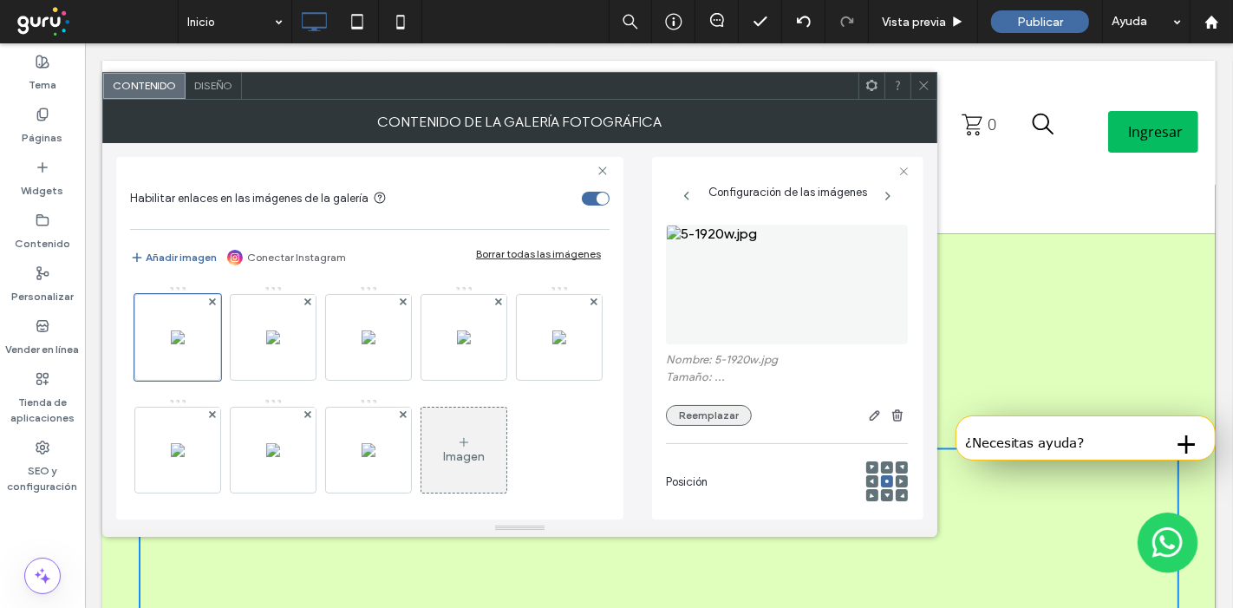
click at [736, 409] on button "Reemplazar" at bounding box center [709, 415] width 86 height 21
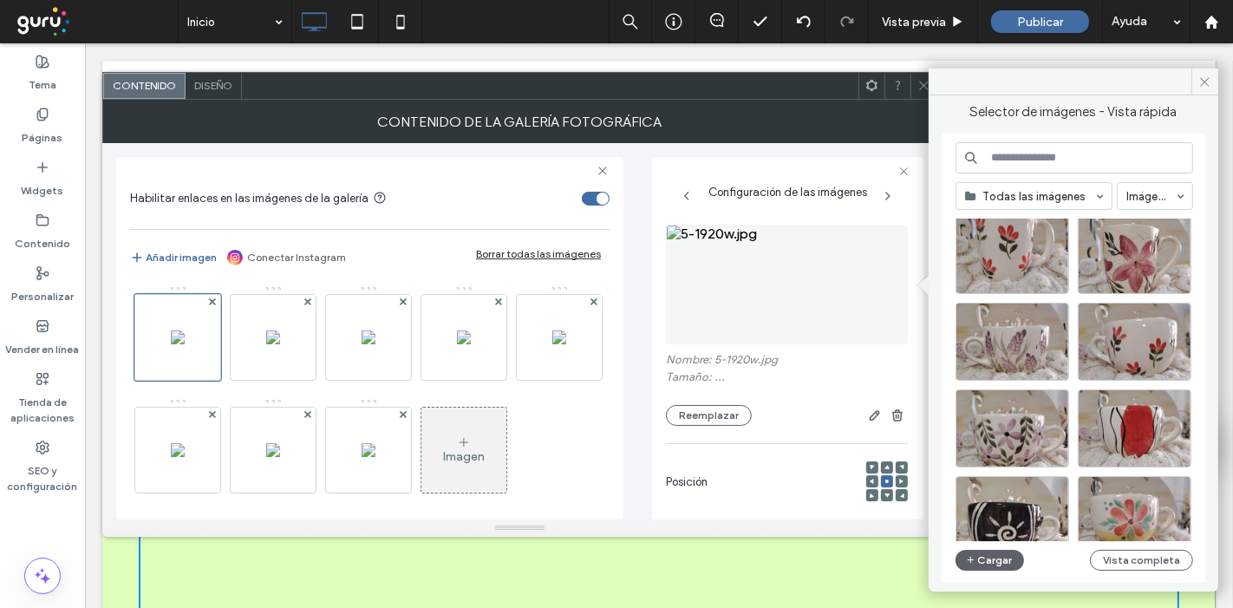
scroll to position [578, 0]
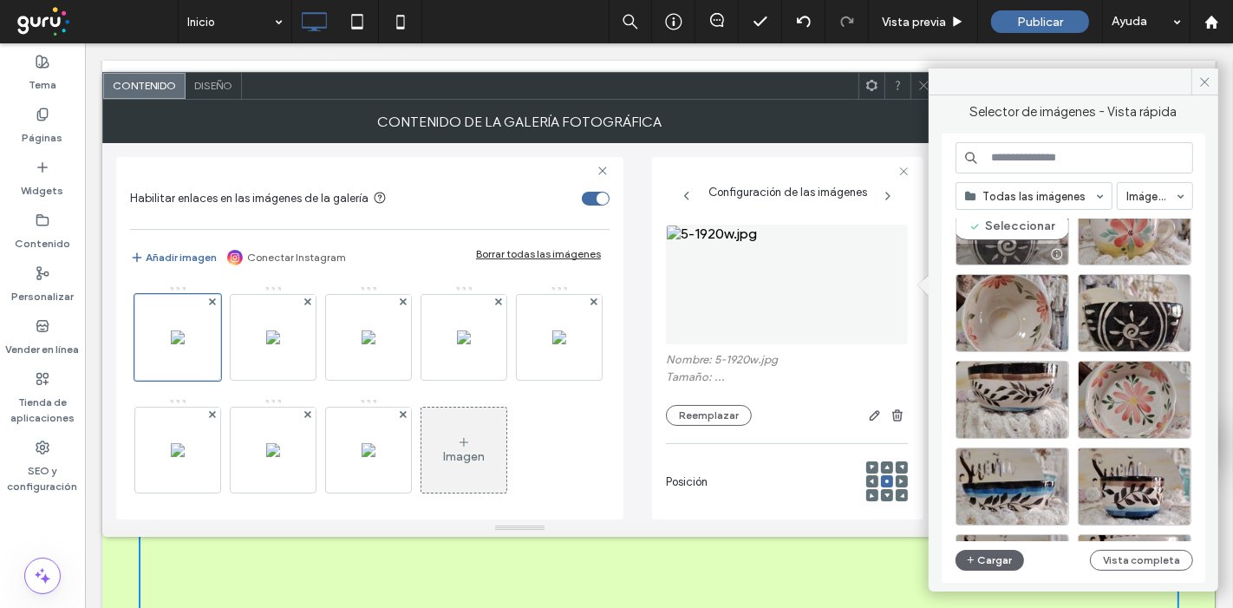
click at [1028, 229] on div "Seleccionar" at bounding box center [1013, 226] width 114 height 78
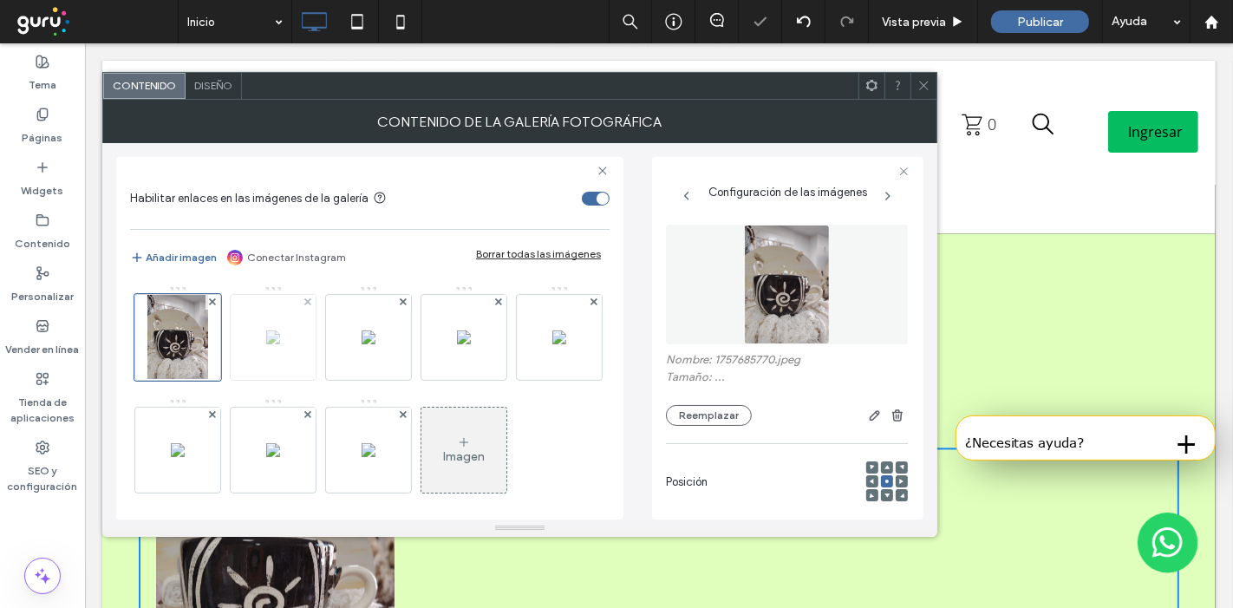
click at [275, 338] on img at bounding box center [273, 337] width 14 height 14
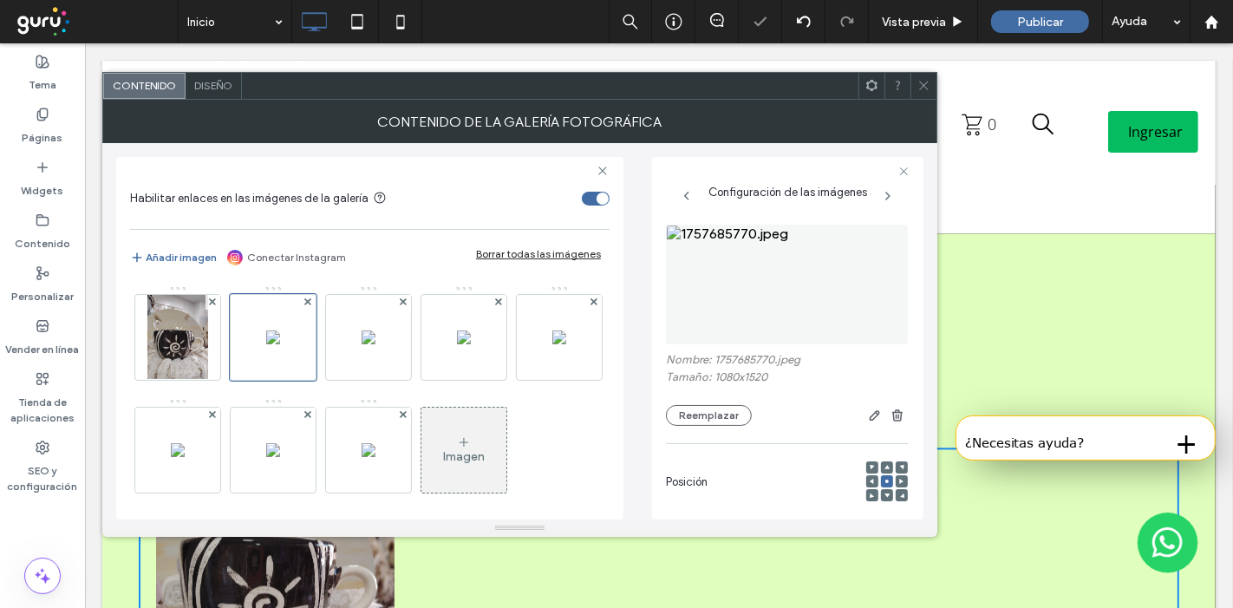
click at [711, 426] on div "Nombre: 1757685770.jpeg Tamaño: 1080x1520 Reemplazar" at bounding box center [787, 325] width 242 height 219
click at [716, 421] on button "Reemplazar" at bounding box center [709, 415] width 86 height 21
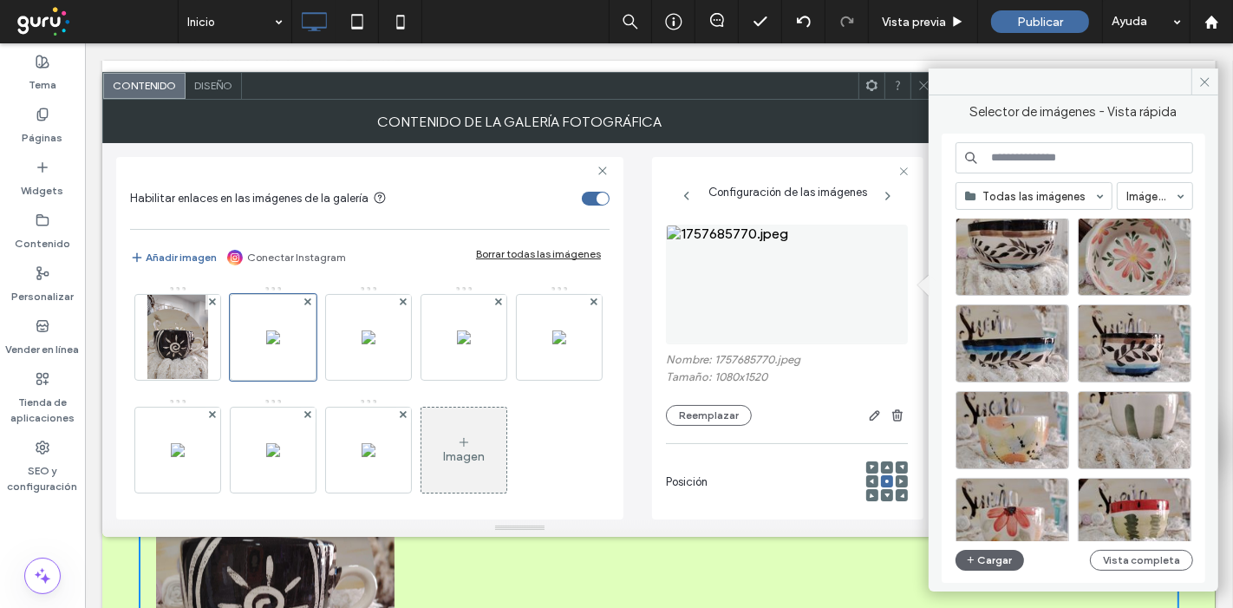
scroll to position [743, 0]
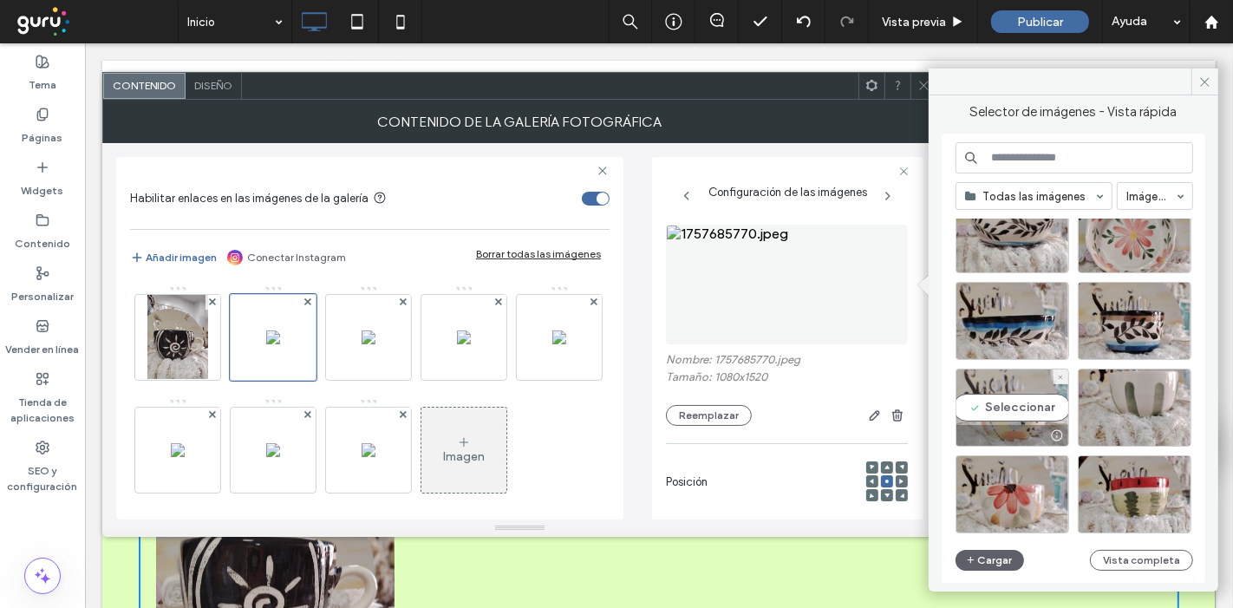
click at [990, 408] on div "Seleccionar" at bounding box center [1013, 408] width 114 height 78
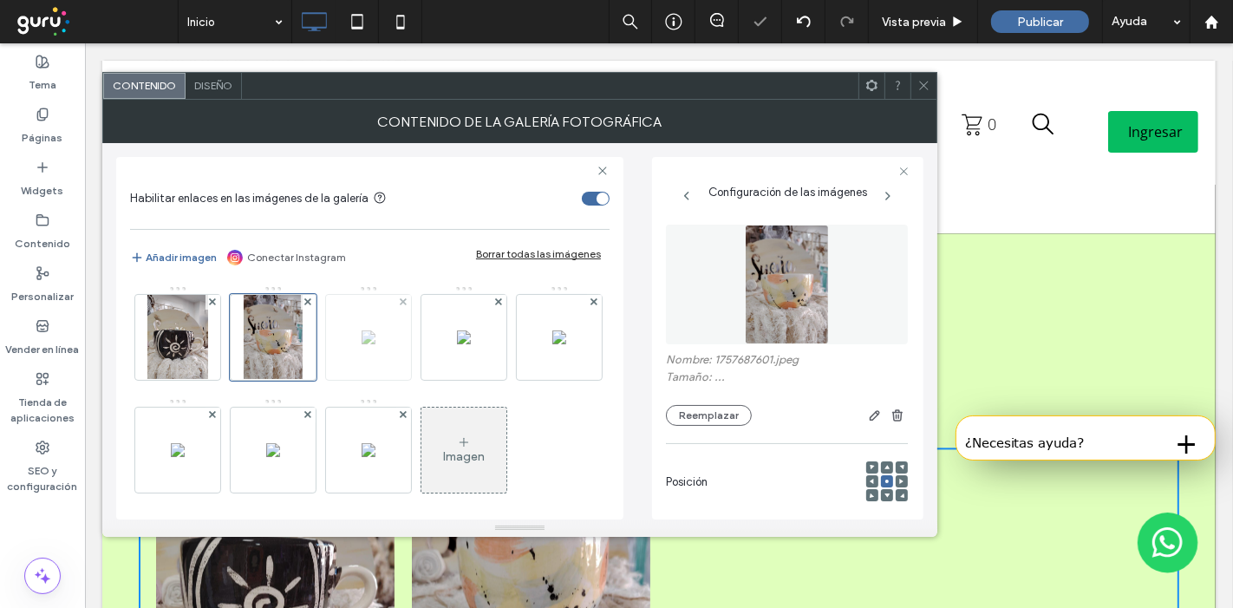
click at [362, 344] on img at bounding box center [369, 337] width 14 height 14
click at [696, 429] on div "Nombre: 1757687601.jpeg Tamaño: 1080x1547 Reemplazar" at bounding box center [787, 325] width 242 height 219
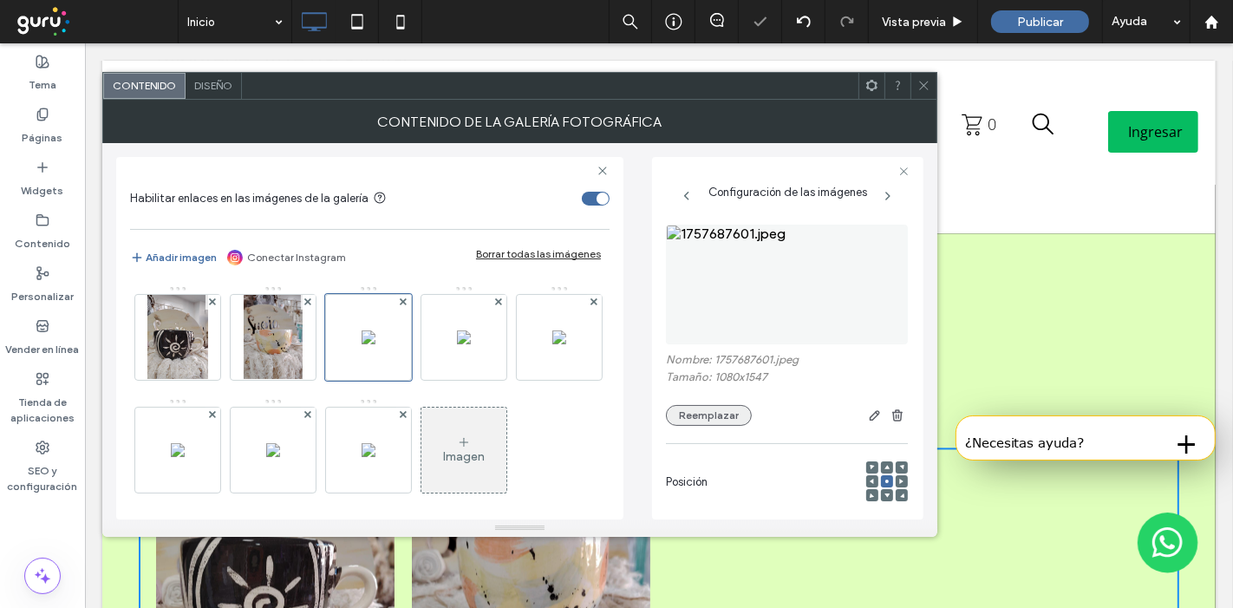
click at [719, 411] on button "Reemplazar" at bounding box center [709, 415] width 86 height 21
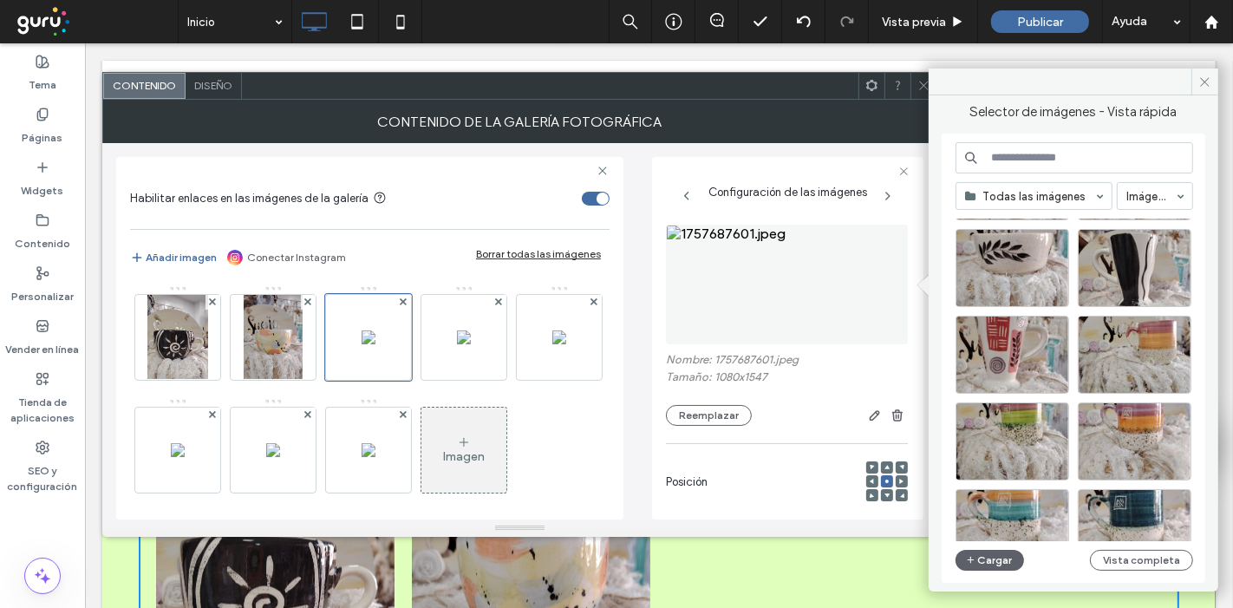
scroll to position [1435, 0]
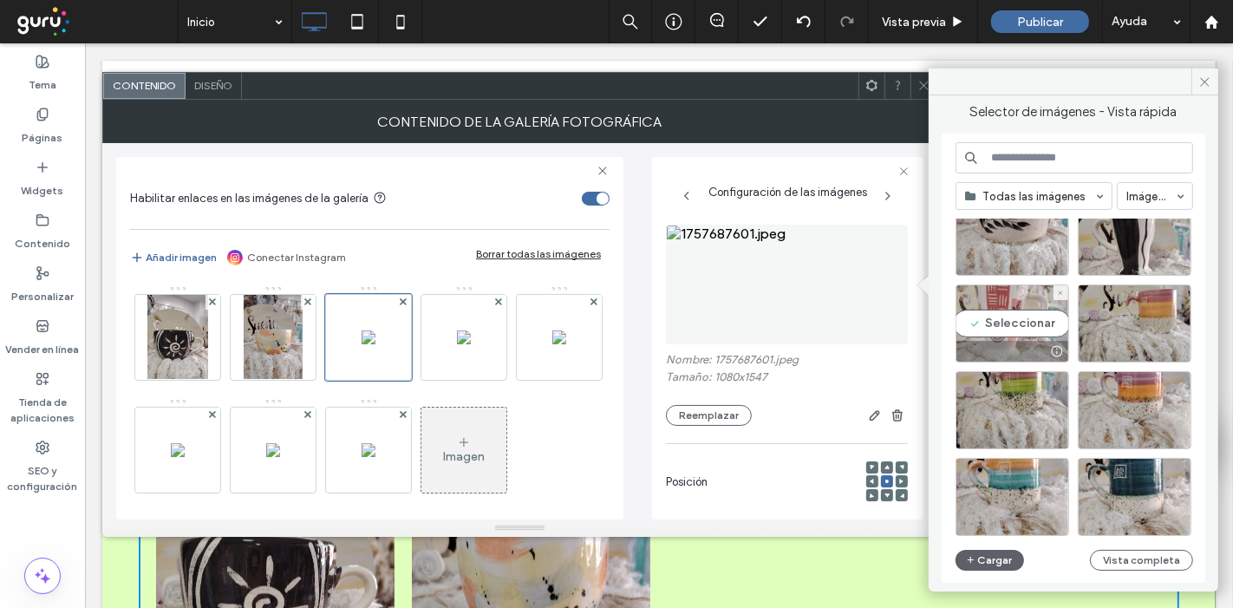
click at [1004, 315] on div "Seleccionar" at bounding box center [1013, 323] width 114 height 78
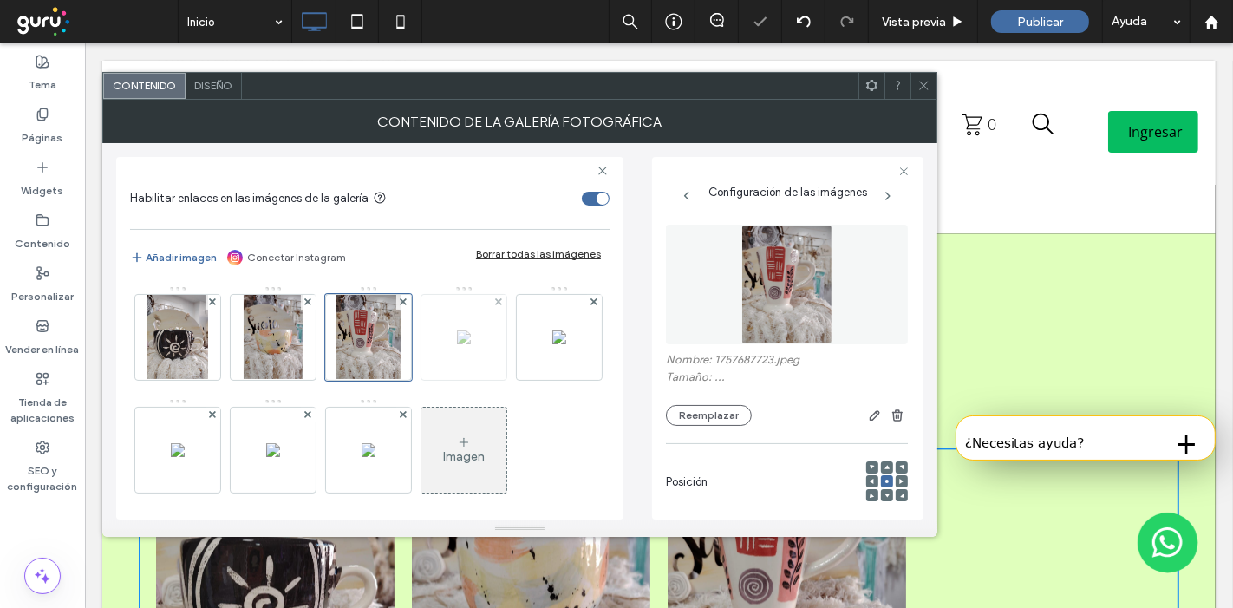
click at [459, 344] on img at bounding box center [464, 337] width 14 height 14
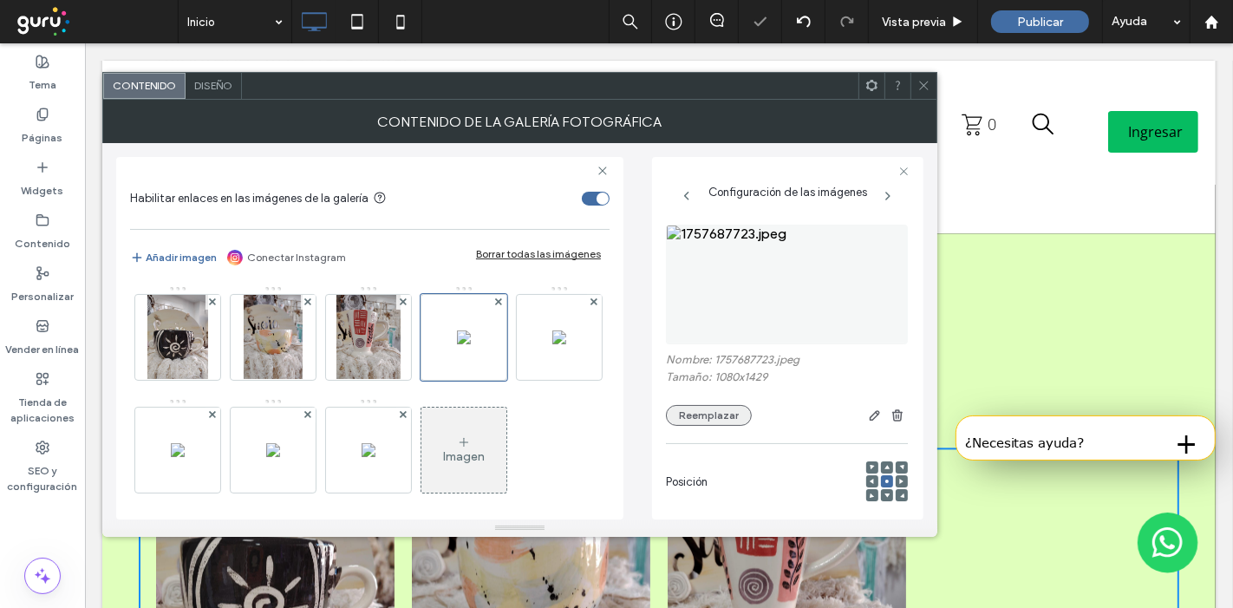
click at [724, 409] on button "Reemplazar" at bounding box center [709, 415] width 86 height 21
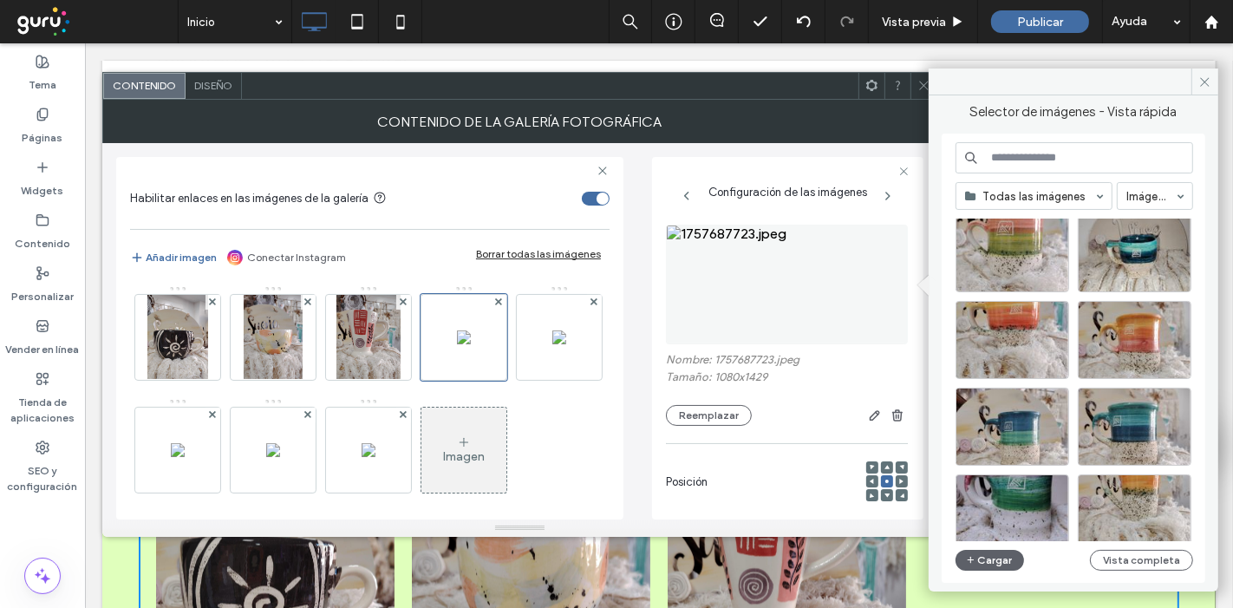
scroll to position [1784, 0]
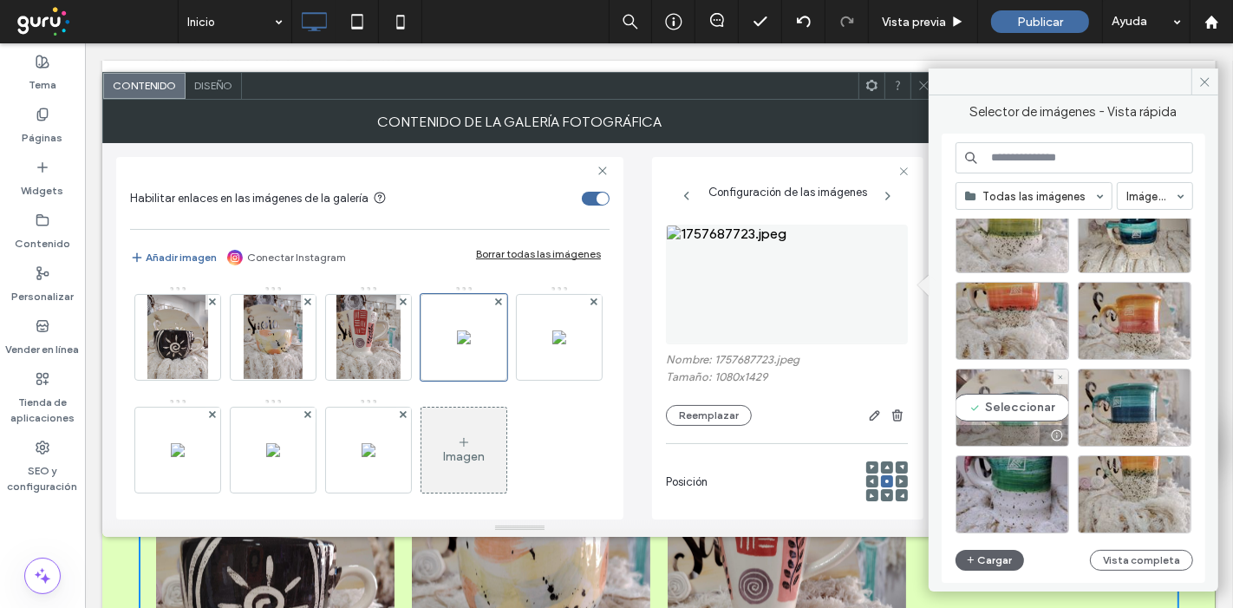
click at [1014, 408] on div "Seleccionar" at bounding box center [1013, 408] width 114 height 78
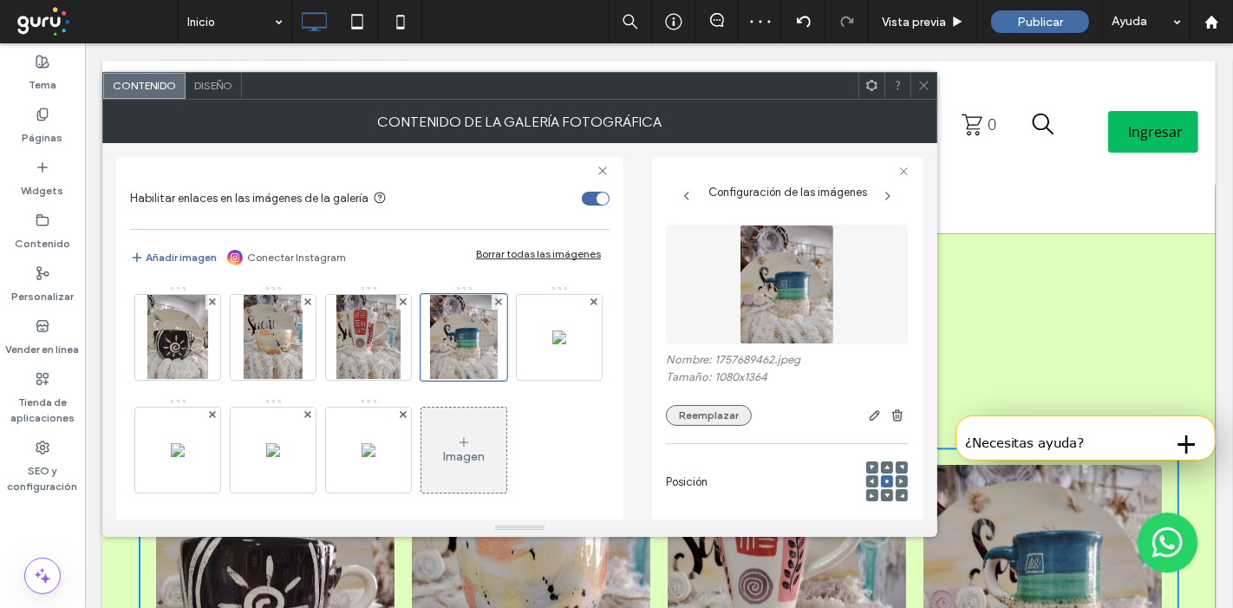
click at [672, 408] on button "Reemplazar" at bounding box center [709, 415] width 86 height 21
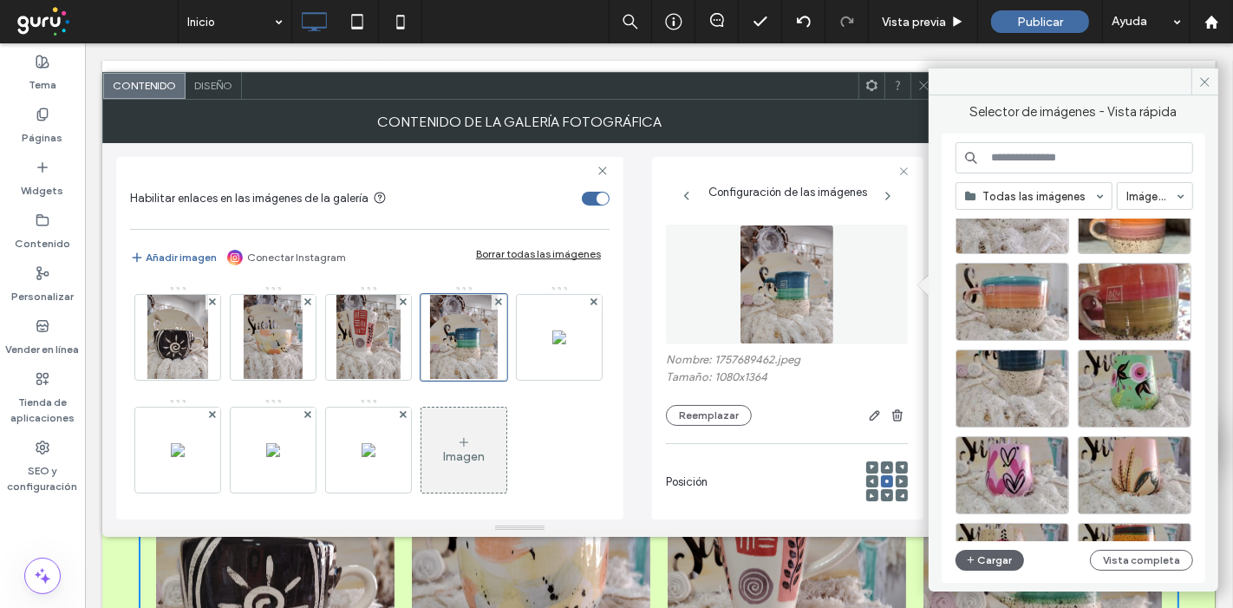
scroll to position [2728, 0]
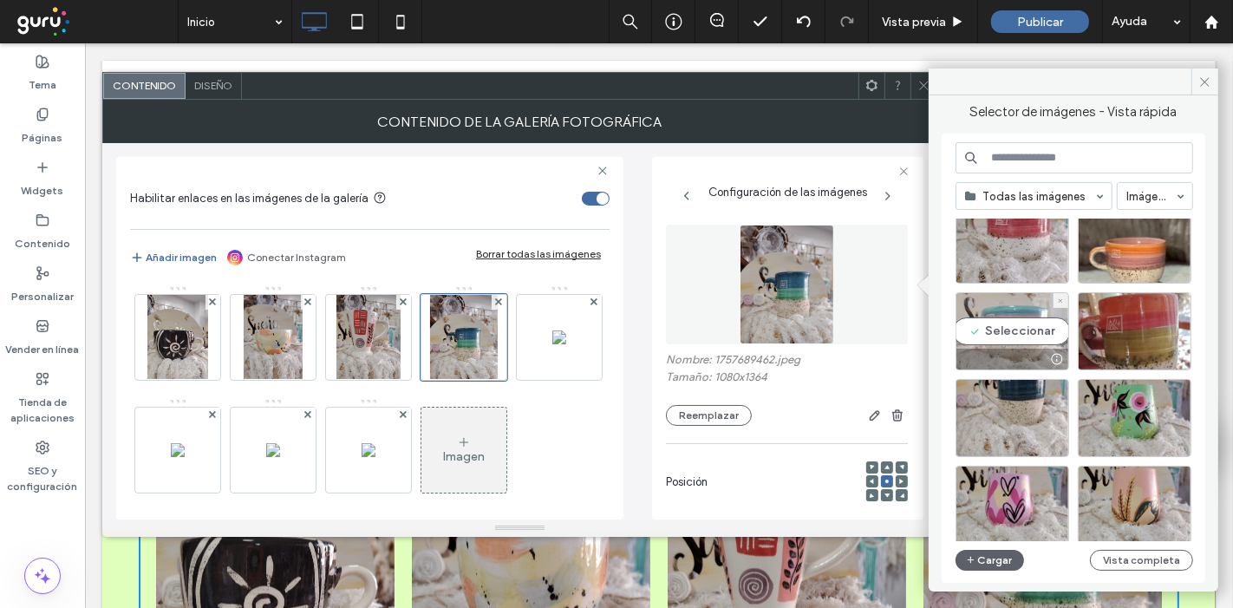
click at [1028, 330] on div "Seleccionar" at bounding box center [1013, 331] width 114 height 78
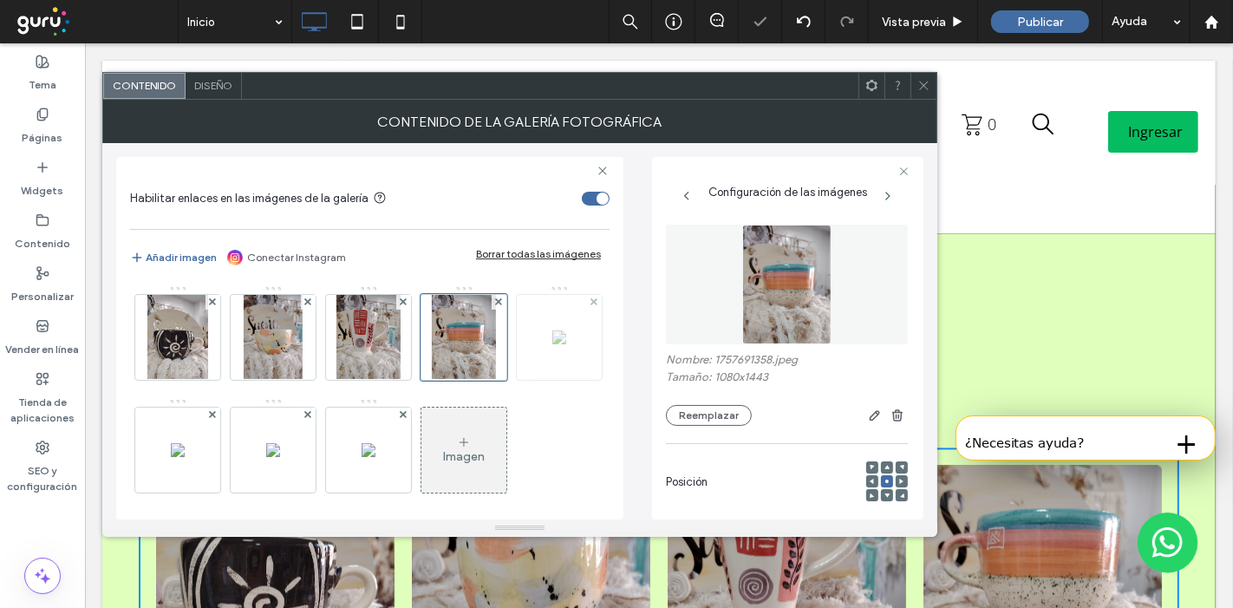
click at [552, 344] on img at bounding box center [559, 337] width 14 height 14
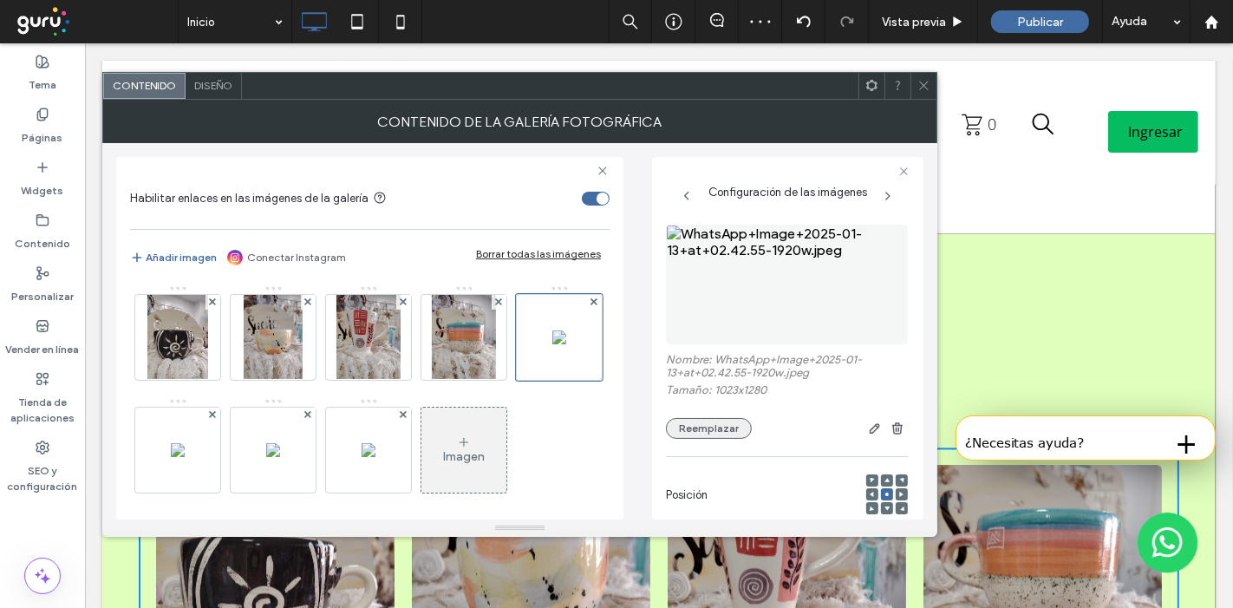
drag, startPoint x: 717, startPoint y: 427, endPoint x: 761, endPoint y: 417, distance: 44.4
click at [715, 427] on button "Reemplazar" at bounding box center [709, 428] width 86 height 21
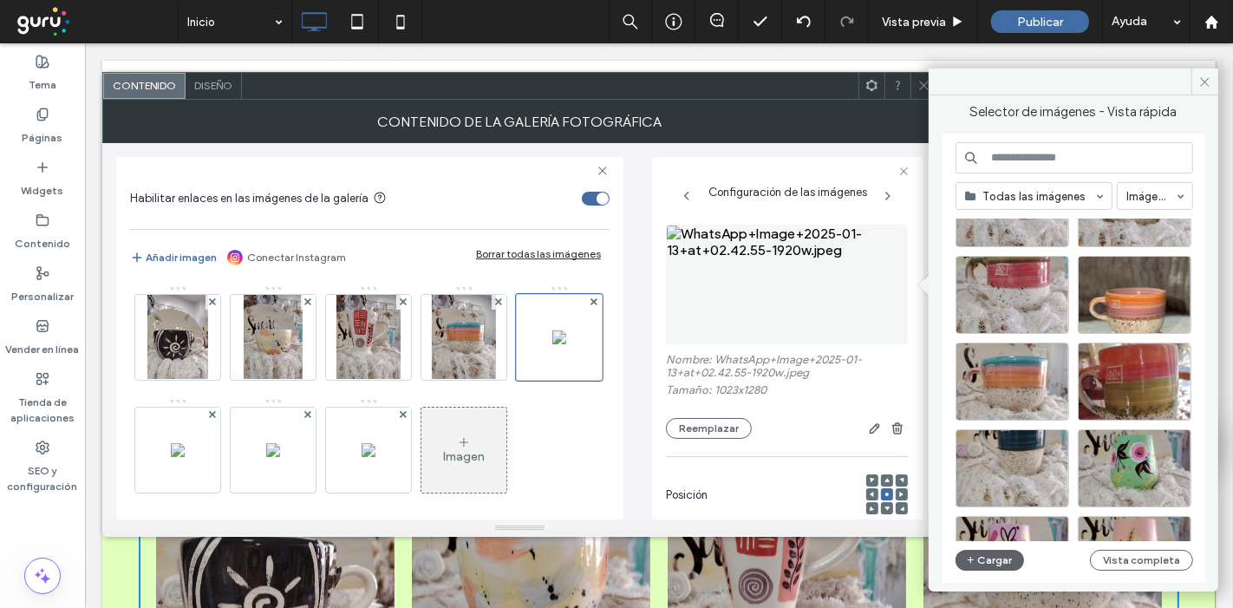
scroll to position [2825, 0]
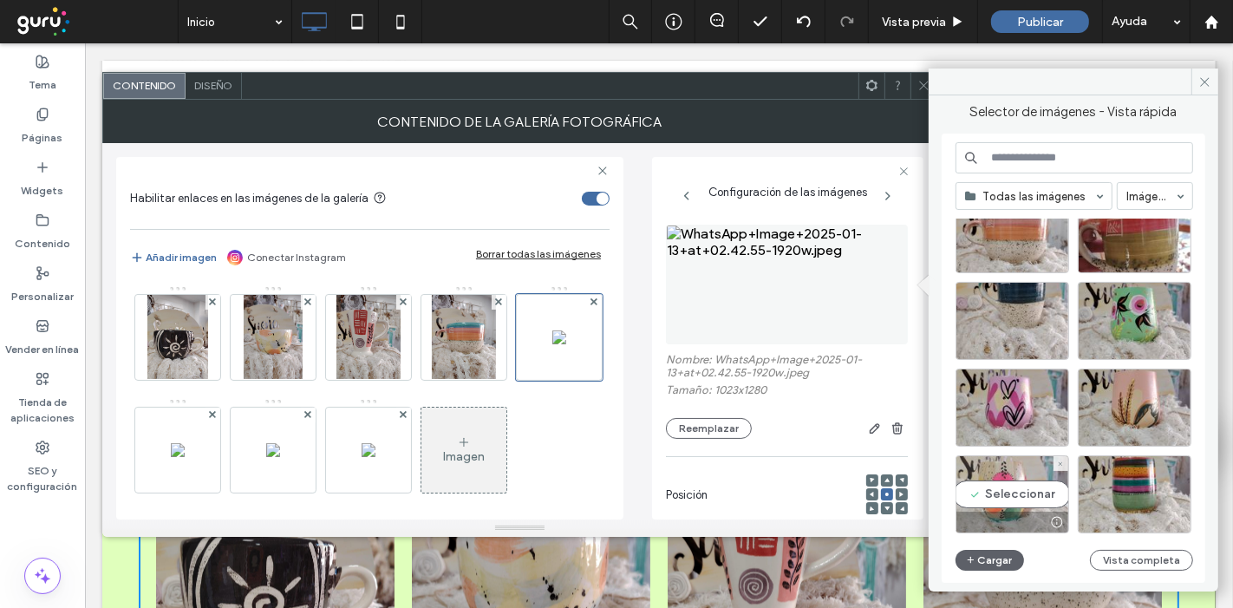
click at [1010, 481] on div "Seleccionar" at bounding box center [1013, 494] width 114 height 78
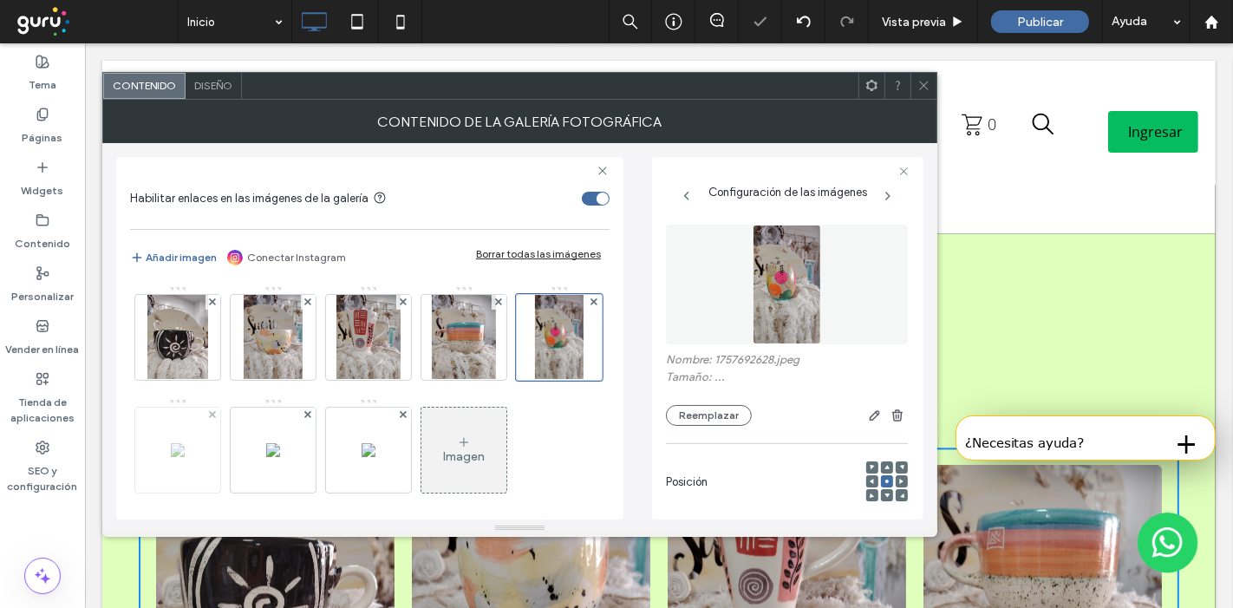
click at [185, 455] on img at bounding box center [178, 450] width 14 height 14
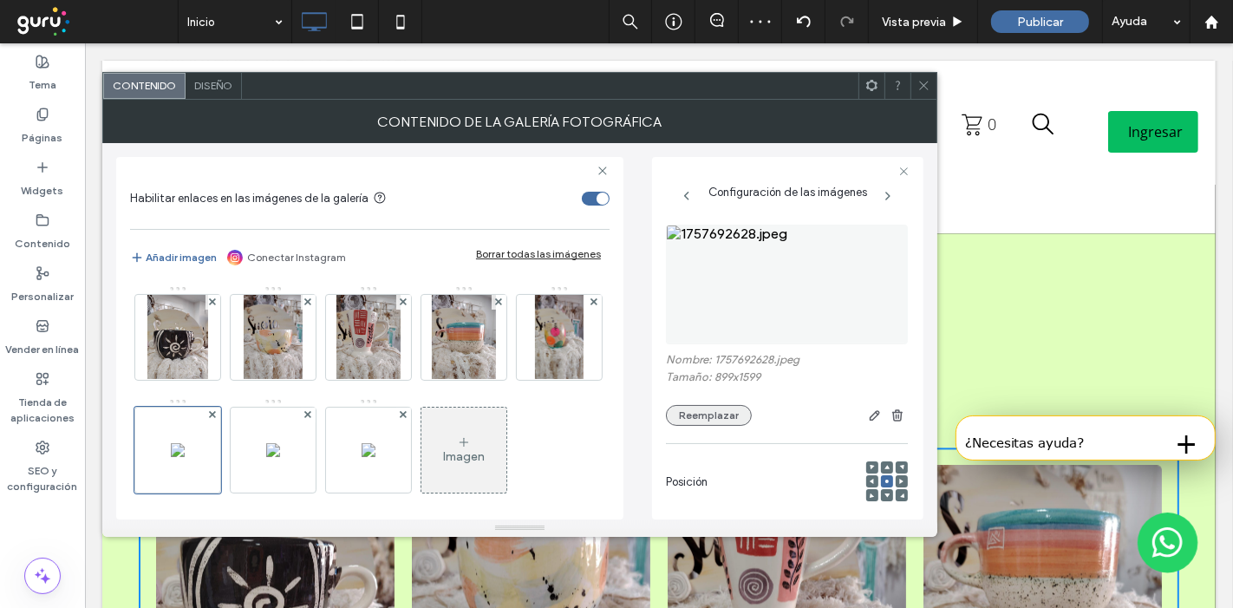
click at [728, 410] on button "Reemplazar" at bounding box center [709, 415] width 86 height 21
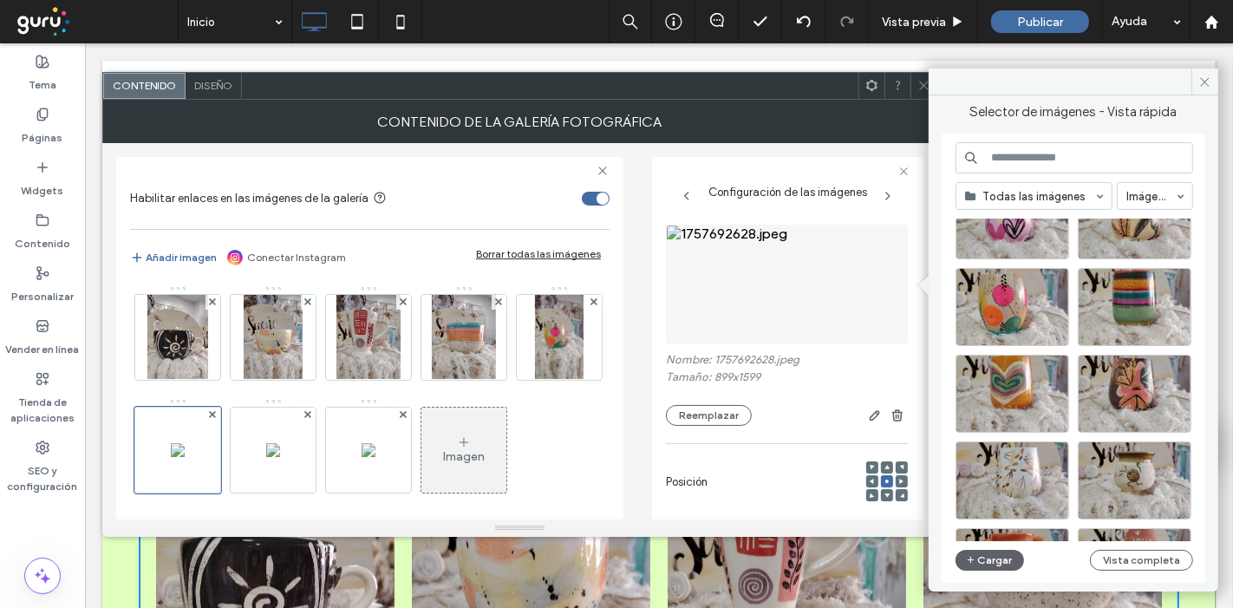
scroll to position [3226, 0]
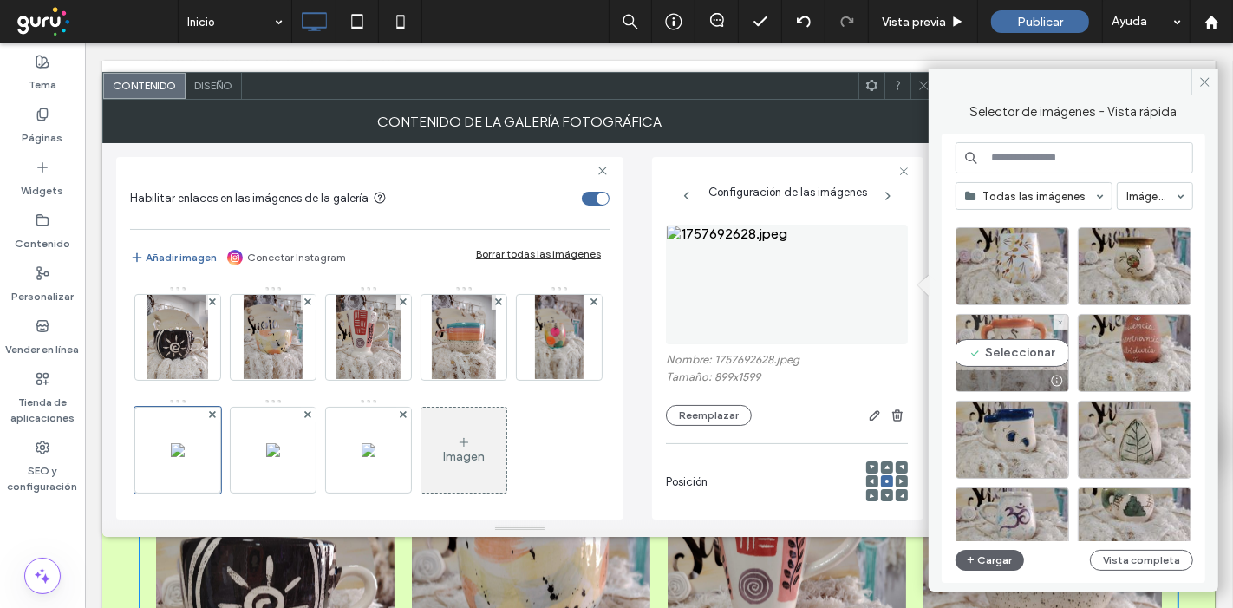
drag, startPoint x: 1023, startPoint y: 351, endPoint x: 884, endPoint y: 304, distance: 147.3
click at [1023, 351] on div "Seleccionar" at bounding box center [1013, 353] width 114 height 78
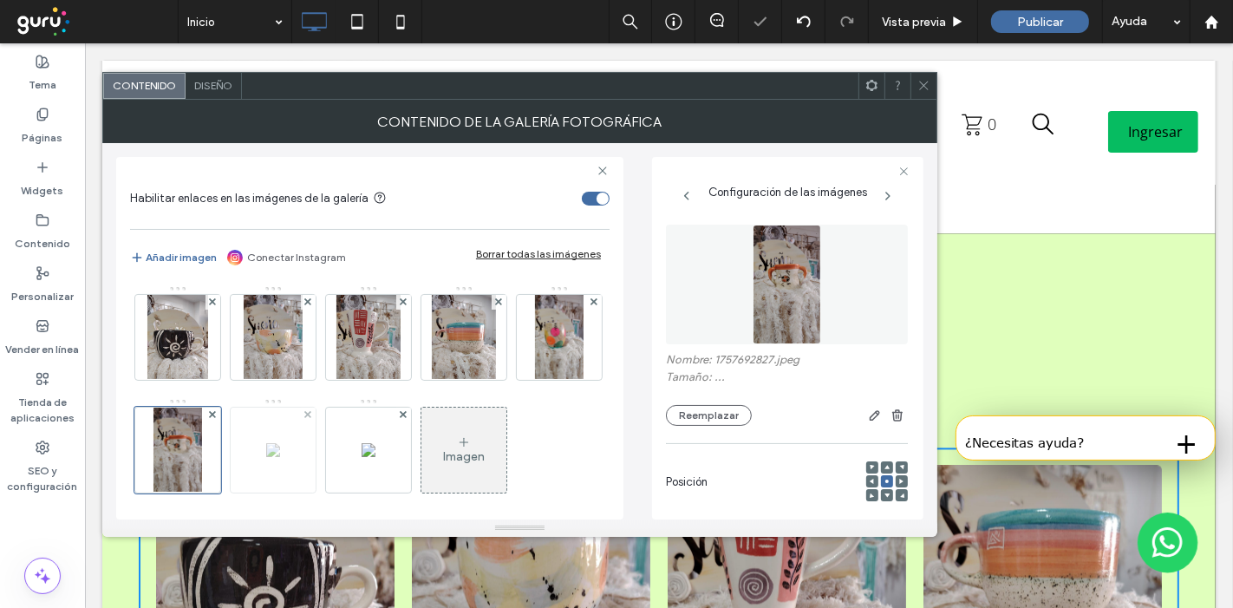
click at [316, 476] on div at bounding box center [273, 450] width 85 height 85
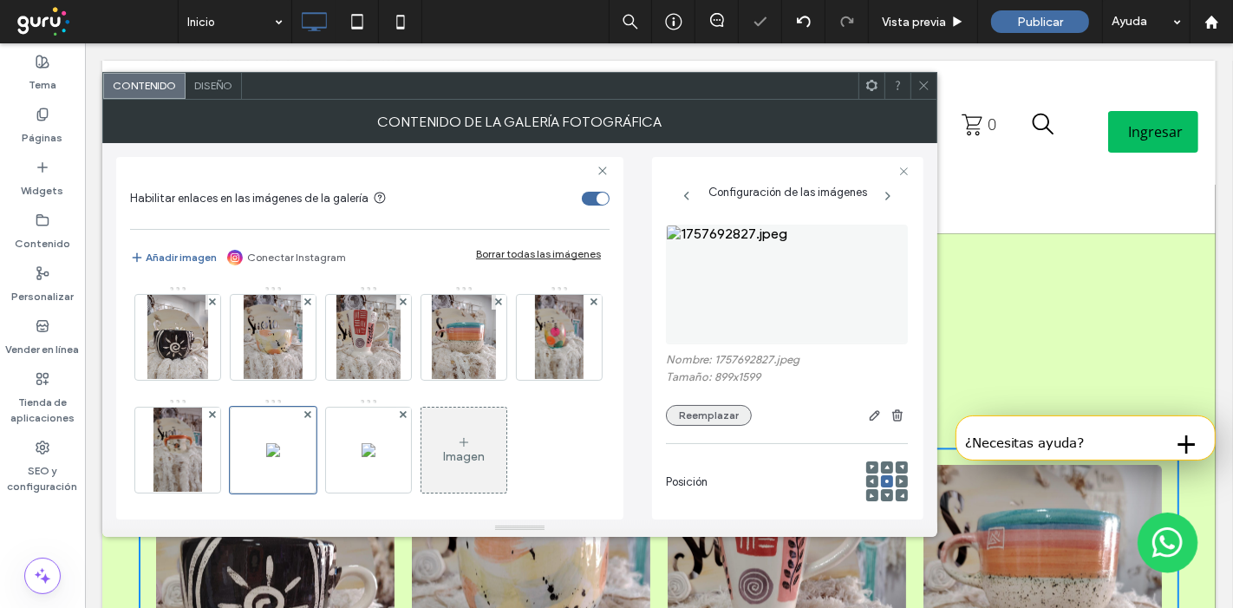
click at [716, 412] on button "Reemplazar" at bounding box center [709, 415] width 86 height 21
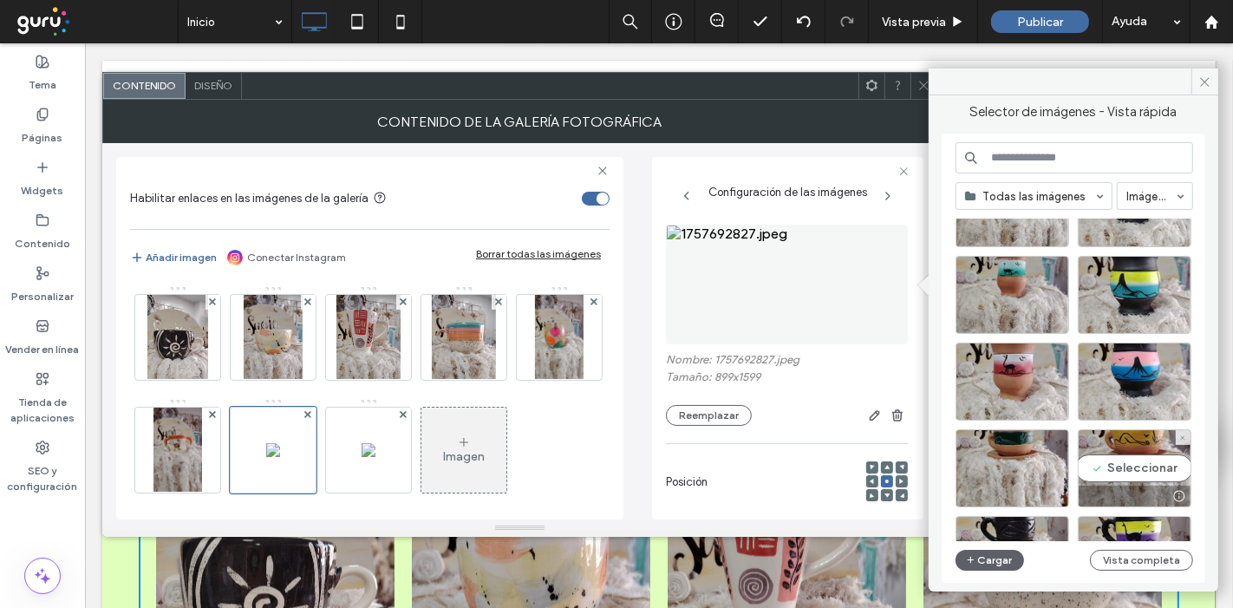
scroll to position [3866, 0]
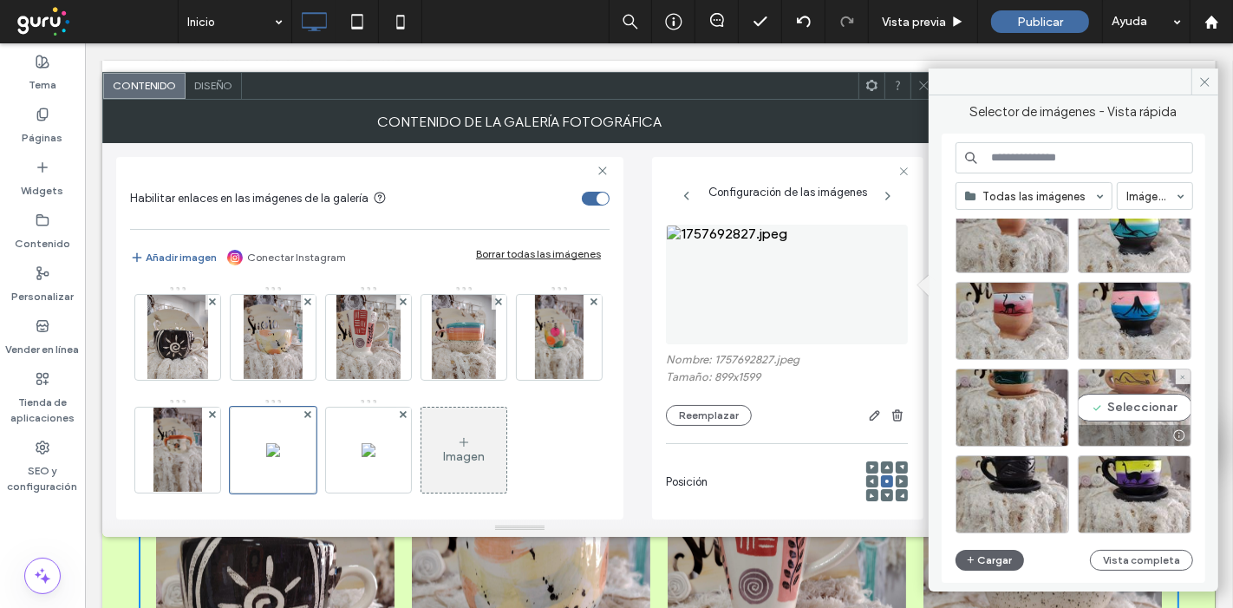
click at [1147, 422] on div "Seleccionar" at bounding box center [1135, 408] width 114 height 78
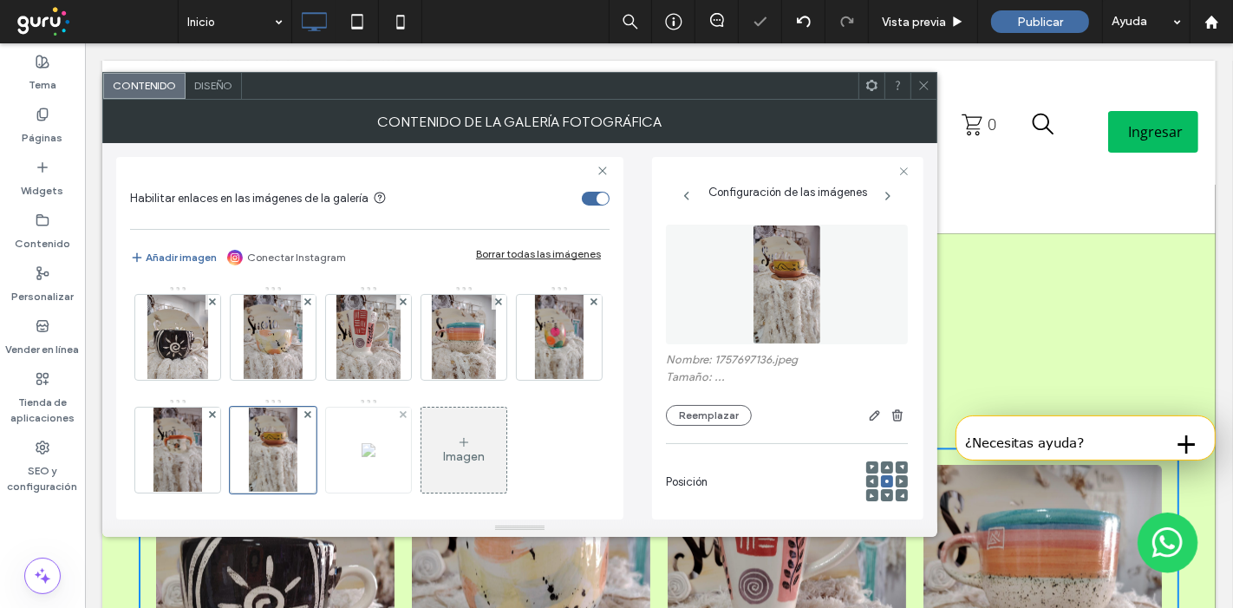
click at [376, 457] on img at bounding box center [369, 450] width 14 height 14
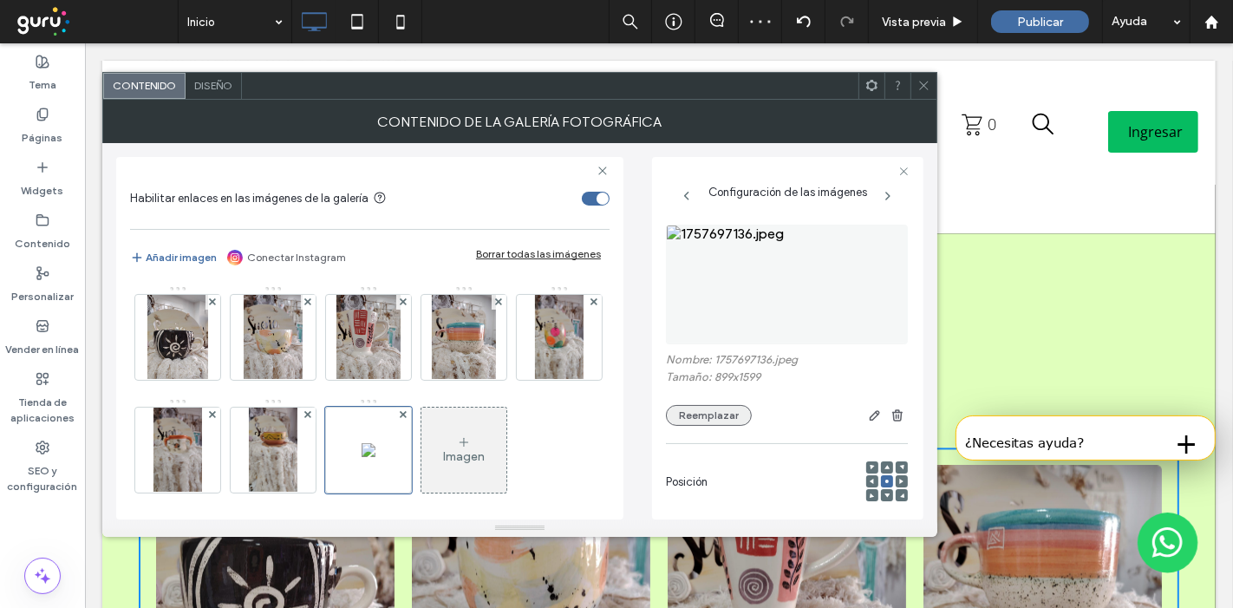
click at [725, 414] on button "Reemplazar" at bounding box center [709, 415] width 86 height 21
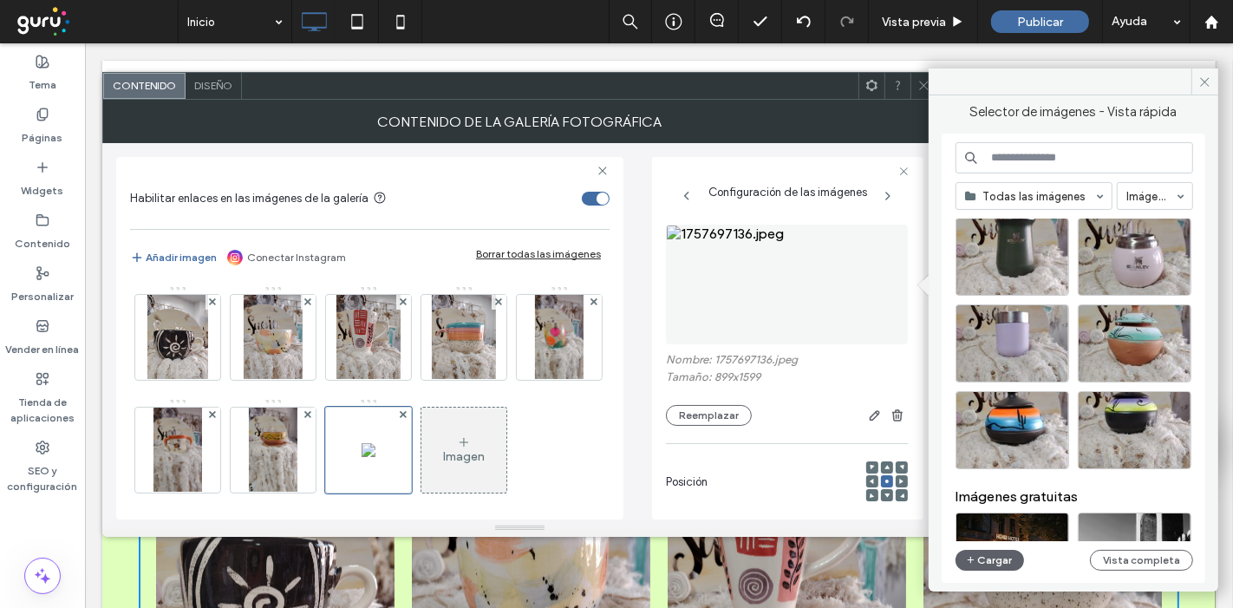
scroll to position [4267, 0]
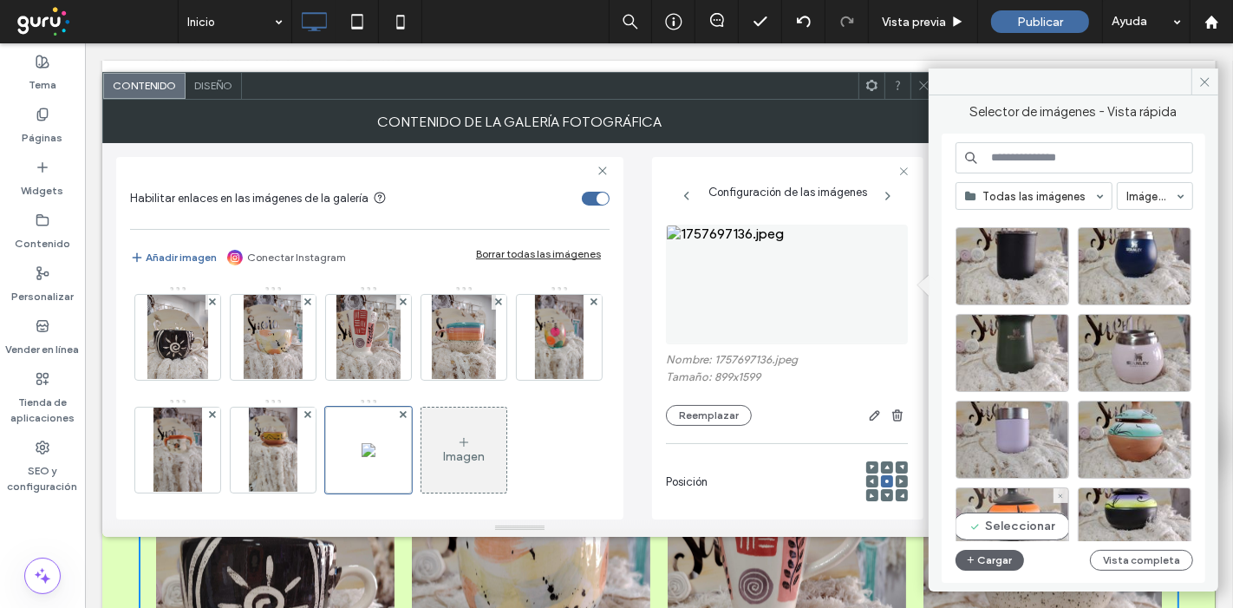
drag, startPoint x: 993, startPoint y: 507, endPoint x: 861, endPoint y: 426, distance: 155.0
click at [993, 507] on div "Seleccionar" at bounding box center [1013, 526] width 114 height 78
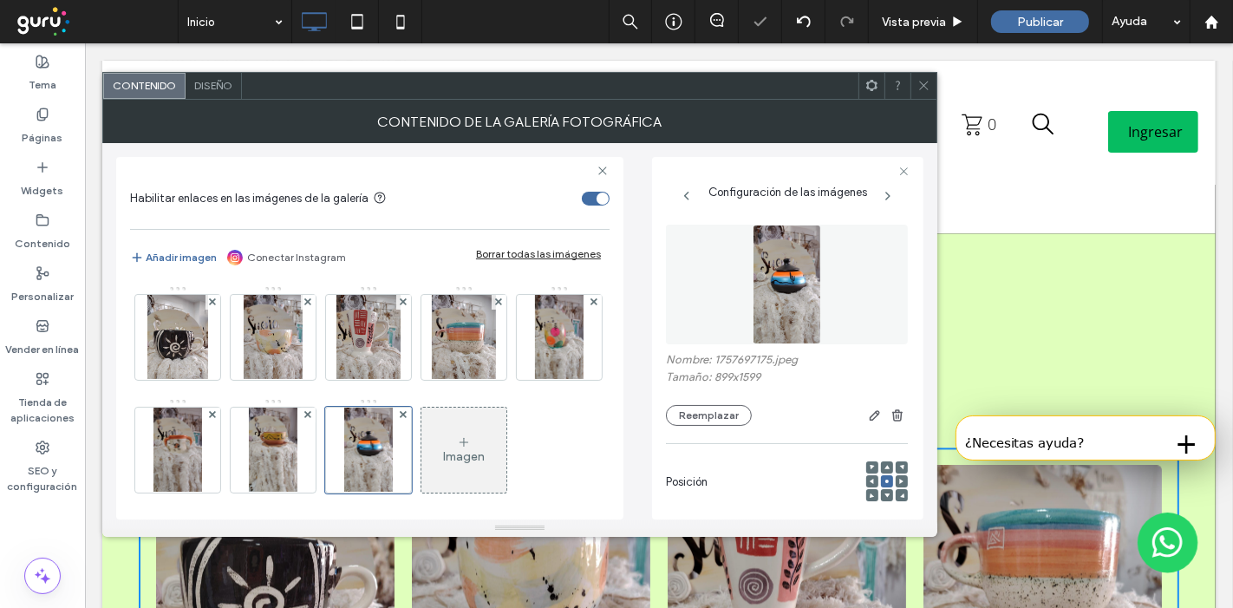
click at [920, 79] on icon at bounding box center [924, 85] width 13 height 13
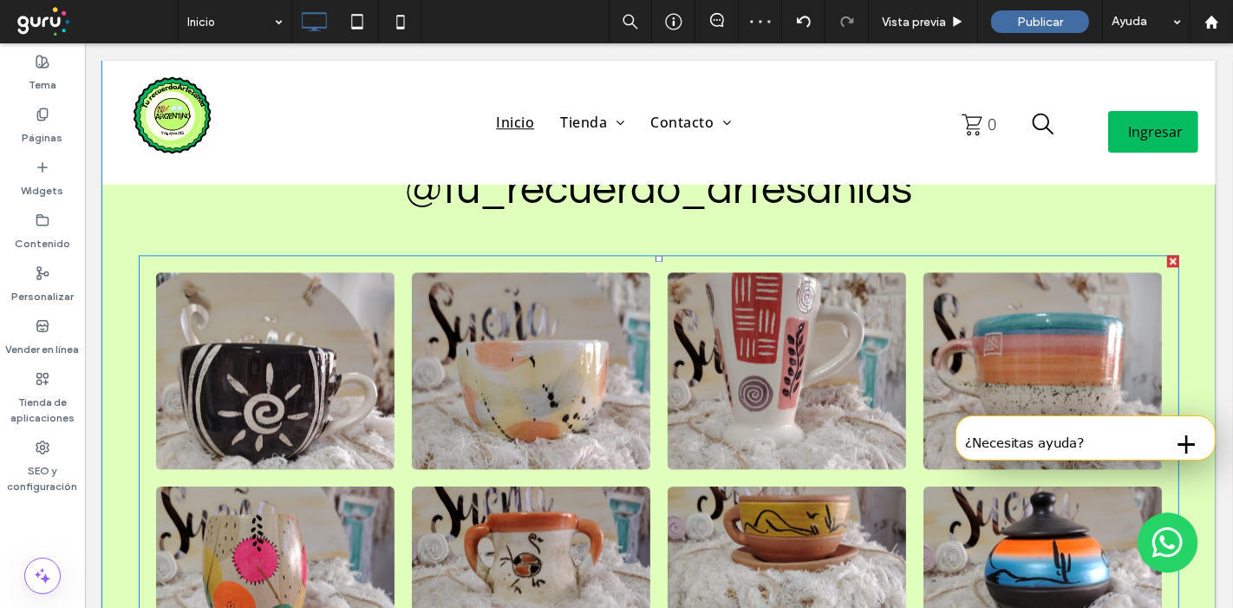
scroll to position [3083, 0]
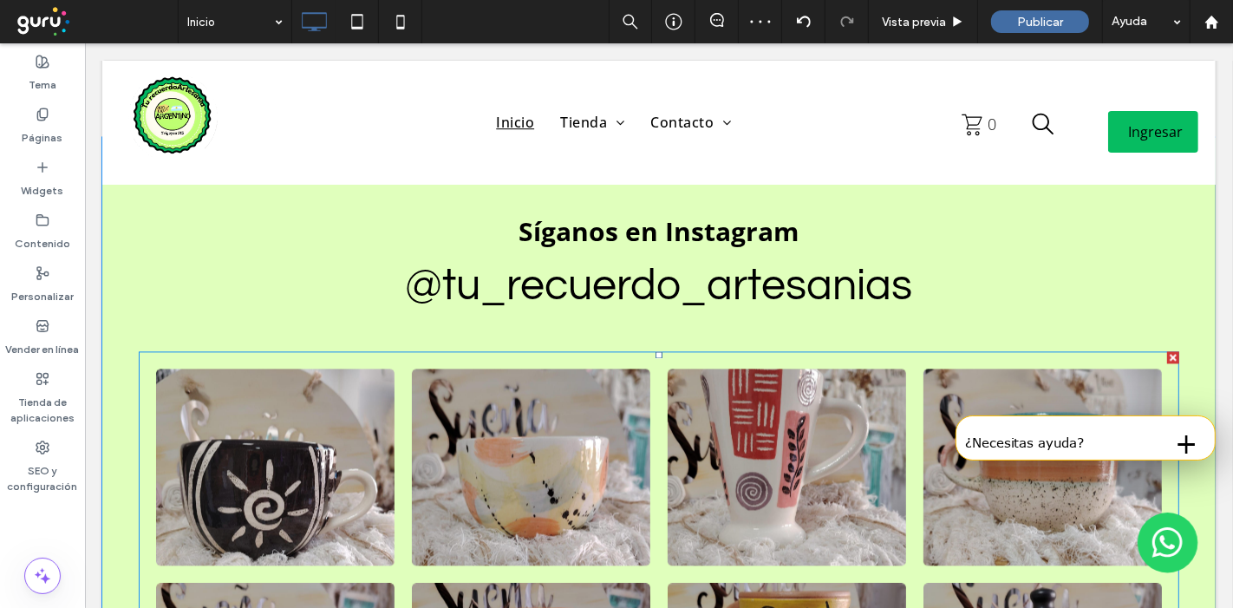
click at [772, 363] on link at bounding box center [786, 467] width 253 height 209
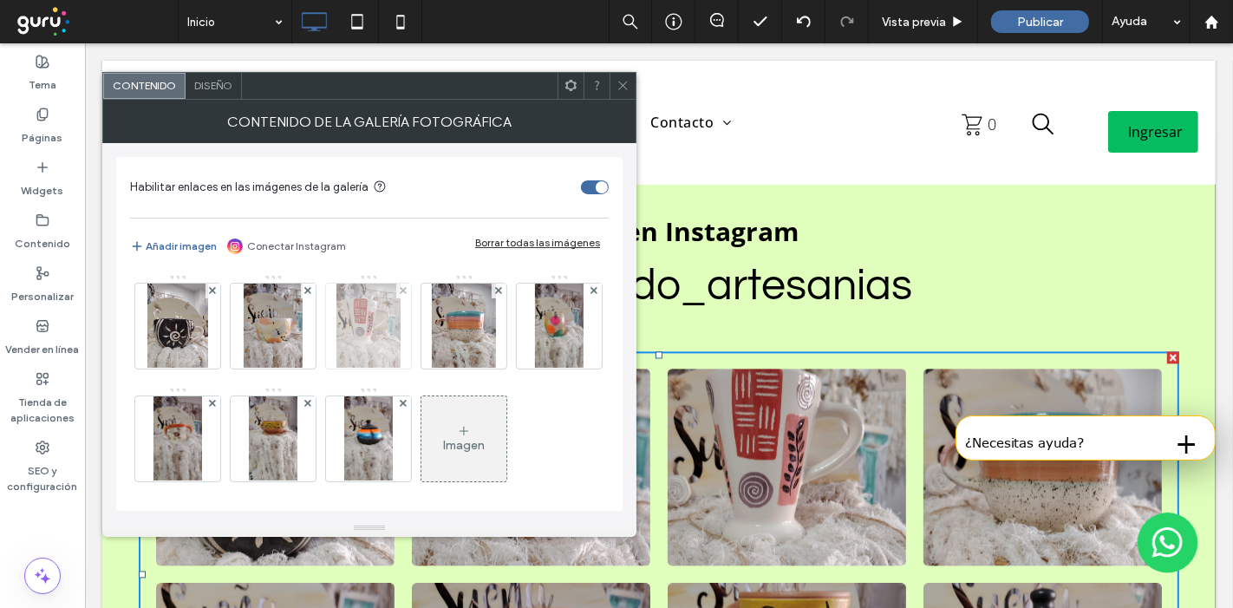
click at [389, 347] on img at bounding box center [369, 326] width 64 height 85
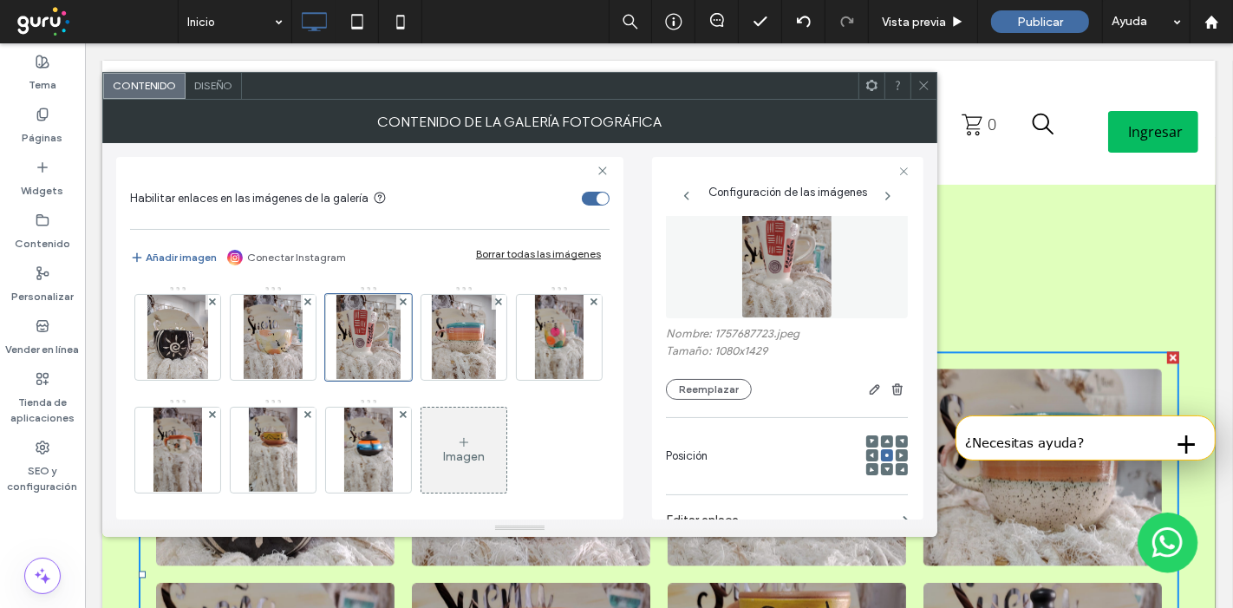
scroll to position [96, 0]
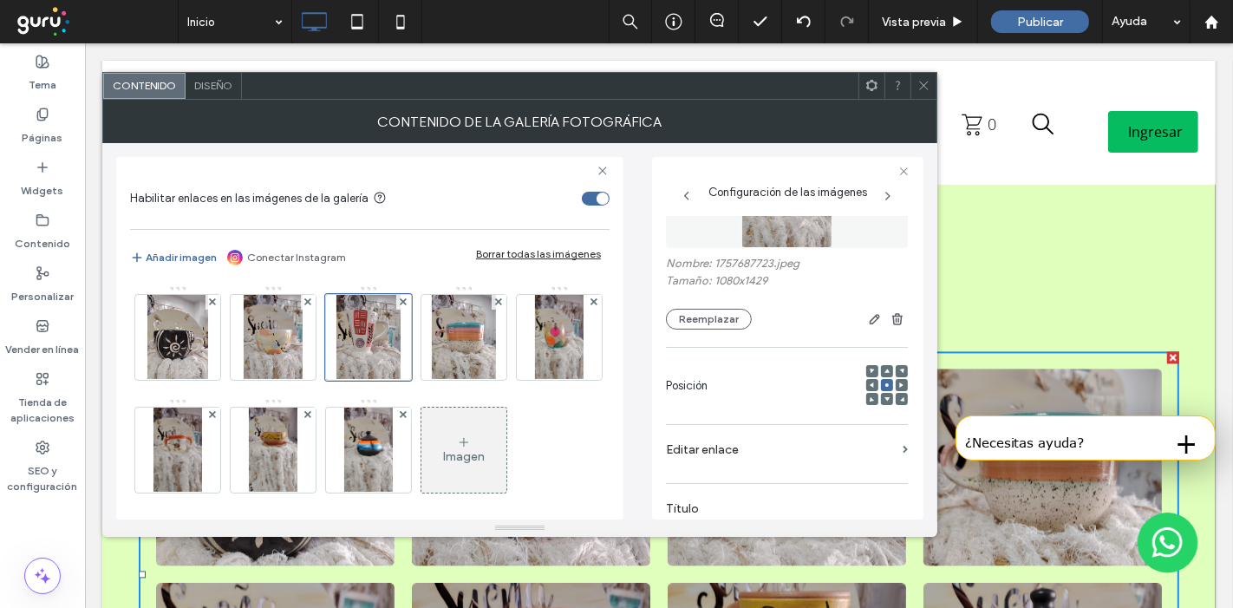
click at [885, 369] on icon at bounding box center [887, 371] width 5 height 5
click at [918, 84] on icon at bounding box center [924, 85] width 13 height 13
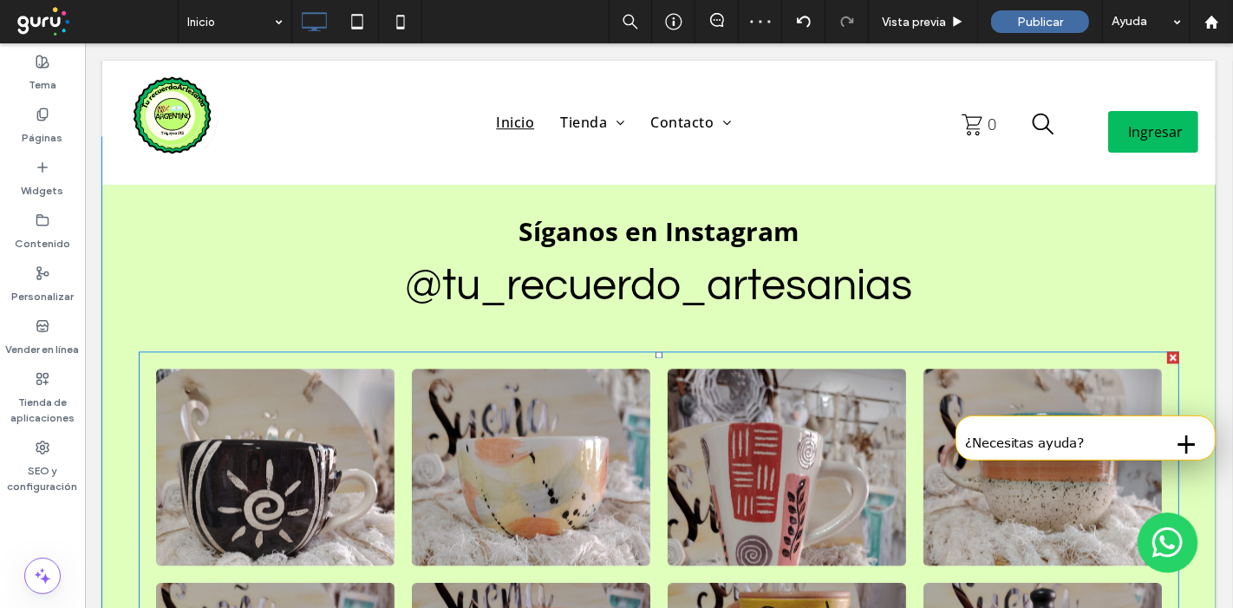
click at [822, 378] on link at bounding box center [786, 467] width 253 height 209
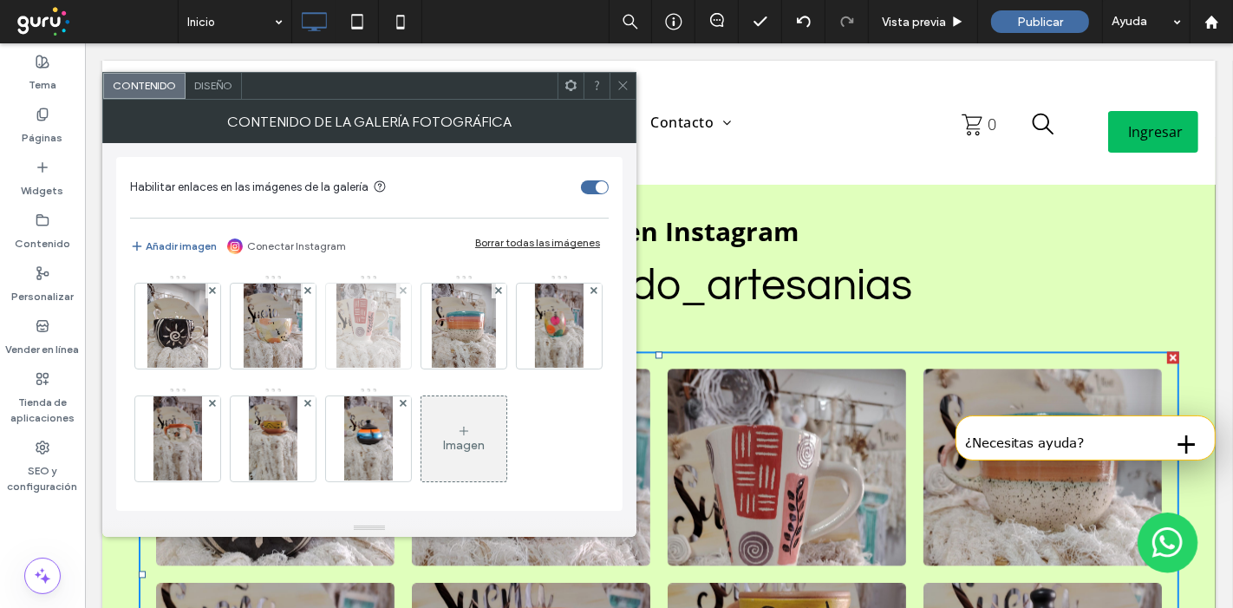
click at [382, 340] on img at bounding box center [369, 326] width 64 height 85
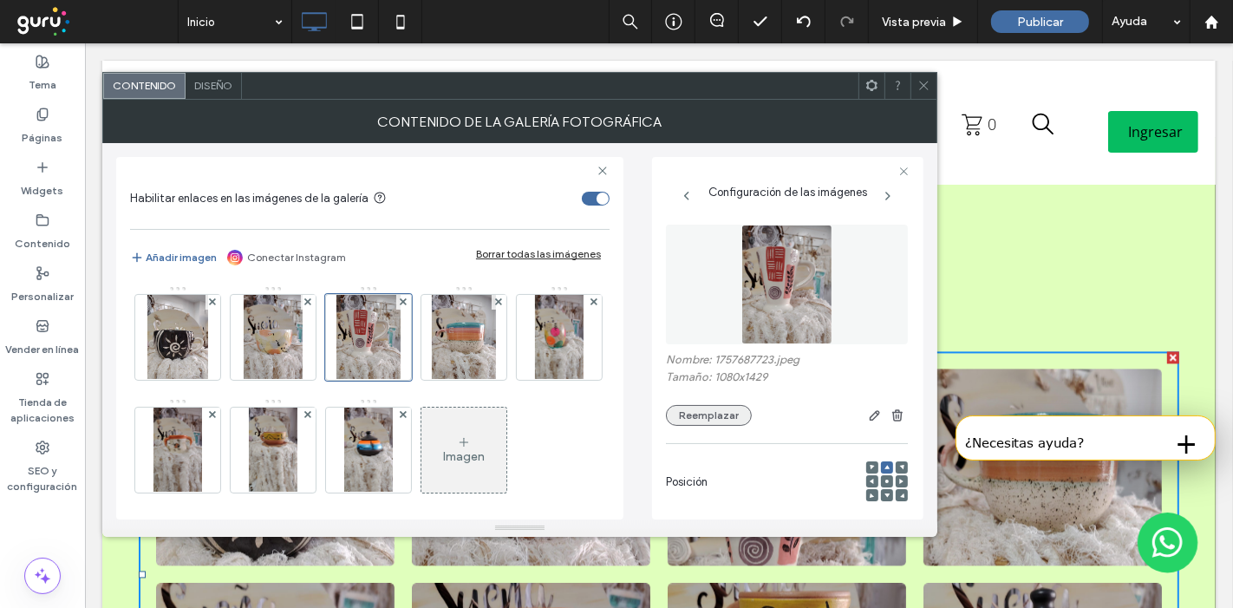
click at [723, 420] on button "Reemplazar" at bounding box center [709, 415] width 86 height 21
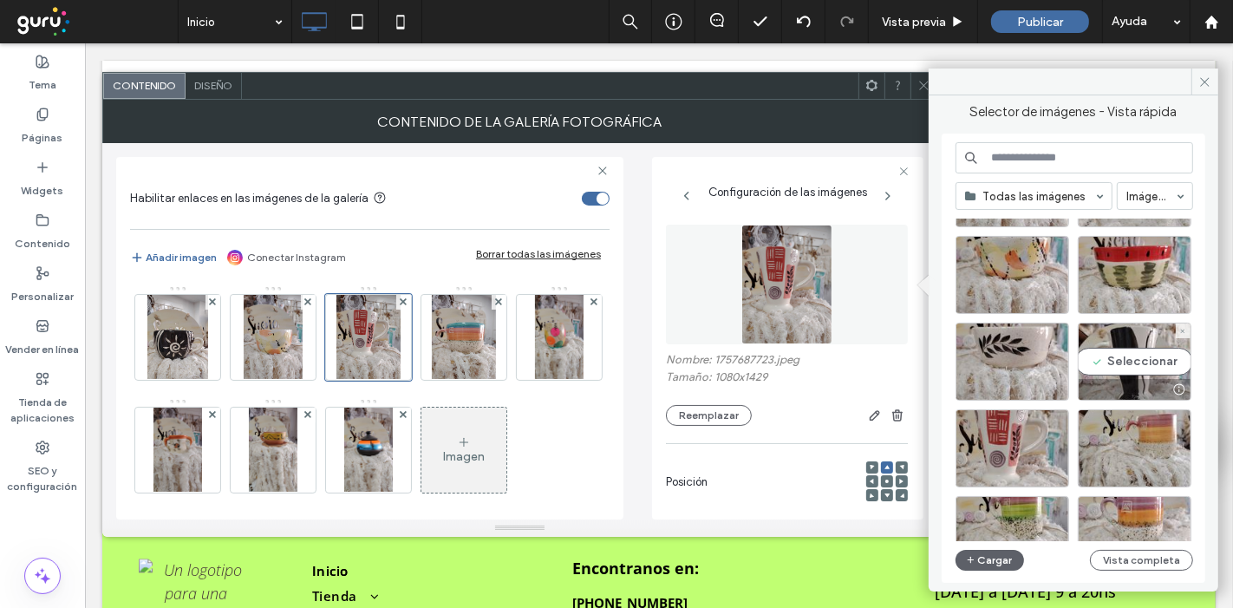
scroll to position [1349, 0]
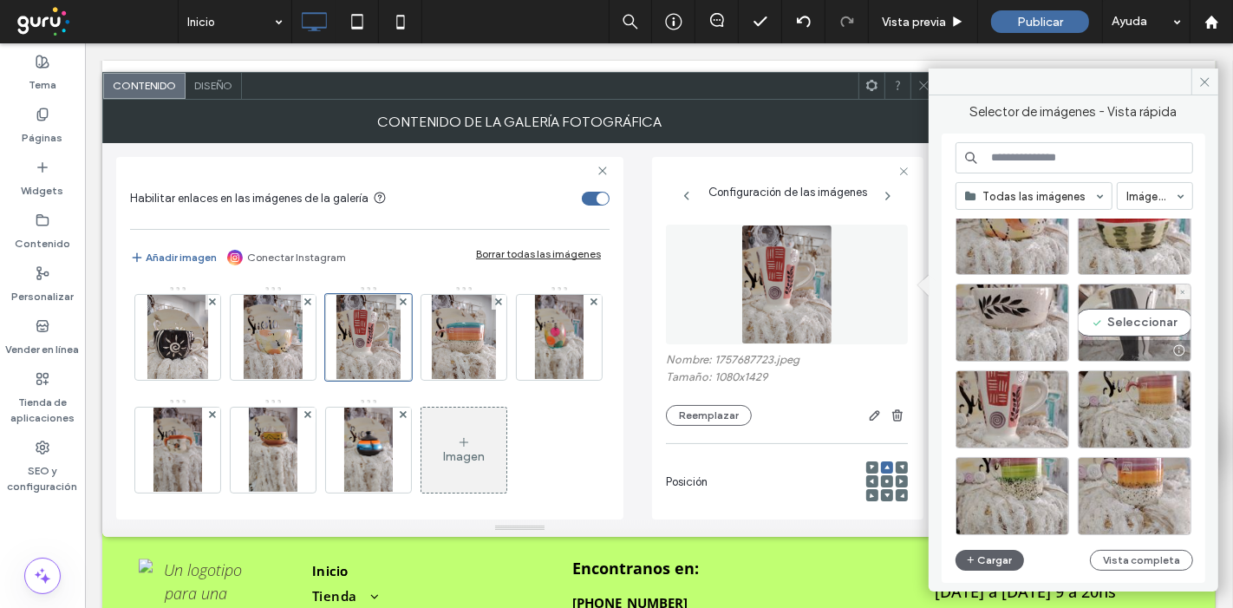
click at [1124, 330] on div "Seleccionar" at bounding box center [1135, 323] width 114 height 78
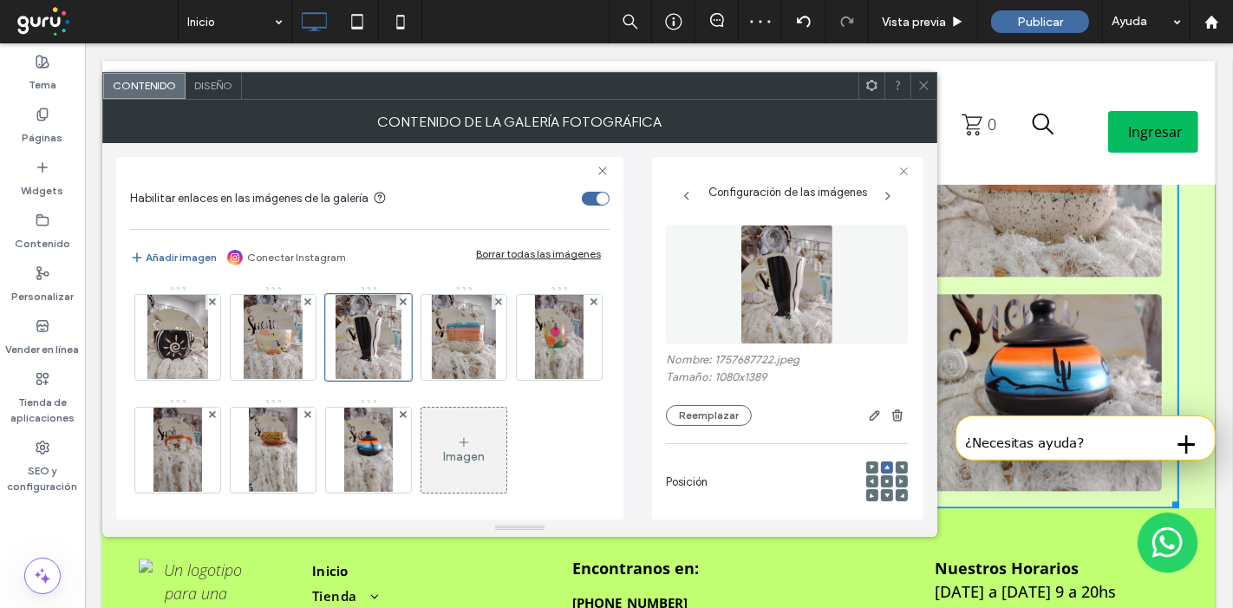
click at [914, 82] on div at bounding box center [924, 86] width 26 height 26
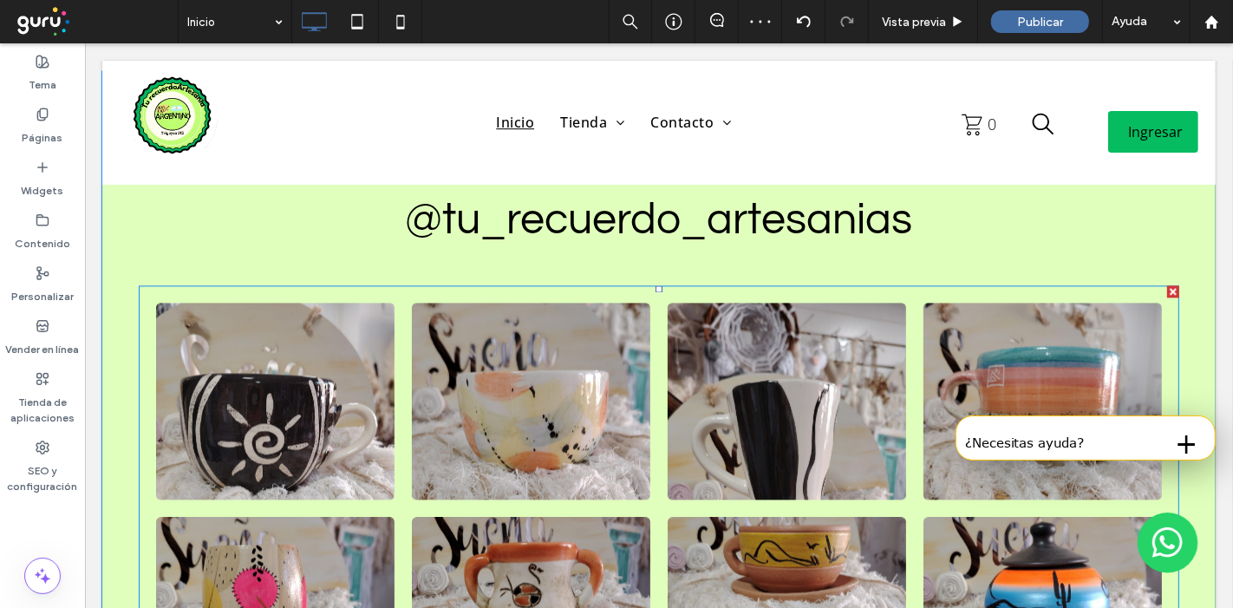
scroll to position [3180, 0]
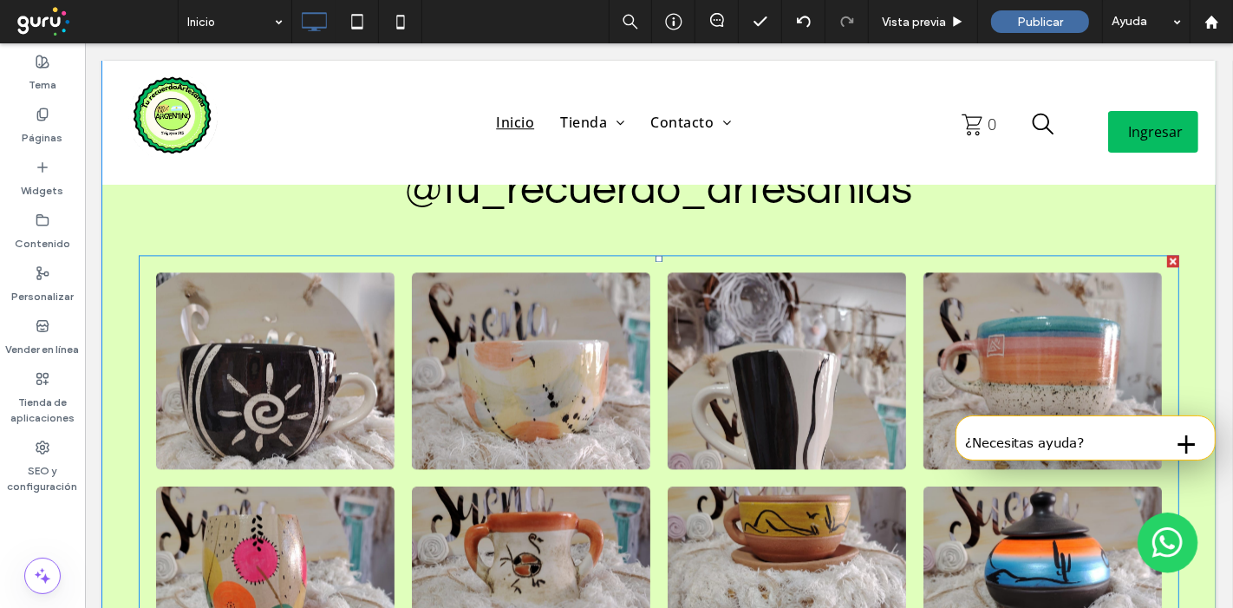
click at [680, 280] on link at bounding box center [786, 370] width 253 height 209
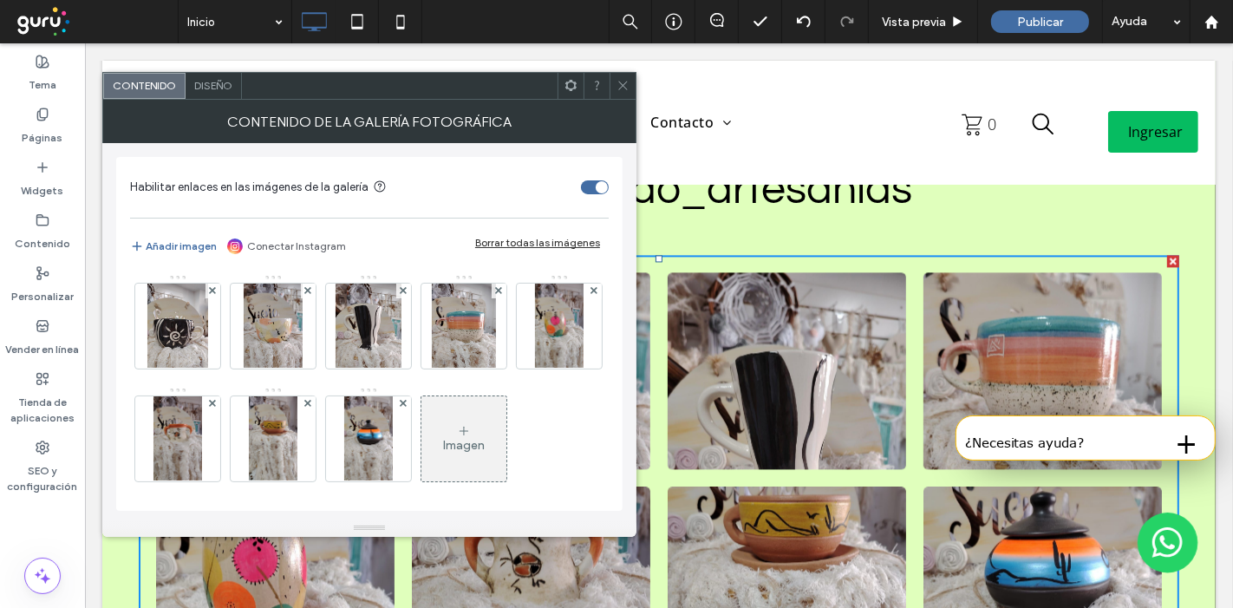
click at [232, 85] on div "Diseño" at bounding box center [214, 86] width 56 height 26
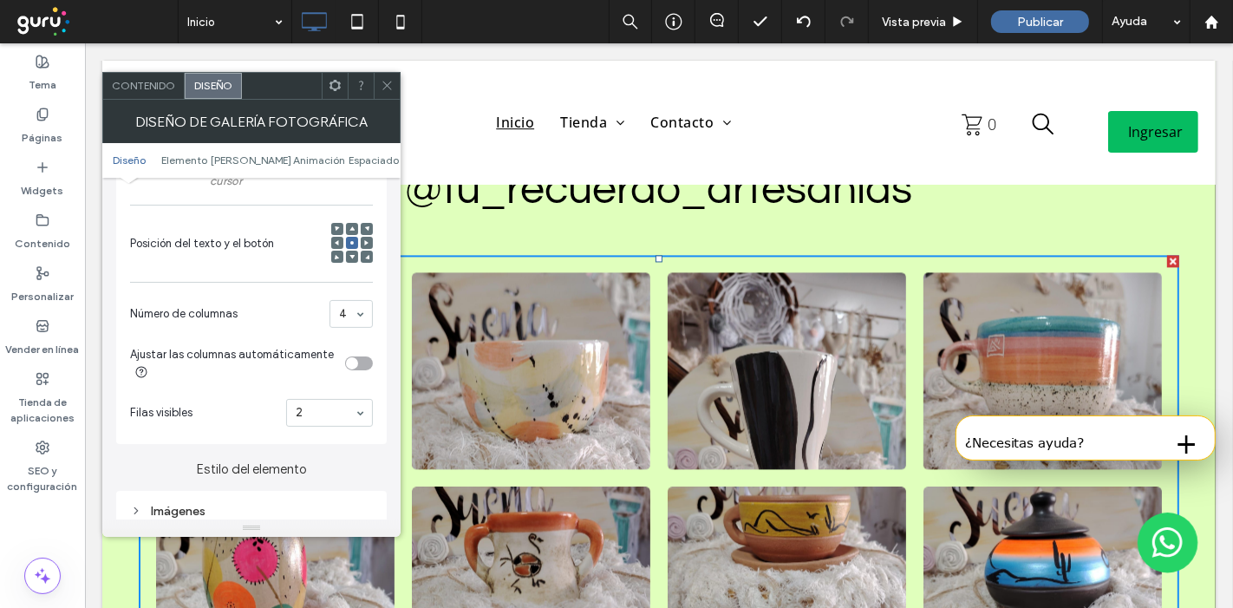
scroll to position [578, 0]
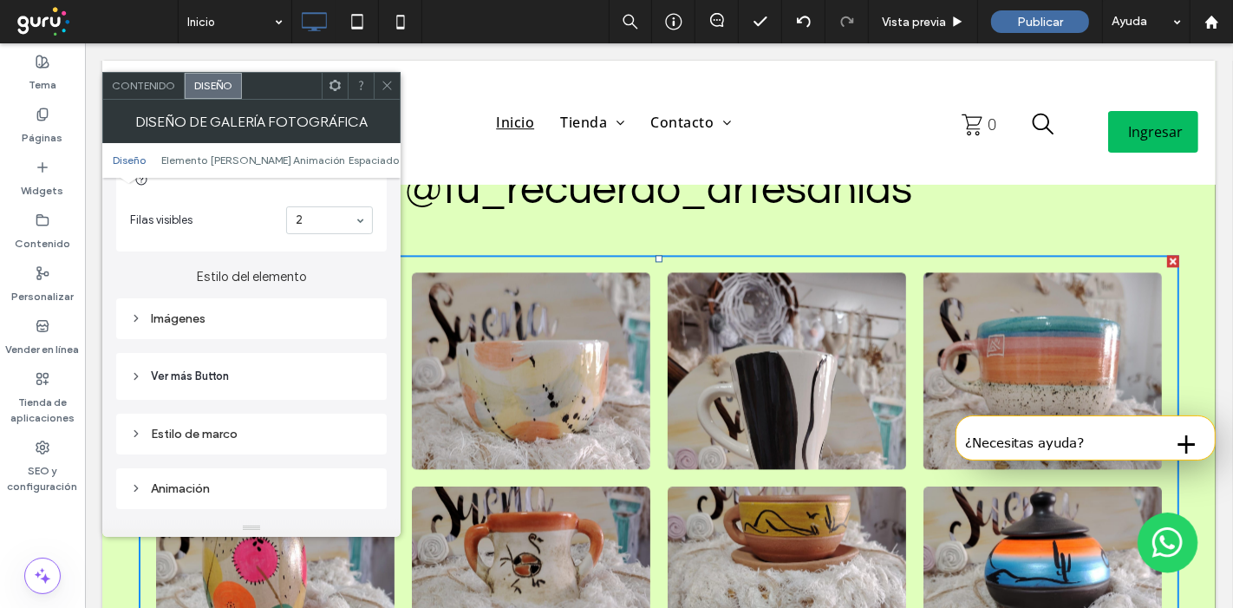
click at [193, 312] on div "Imágenes" at bounding box center [251, 318] width 243 height 15
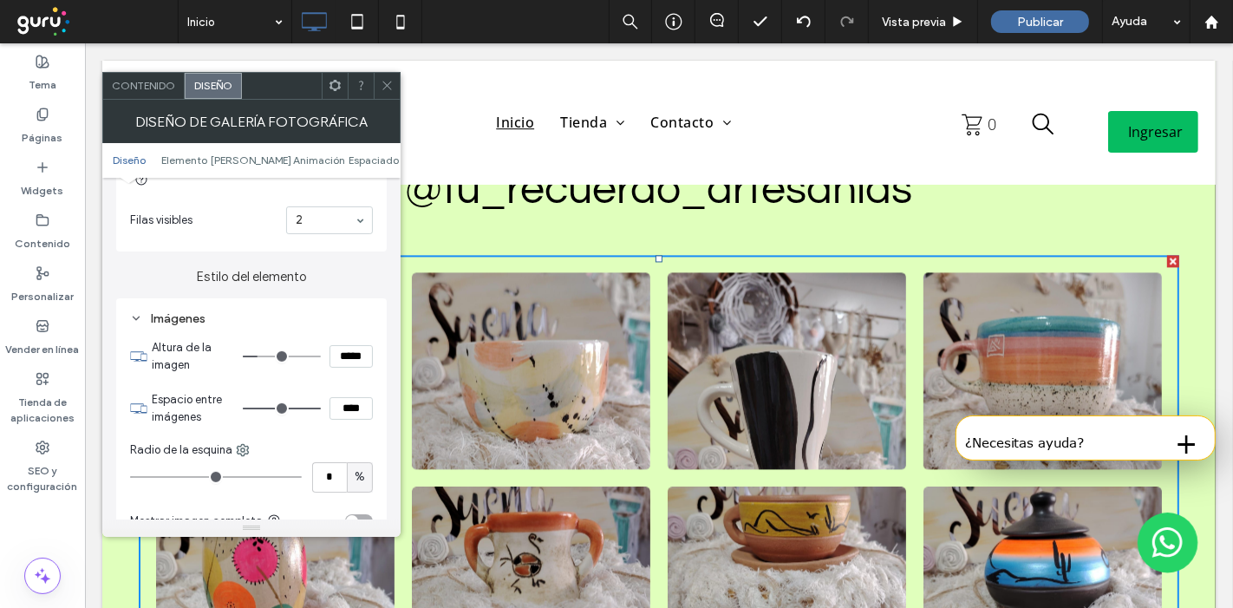
type input "***"
type input "*****"
type input "***"
type input "*****"
type input "***"
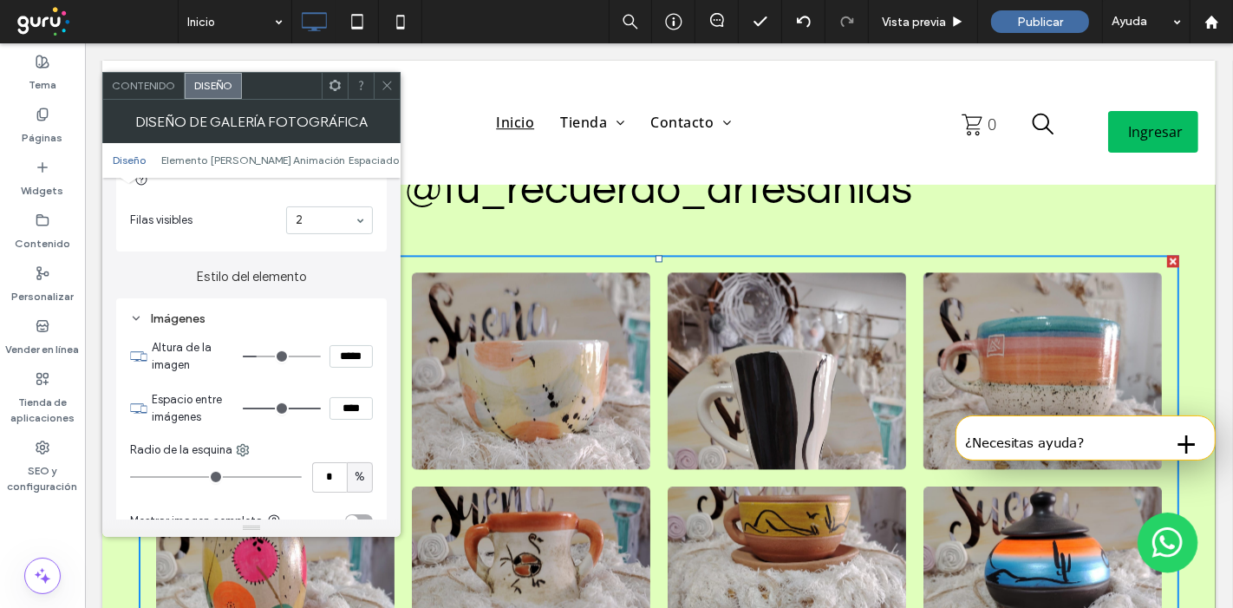
type input "*****"
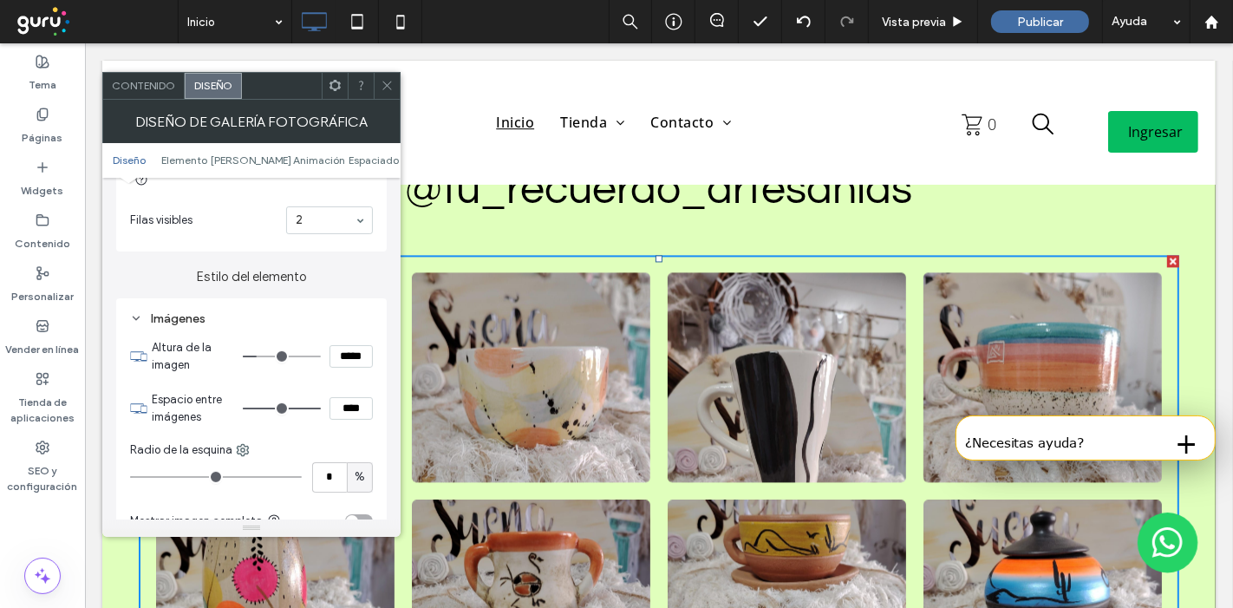
type input "***"
type input "*****"
type input "***"
type input "*****"
type input "***"
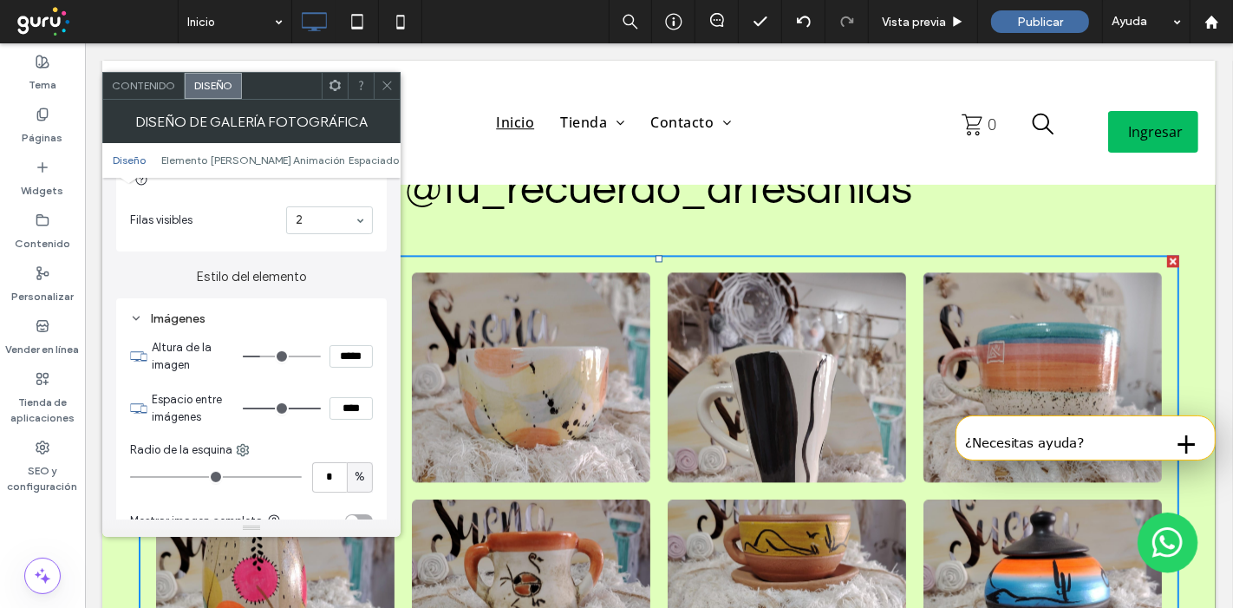
type input "*****"
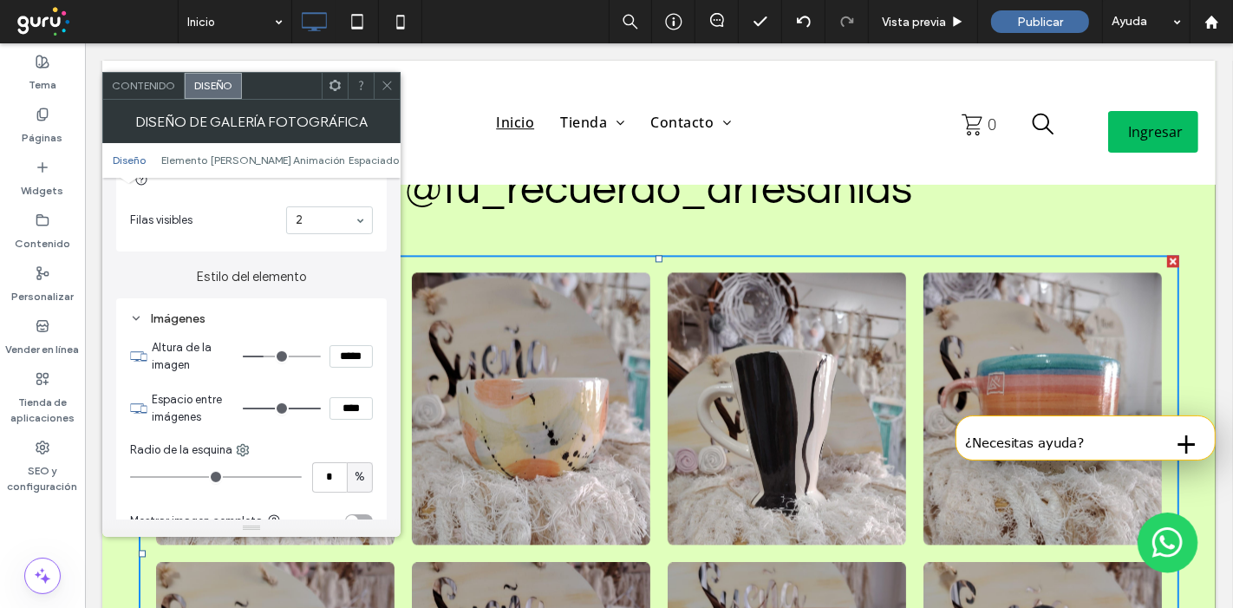
type input "***"
type input "*****"
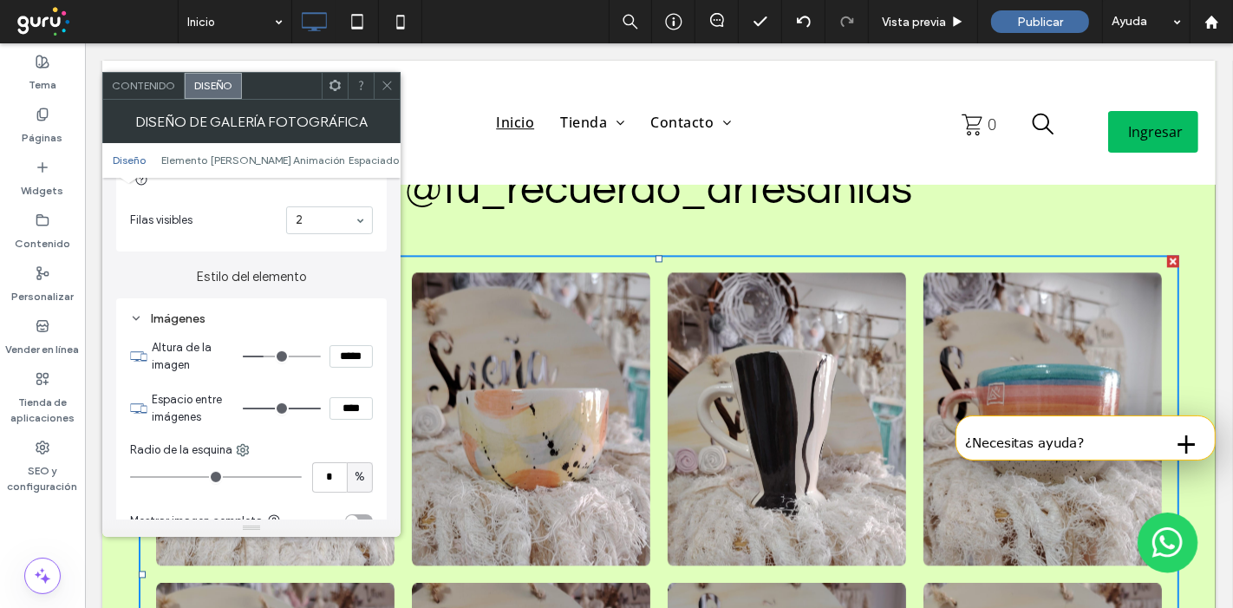
type input "***"
type input "*****"
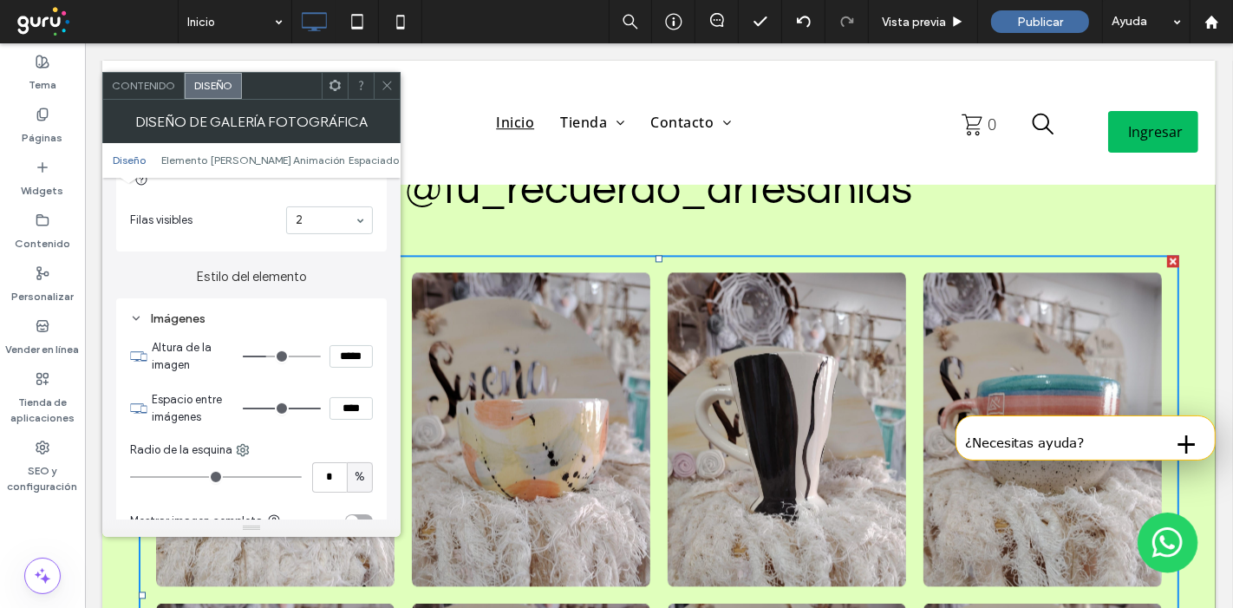
drag, startPoint x: 260, startPoint y: 357, endPoint x: 269, endPoint y: 356, distance: 8.7
type input "***"
click at [269, 356] on input "range" at bounding box center [282, 357] width 78 height 2
click at [389, 89] on icon at bounding box center [387, 85] width 13 height 13
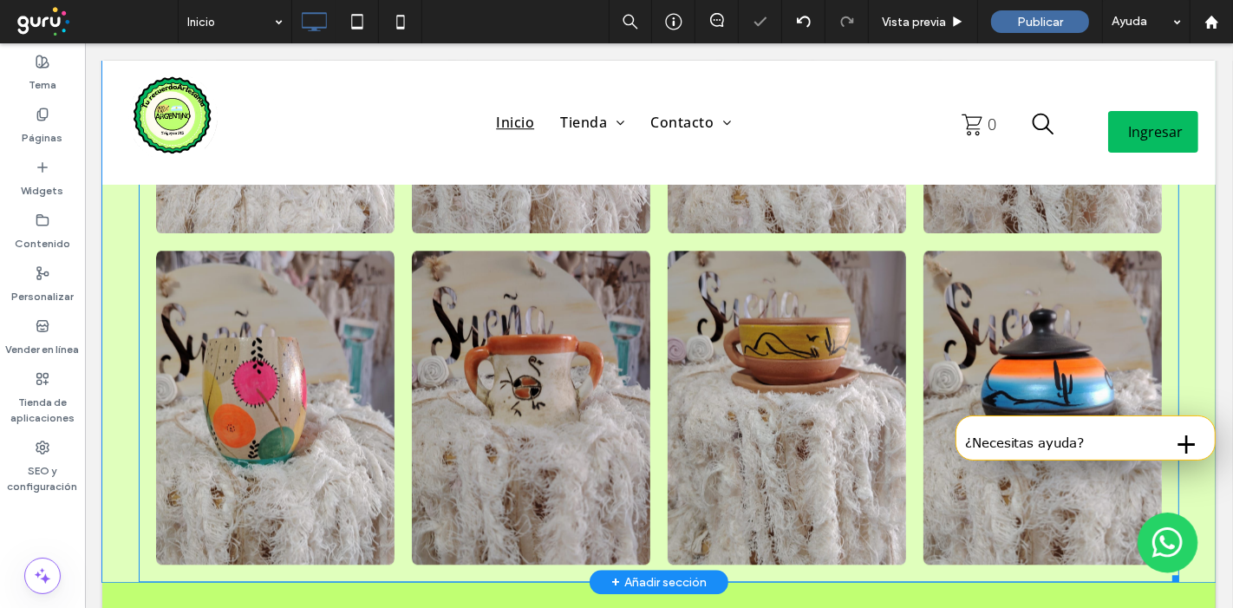
scroll to position [3662, 0]
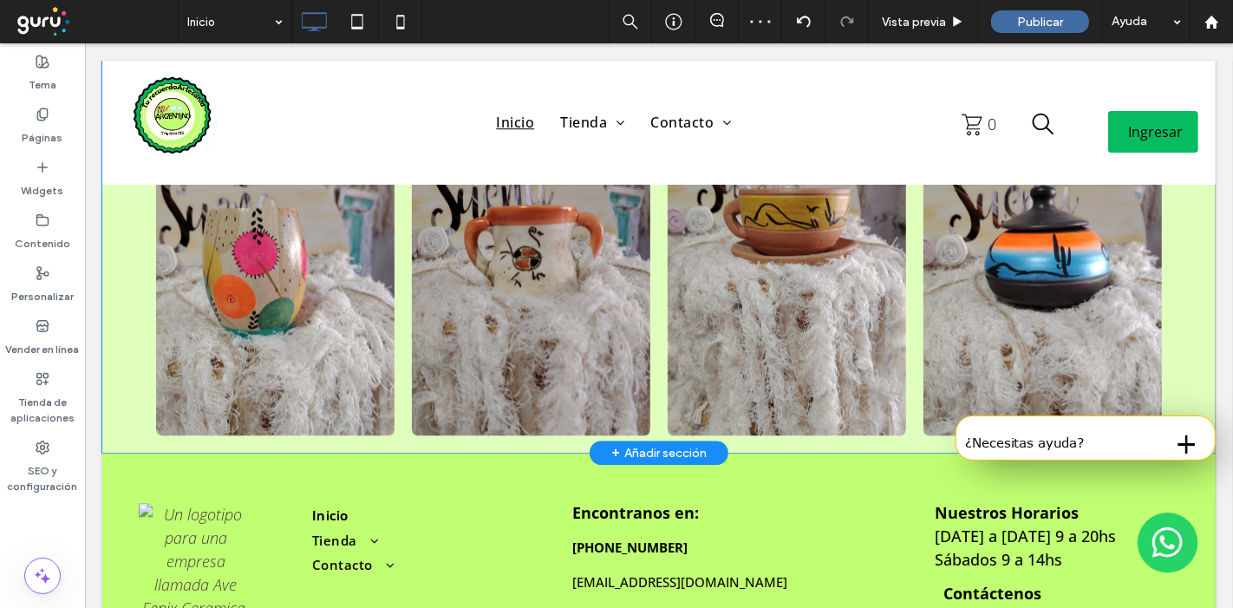
click at [1193, 301] on div "Síganos en Instagram @tu_recuerdo_artesanias Button Button Button Button Button…" at bounding box center [658, 6] width 1114 height 894
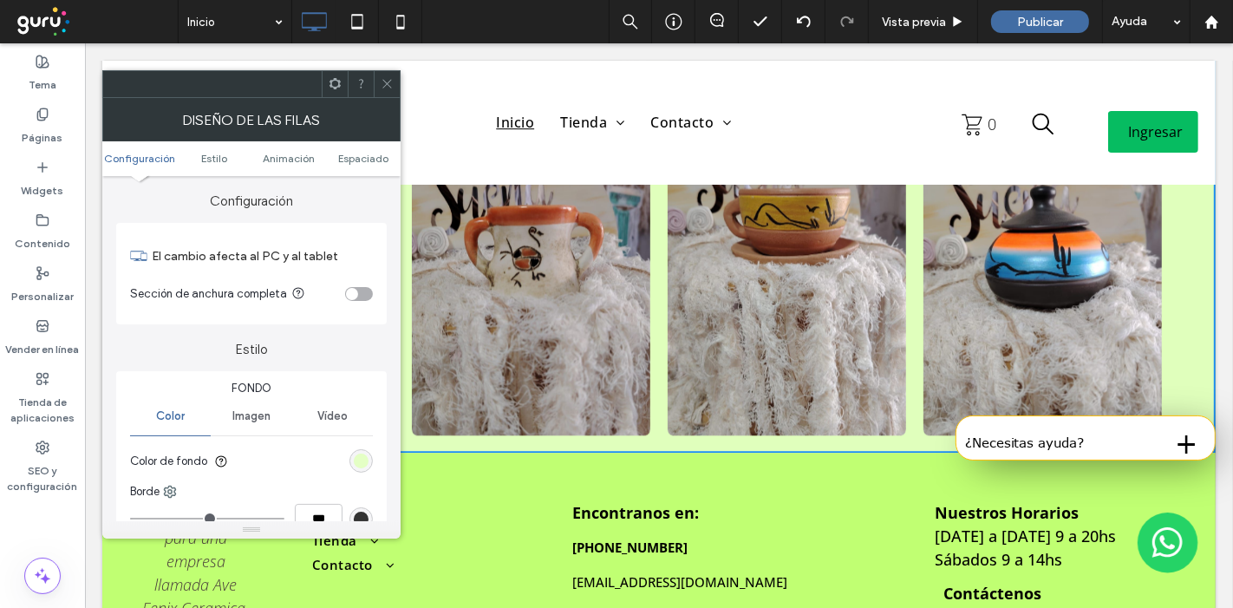
click at [359, 463] on div "rgb(224, 255, 188)" at bounding box center [361, 461] width 15 height 15
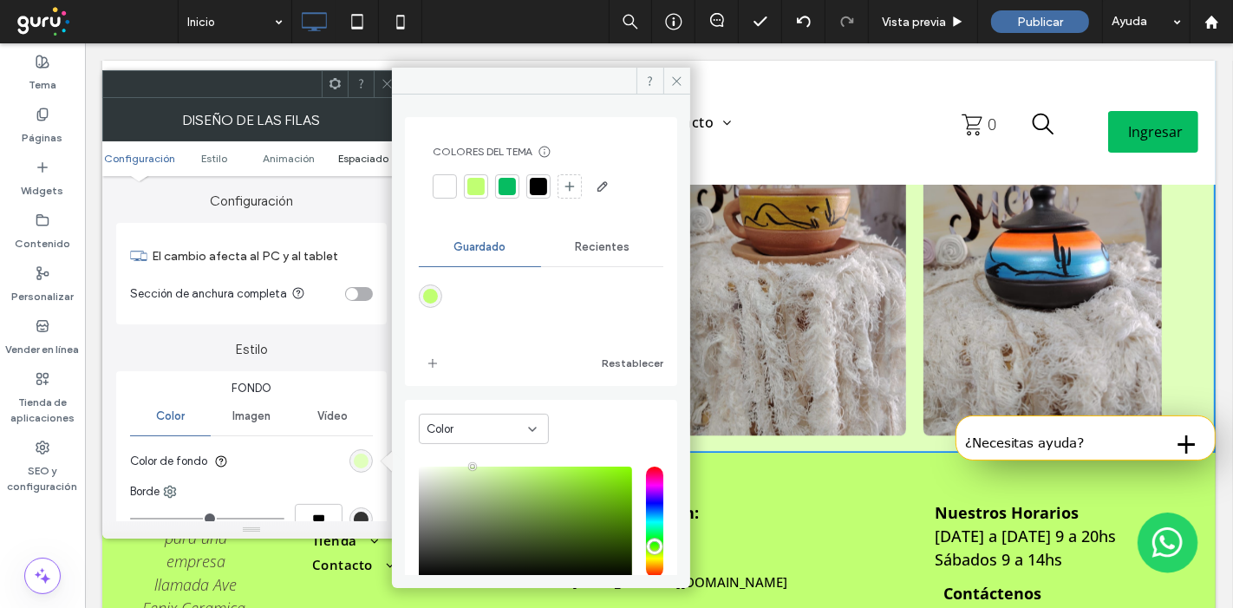
click at [386, 159] on span "Espaciado" at bounding box center [363, 158] width 50 height 13
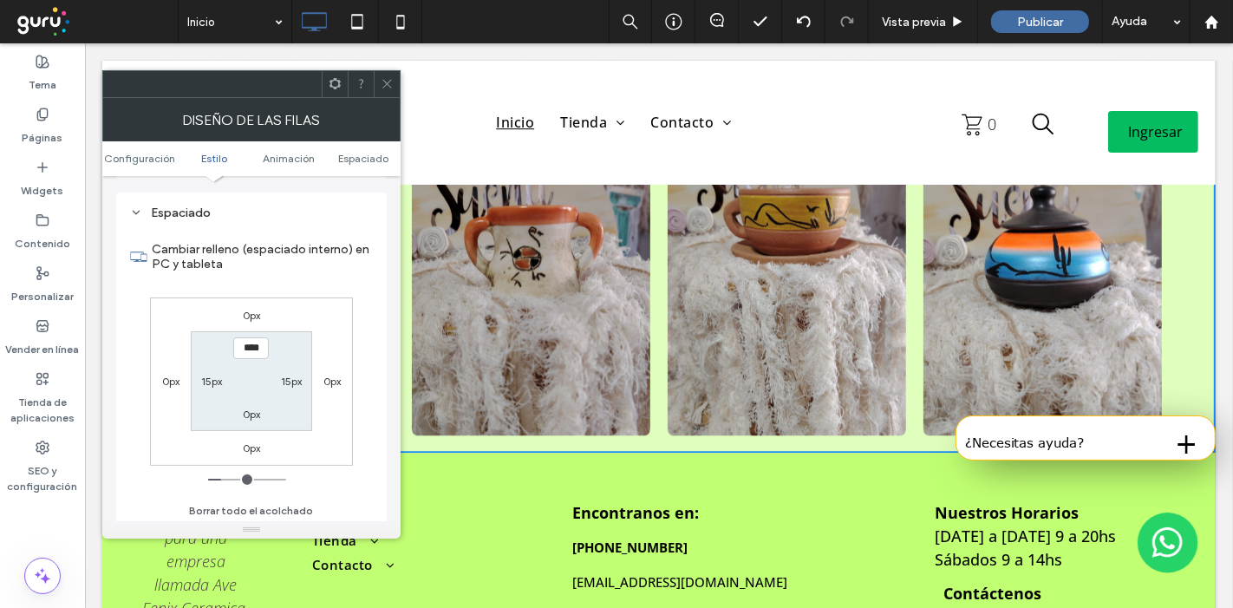
scroll to position [487, 0]
click at [257, 414] on label "0px" at bounding box center [251, 414] width 17 height 13
type input "*"
type input "**"
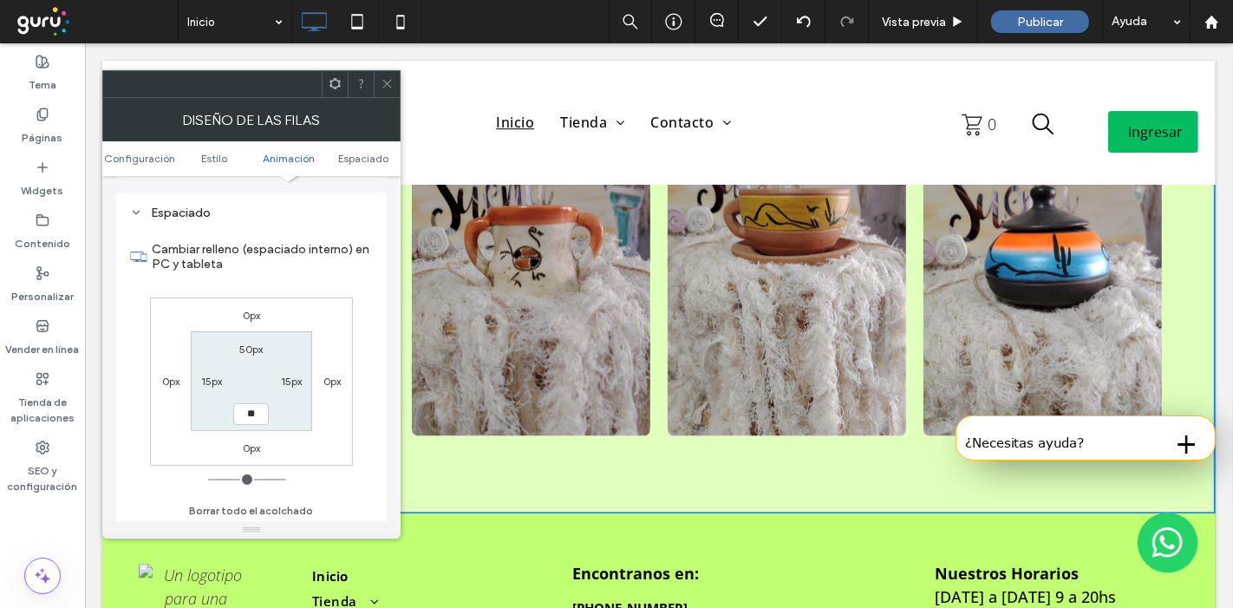
type input "**"
type input "****"
click at [394, 80] on div at bounding box center [387, 84] width 26 height 26
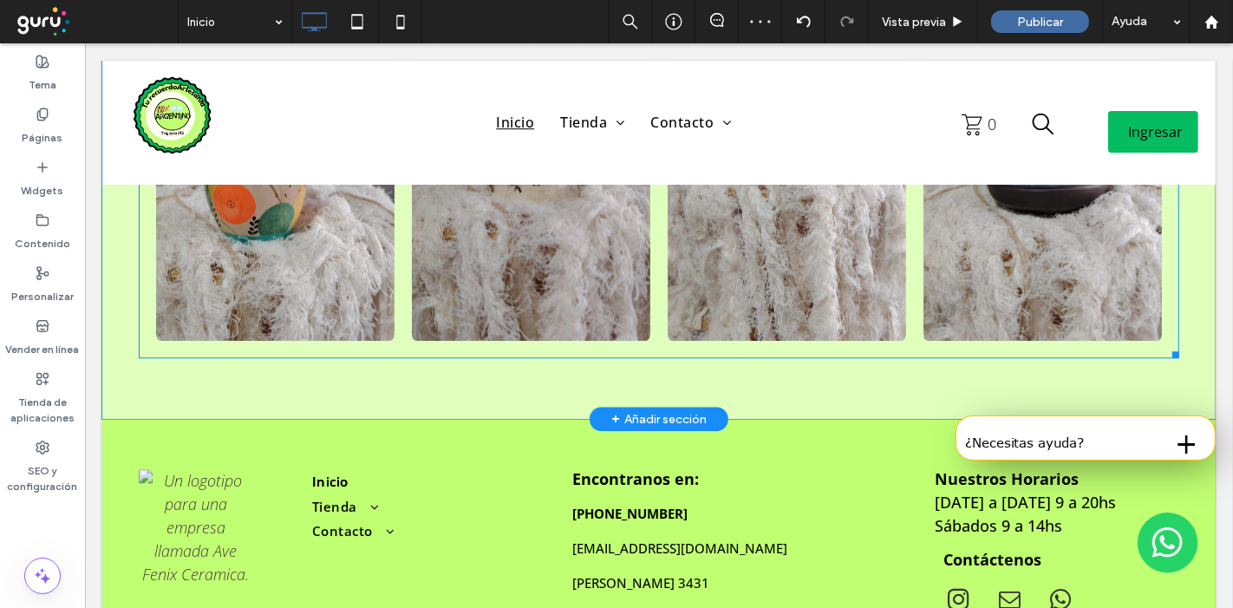
scroll to position [3758, 0]
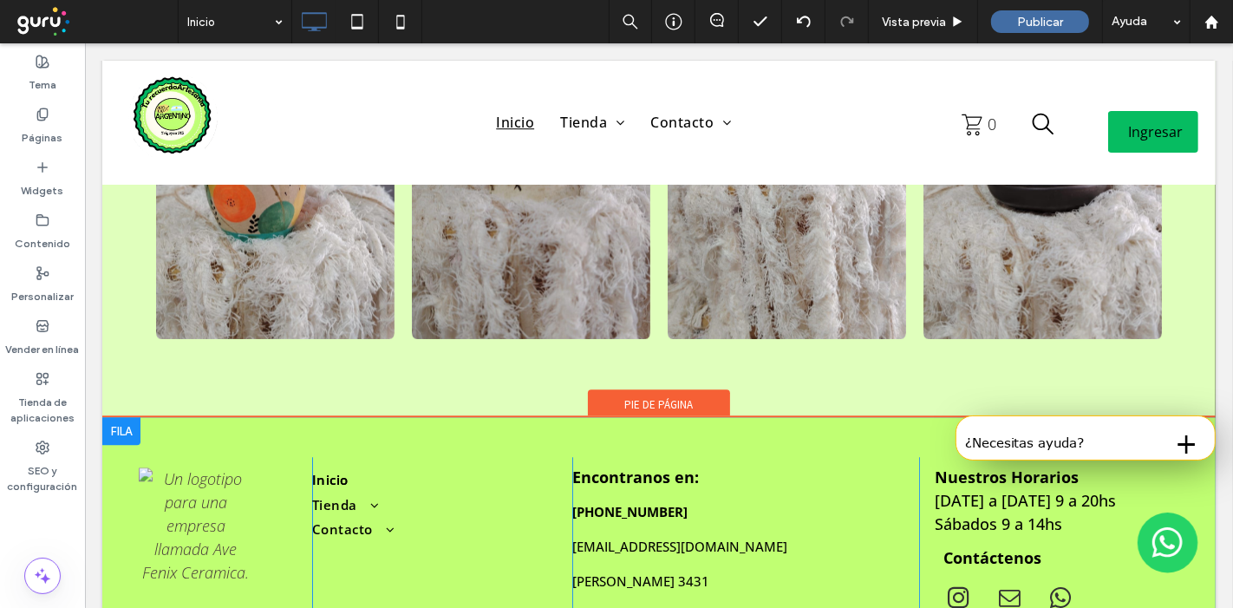
click at [180, 417] on div "Click To Paste Inicio [GEOGRAPHIC_DATA] Bijouterie "Arte para llevar" Prendedor…" at bounding box center [658, 571] width 1114 height 308
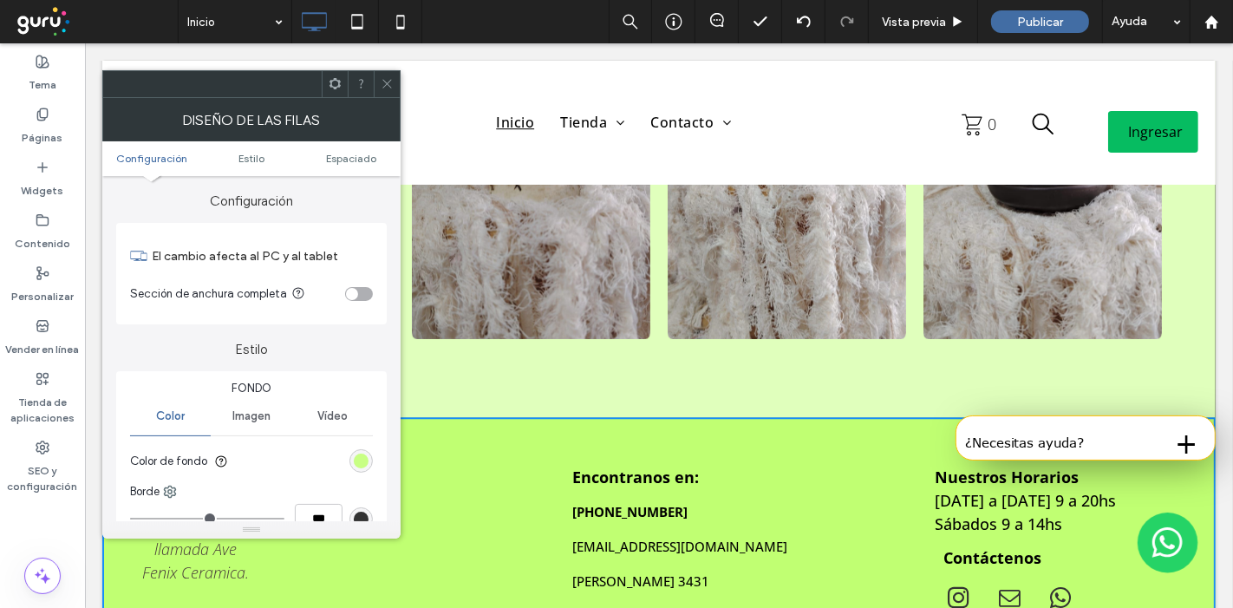
click at [364, 465] on div "rgb(192, 255, 114)" at bounding box center [361, 461] width 15 height 15
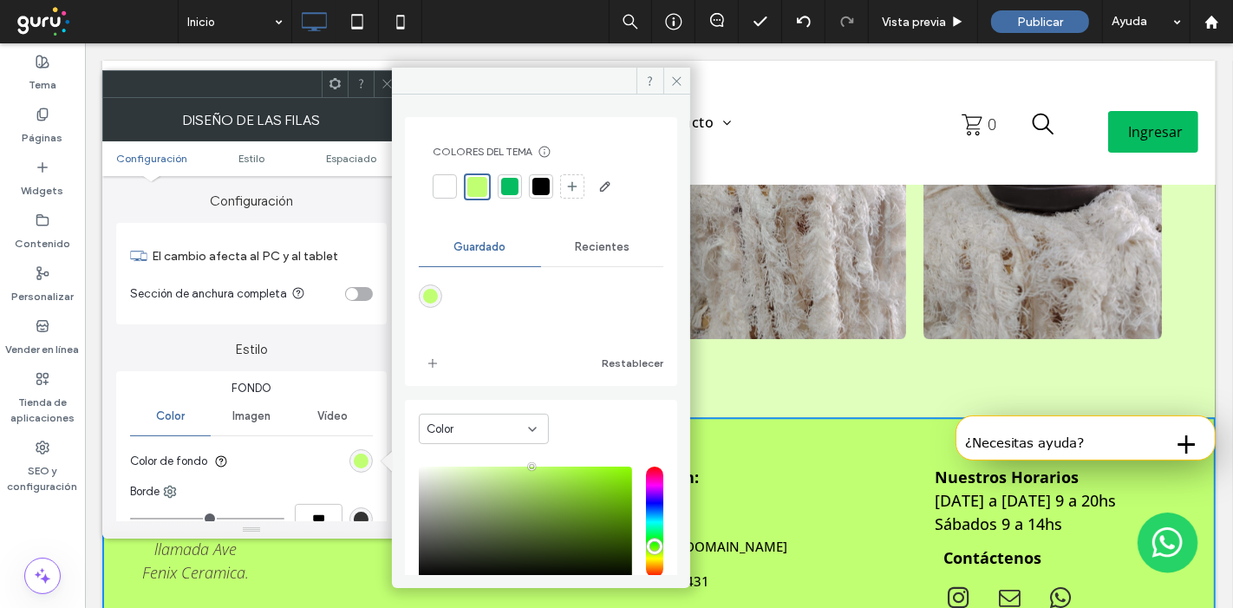
click at [441, 187] on div at bounding box center [444, 186] width 17 height 17
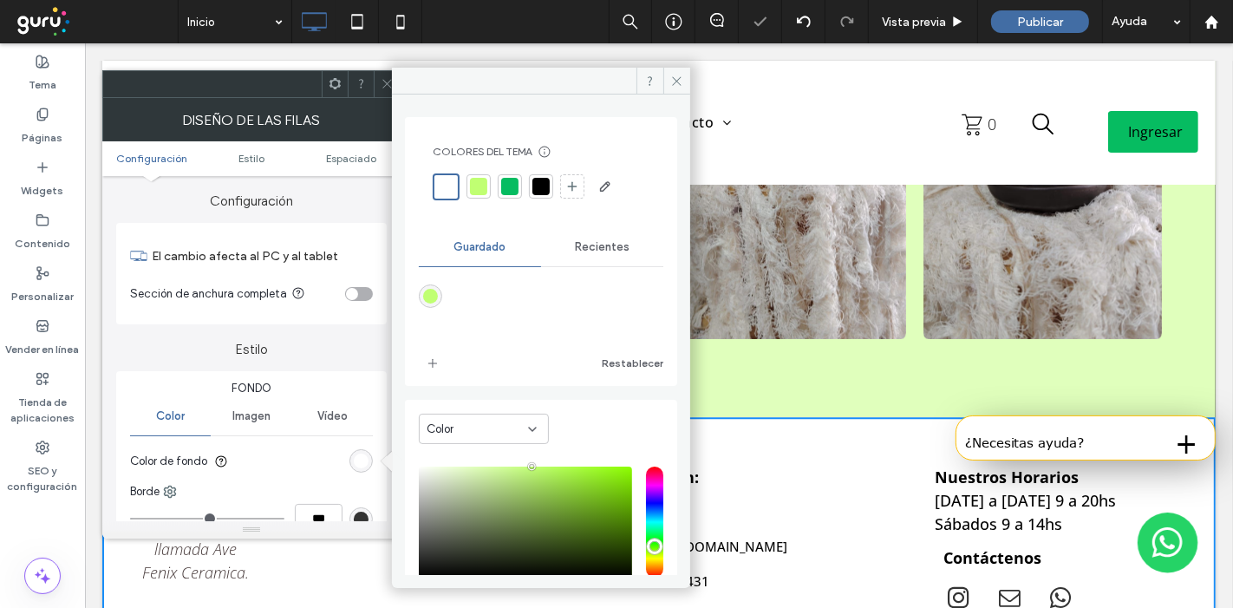
click at [388, 75] on span at bounding box center [387, 84] width 13 height 26
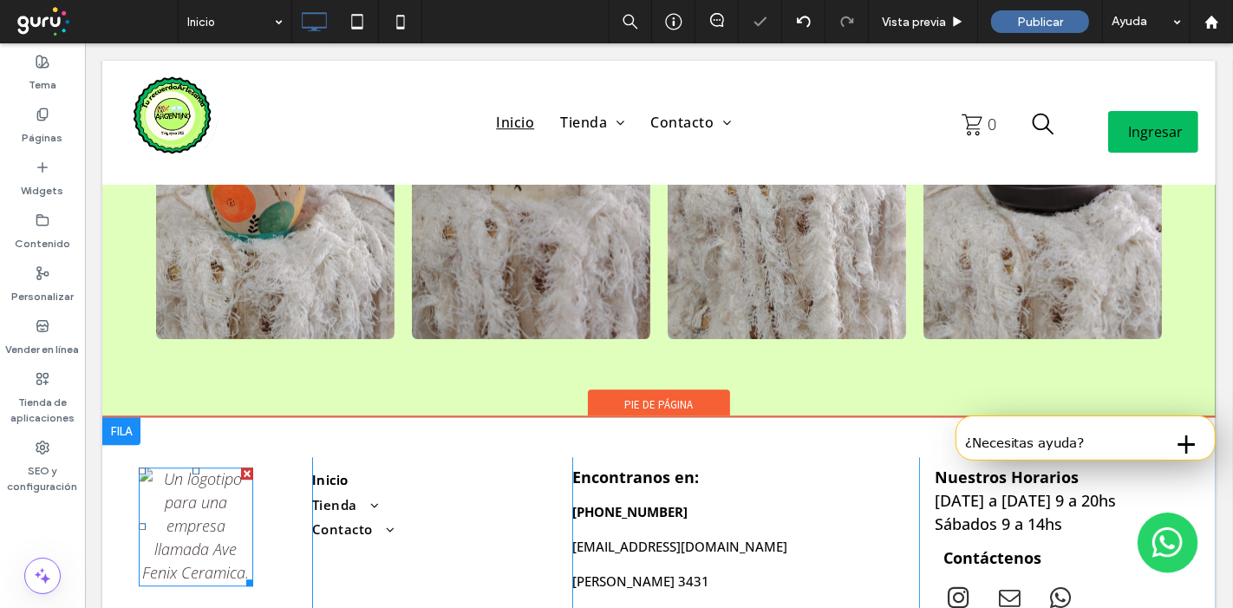
click at [195, 467] on img at bounding box center [195, 526] width 114 height 119
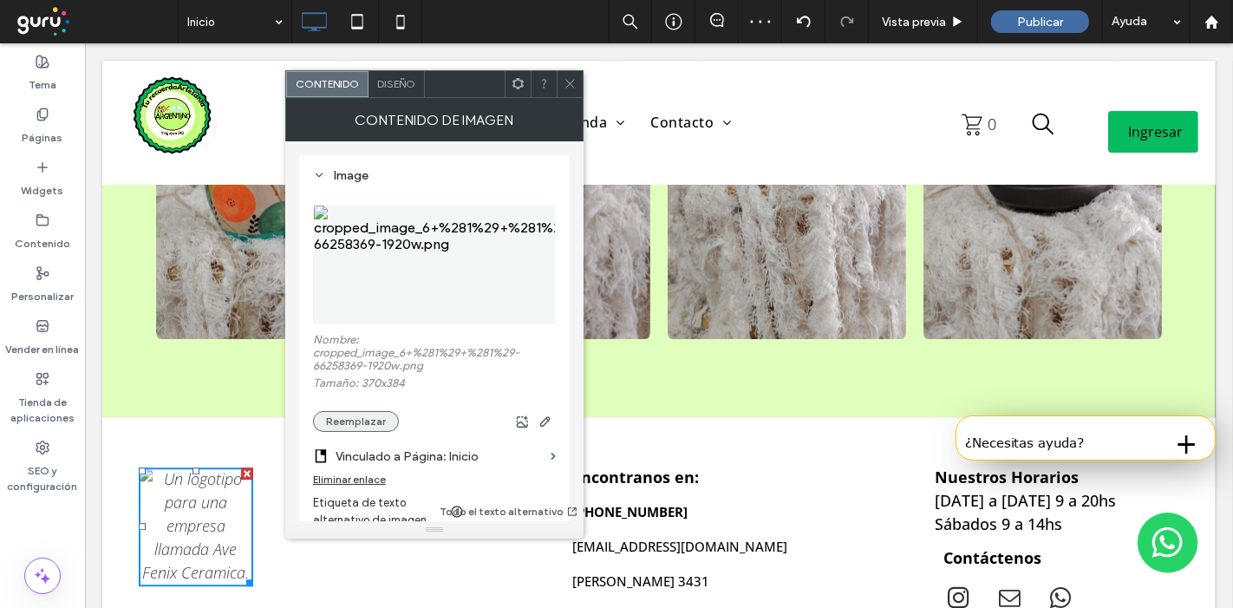
click at [339, 422] on button "Reemplazar" at bounding box center [356, 421] width 86 height 21
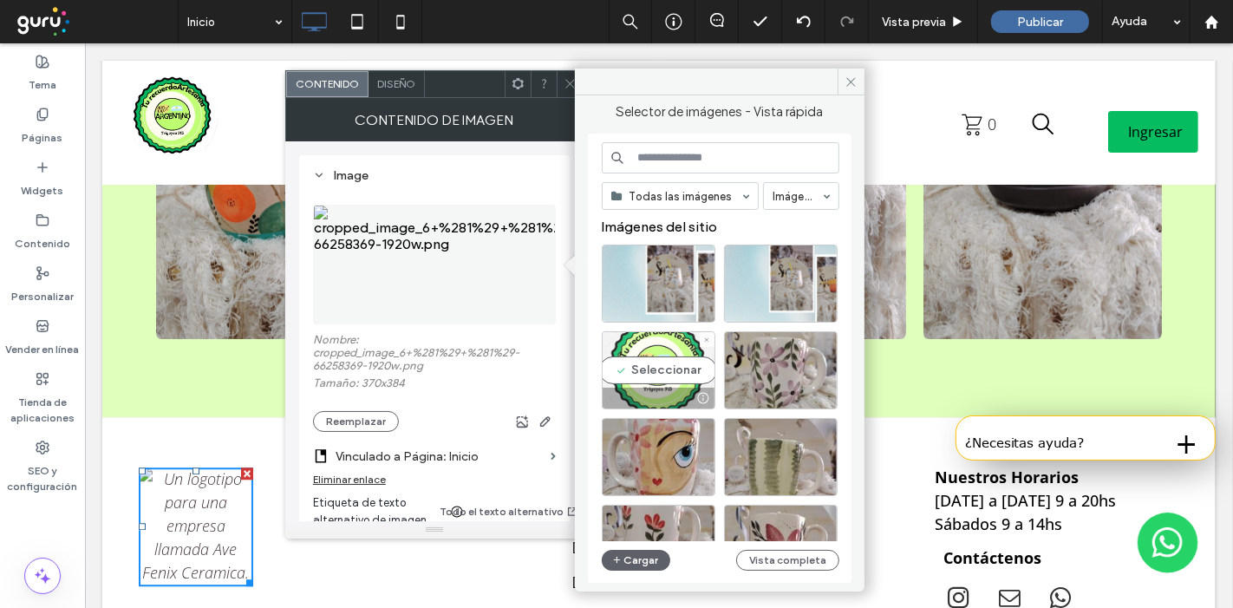
click at [656, 363] on div "Seleccionar" at bounding box center [659, 370] width 114 height 78
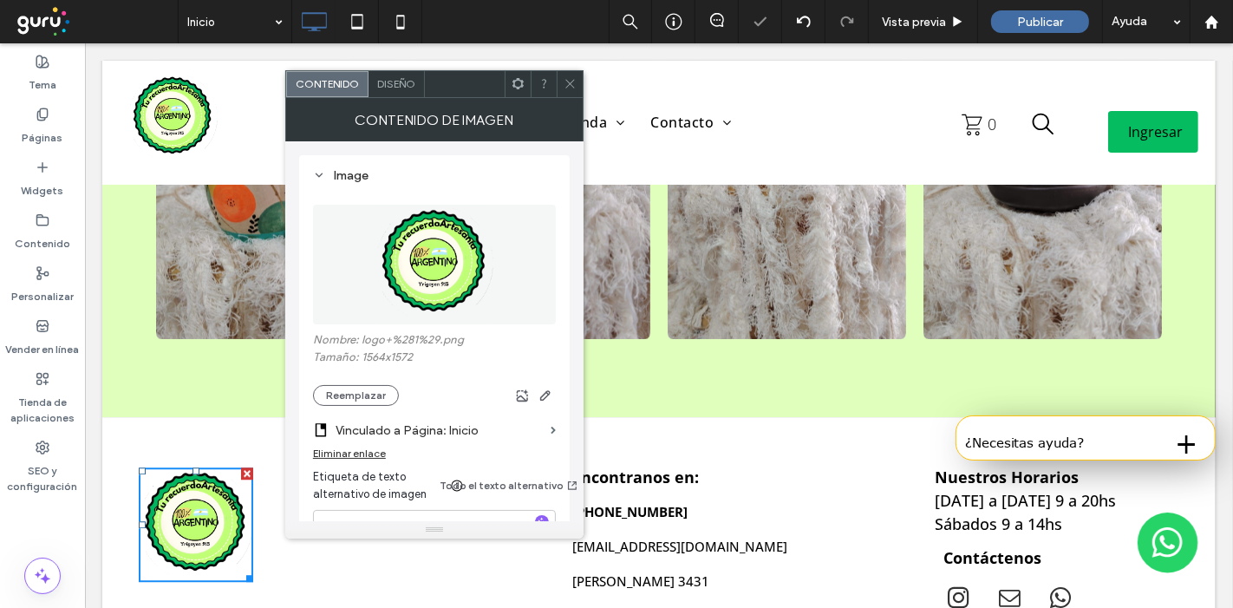
click at [567, 78] on icon at bounding box center [570, 83] width 13 height 13
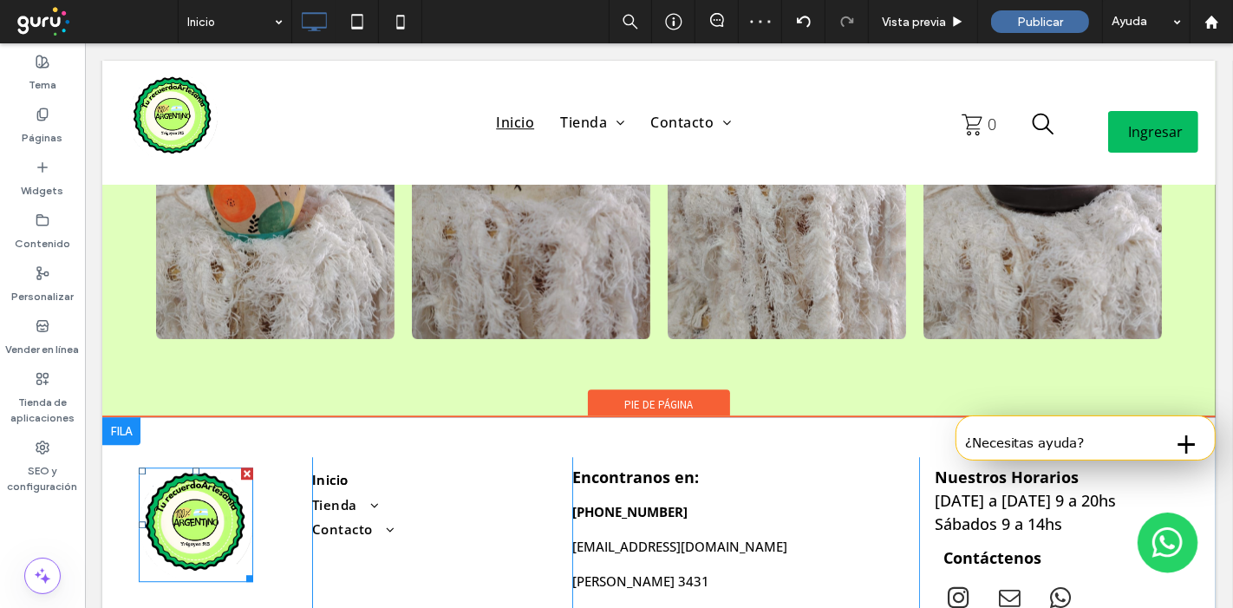
click at [199, 467] on img at bounding box center [195, 524] width 114 height 114
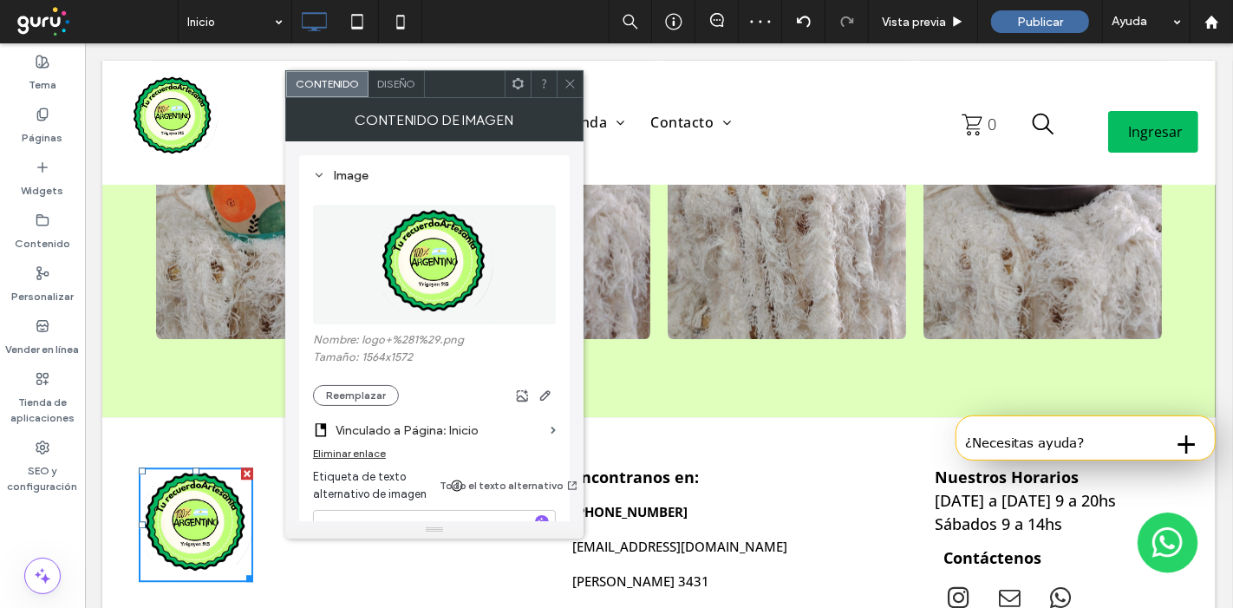
click at [562, 76] on div at bounding box center [570, 84] width 26 height 26
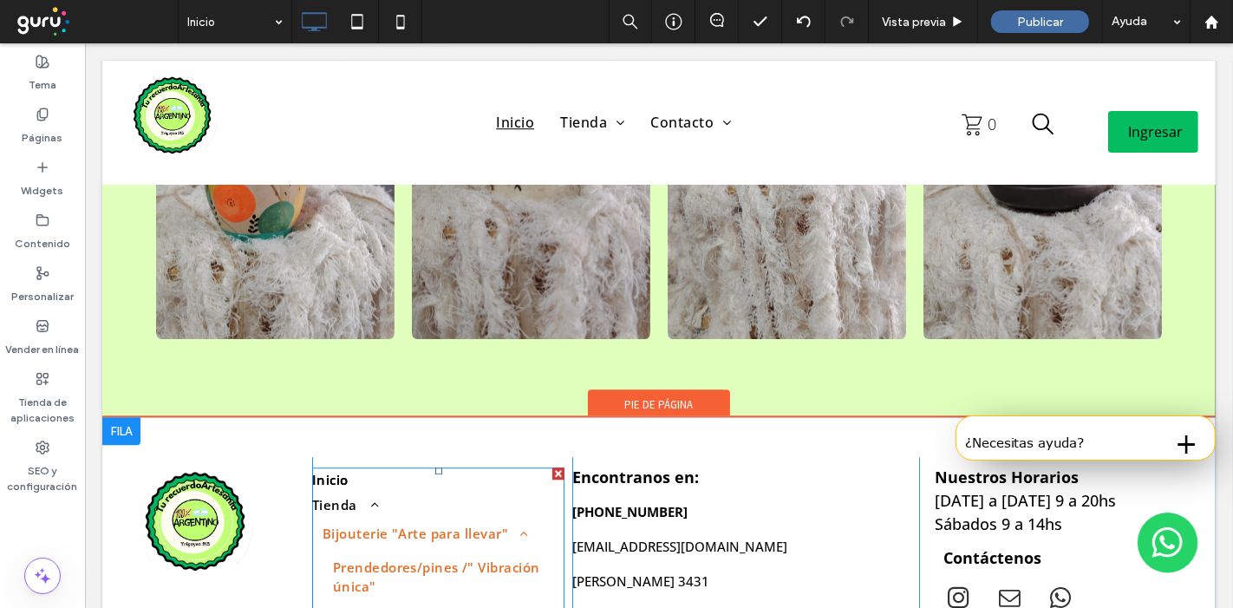
click at [368, 524] on span "Bijouterie "Arte para llevar"" at bounding box center [424, 534] width 204 height 20
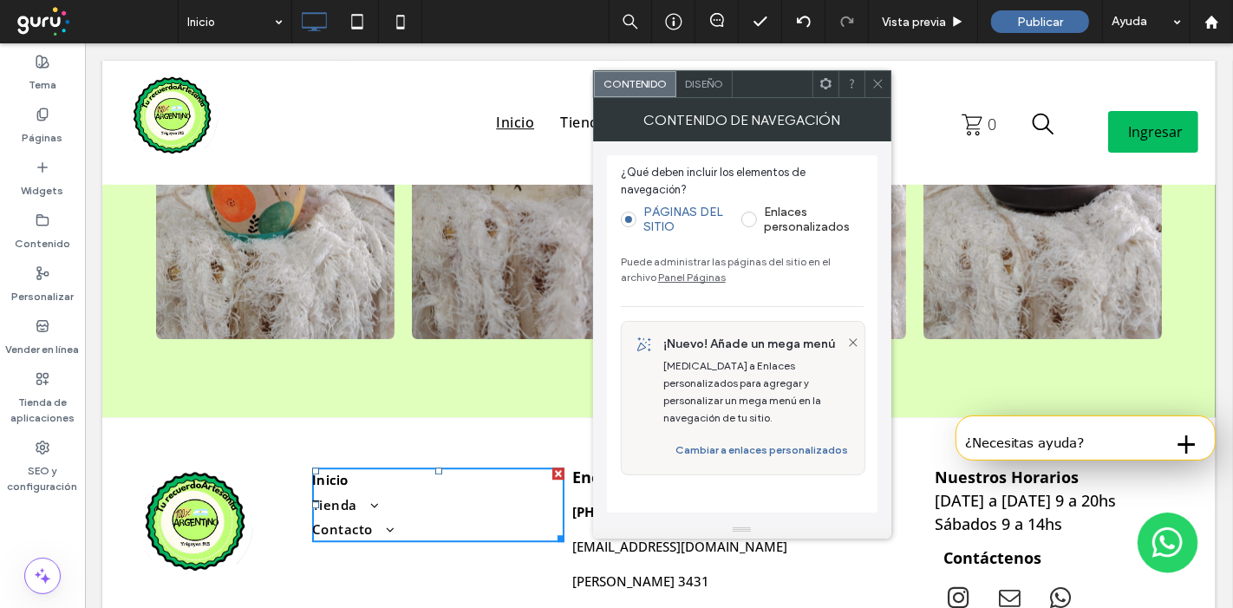
click at [716, 95] on div "Diseño" at bounding box center [705, 84] width 56 height 26
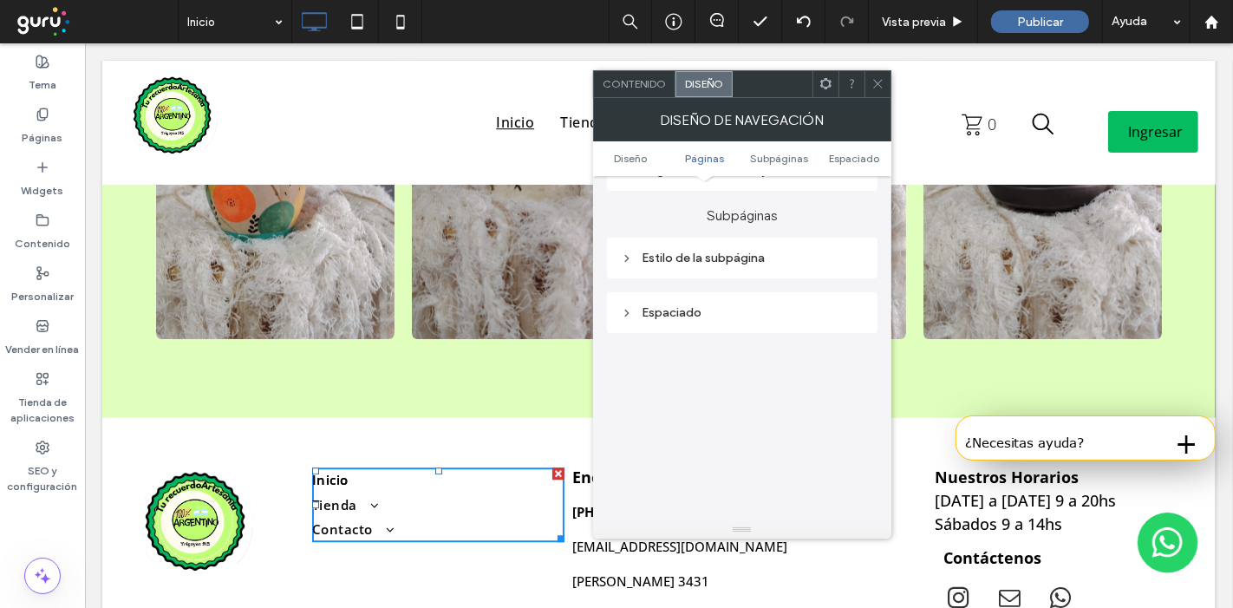
click at [721, 254] on div "Estilo de la subpágina" at bounding box center [742, 258] width 243 height 15
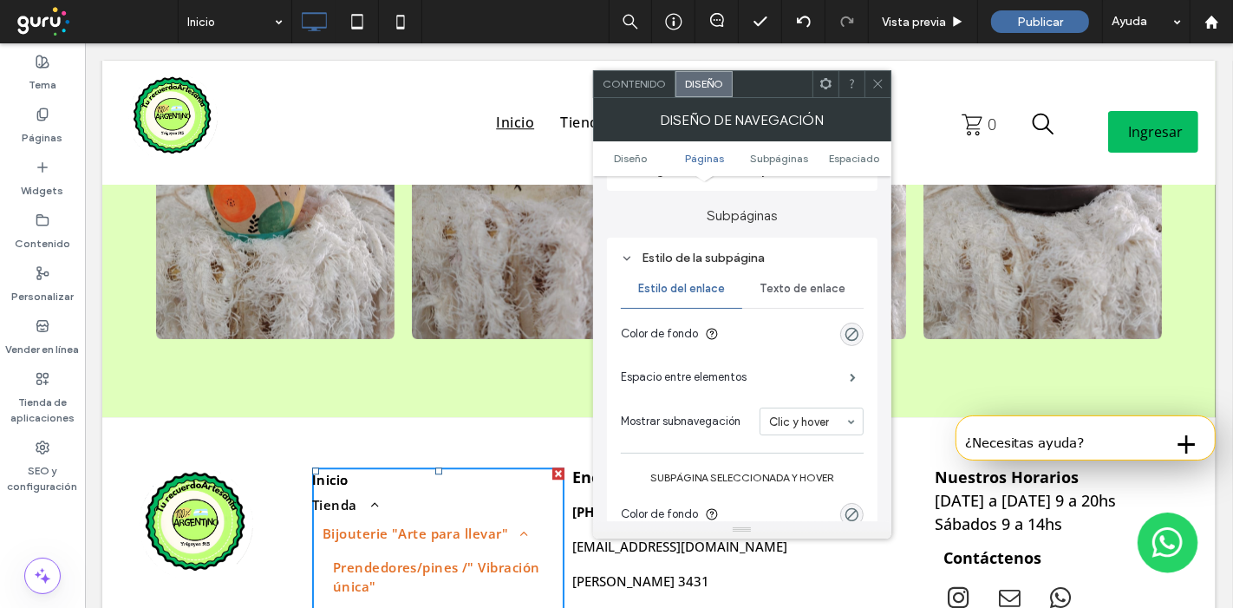
click at [823, 285] on span "Texto de enlace" at bounding box center [803, 289] width 86 height 14
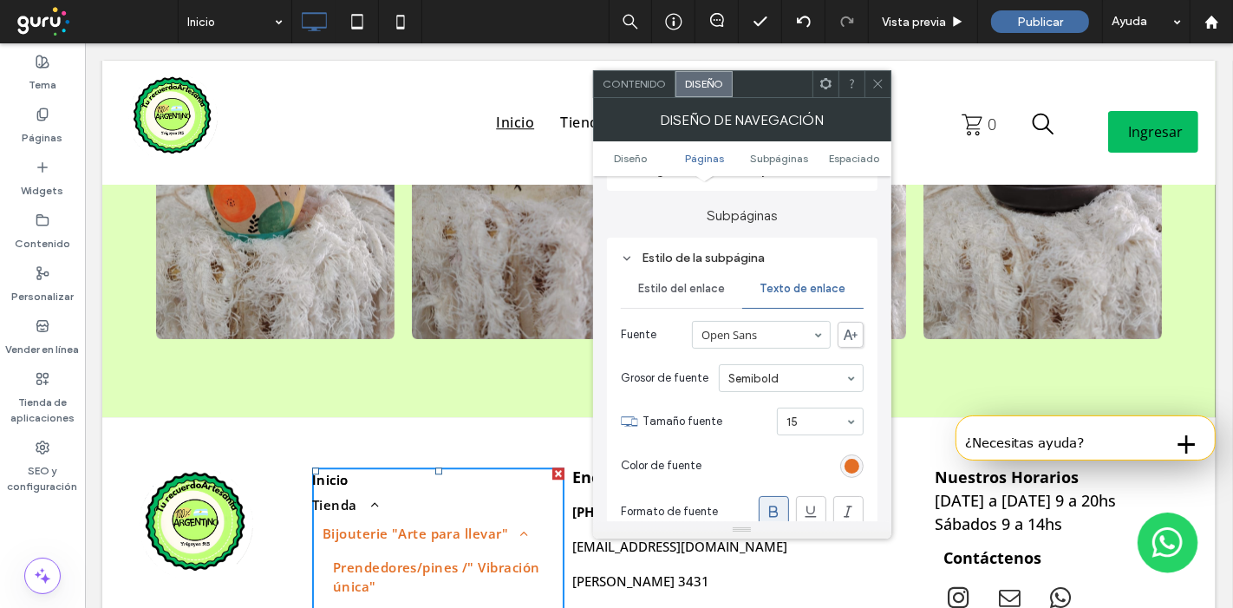
scroll to position [578, 0]
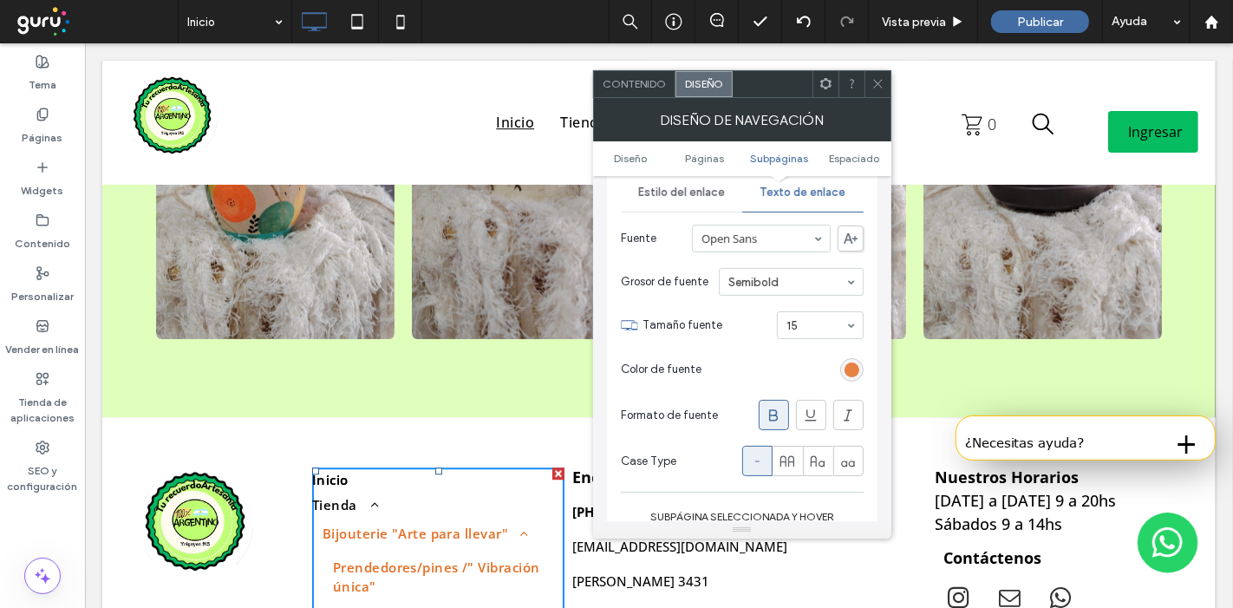
click at [853, 364] on div "rgb(227, 111, 38)" at bounding box center [852, 370] width 15 height 15
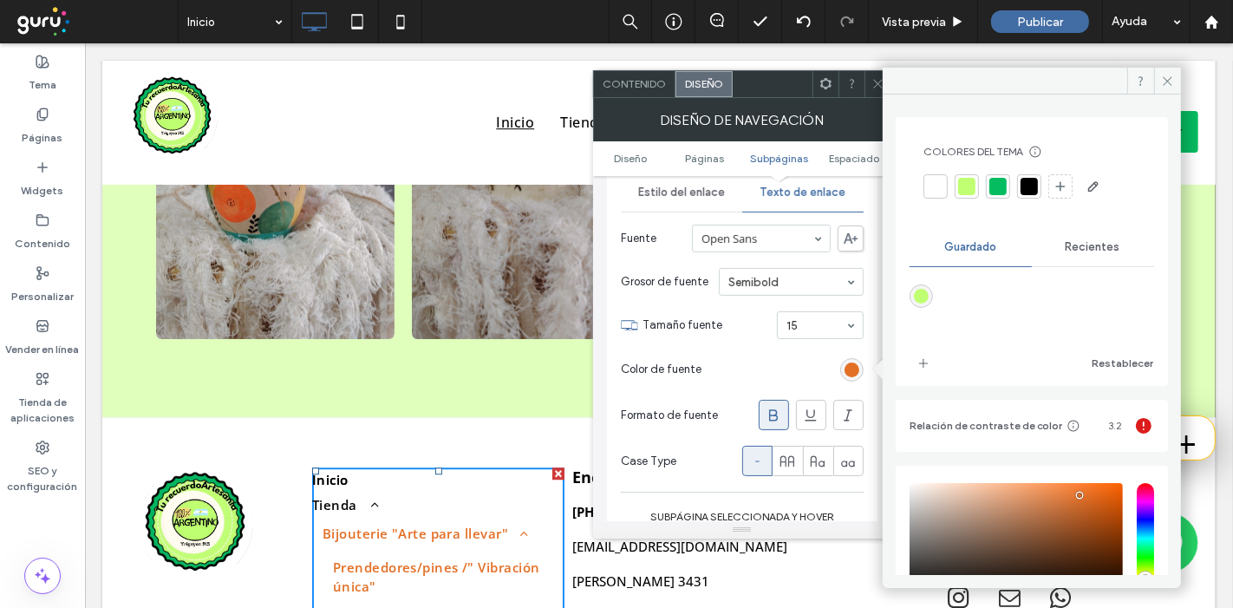
click at [998, 183] on div at bounding box center [998, 186] width 17 height 17
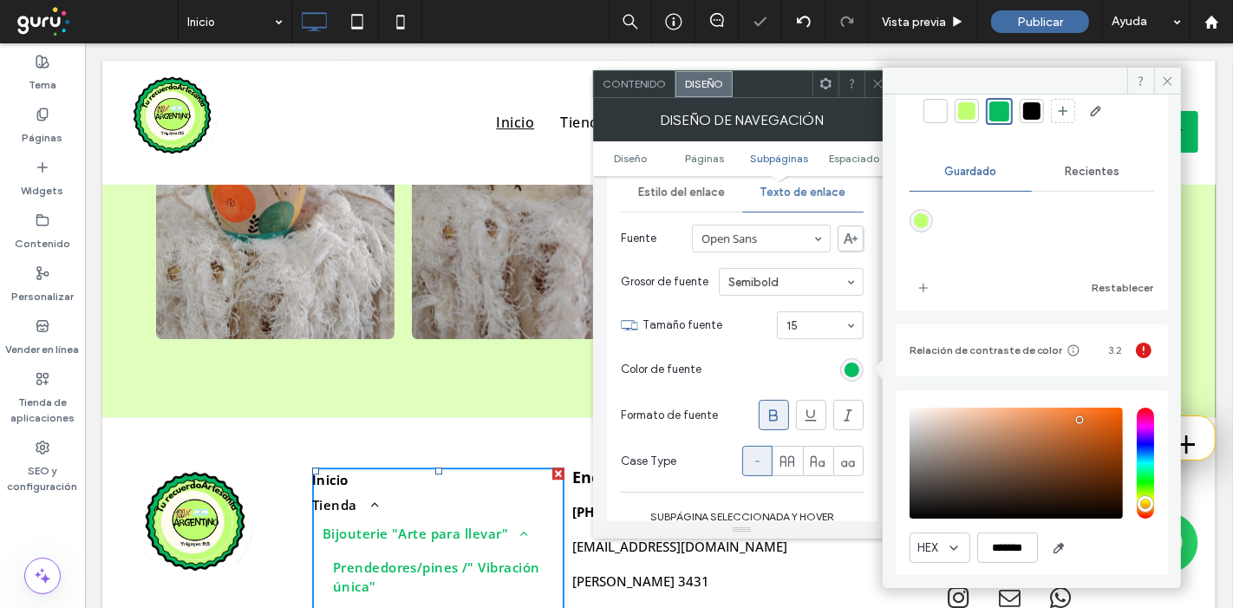
scroll to position [128, 0]
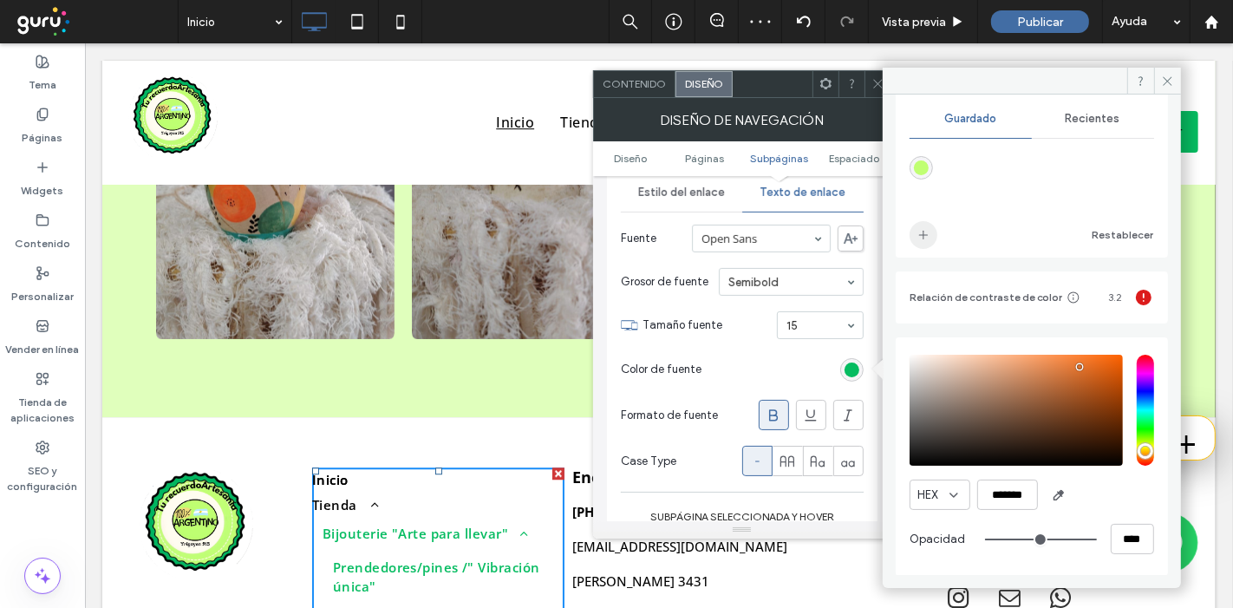
click at [931, 232] on span "add color" at bounding box center [924, 235] width 28 height 28
click at [856, 370] on div "rgba(6, 188, 97, 1)" at bounding box center [852, 370] width 15 height 15
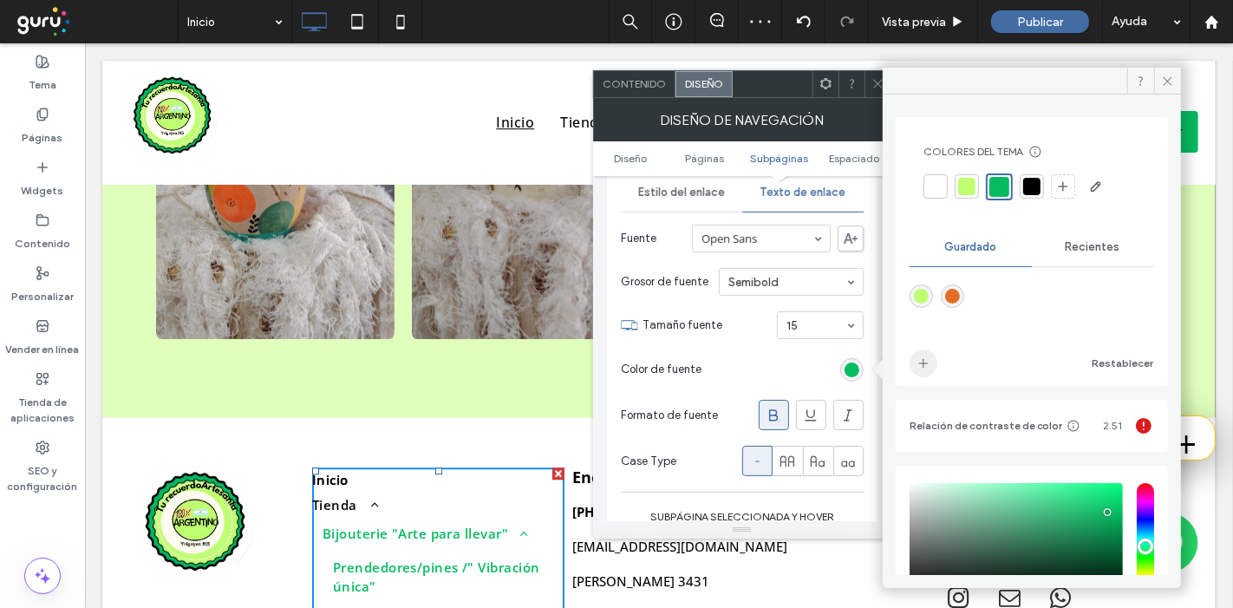
click at [923, 364] on icon "add color" at bounding box center [924, 363] width 14 height 14
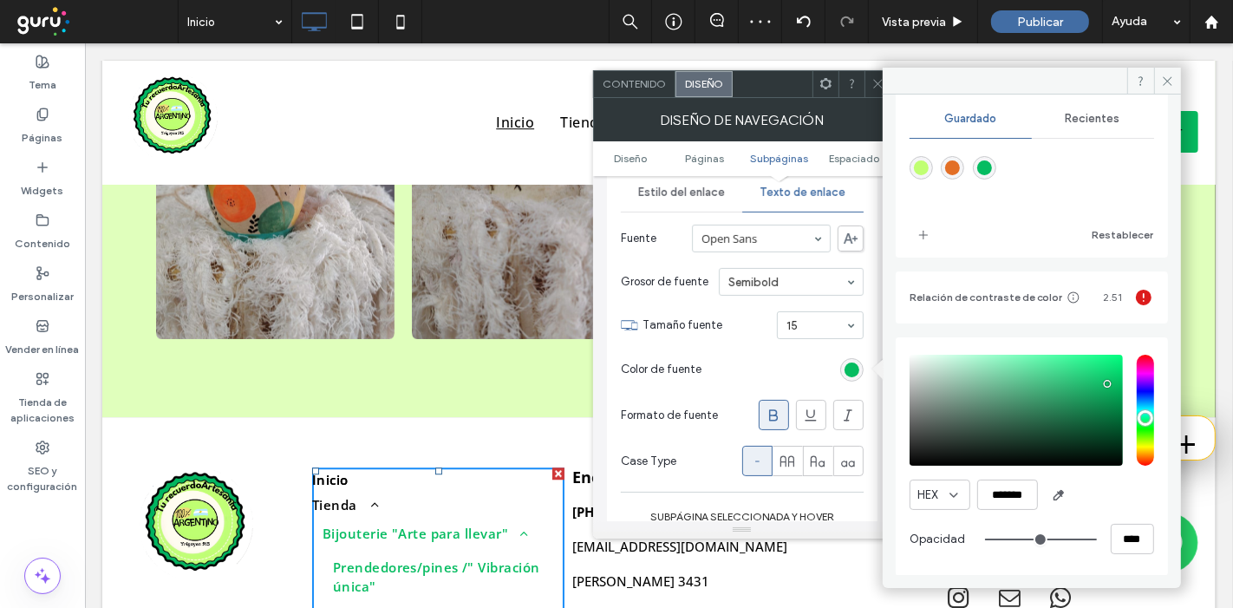
type input "*******"
click at [1105, 412] on div "saturation and value" at bounding box center [1016, 410] width 213 height 111
click at [1105, 412] on div "pointer" at bounding box center [1104, 412] width 5 height 5
click at [874, 82] on icon at bounding box center [878, 83] width 13 height 13
